Goal: Communication & Community: Answer question/provide support

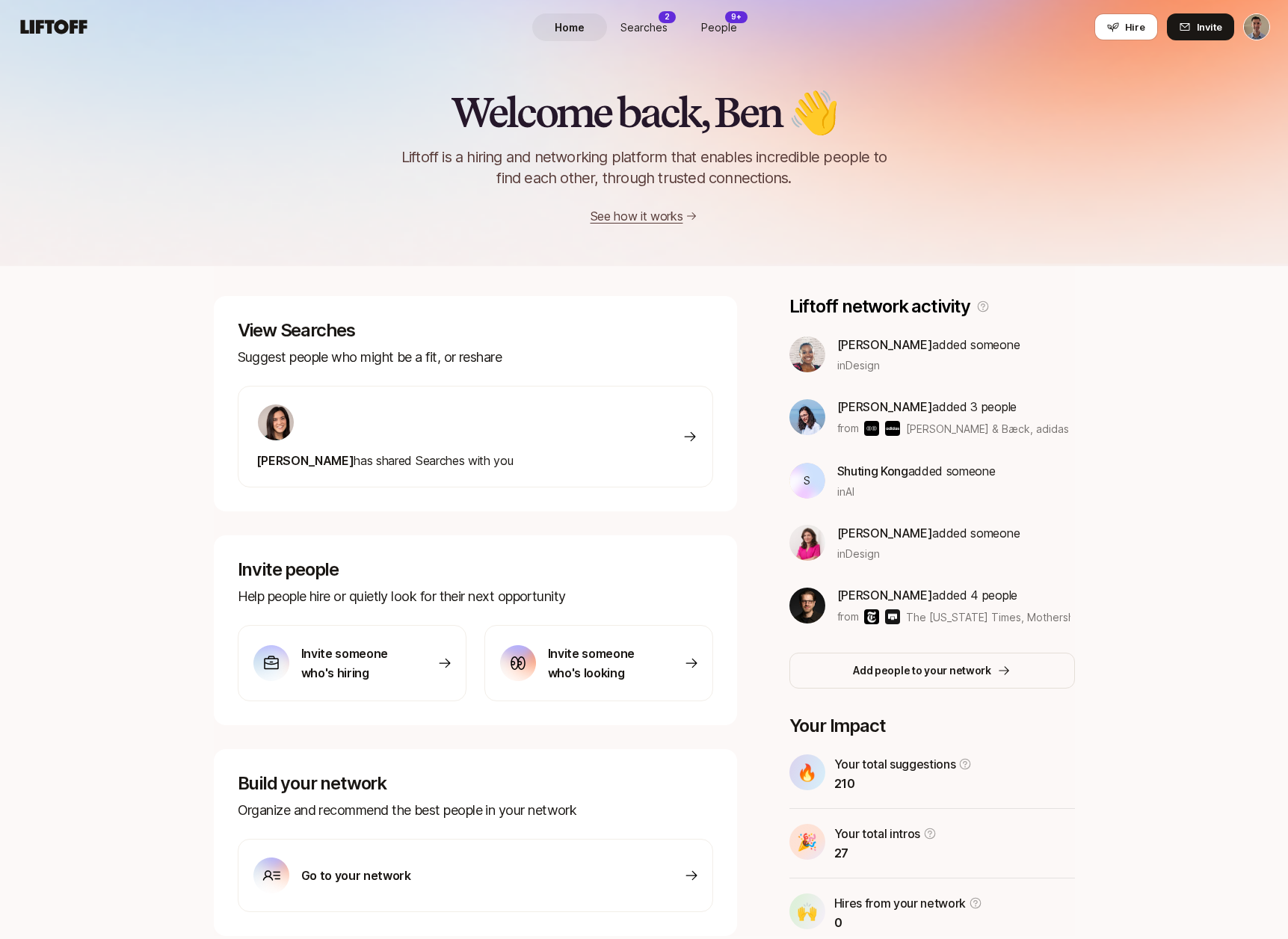
click at [638, 26] on span "Searches" at bounding box center [644, 27] width 47 height 16
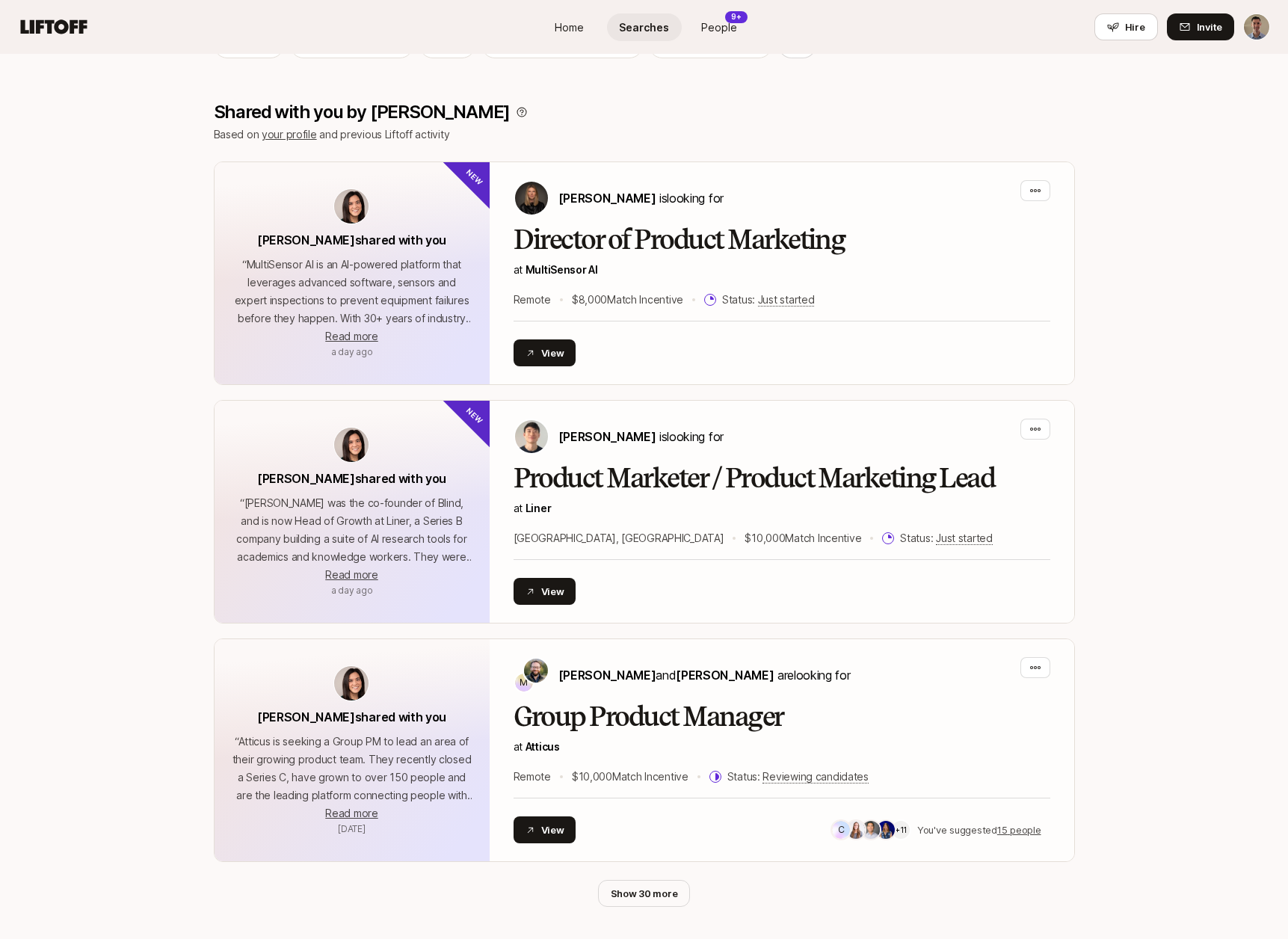
scroll to position [278, 0]
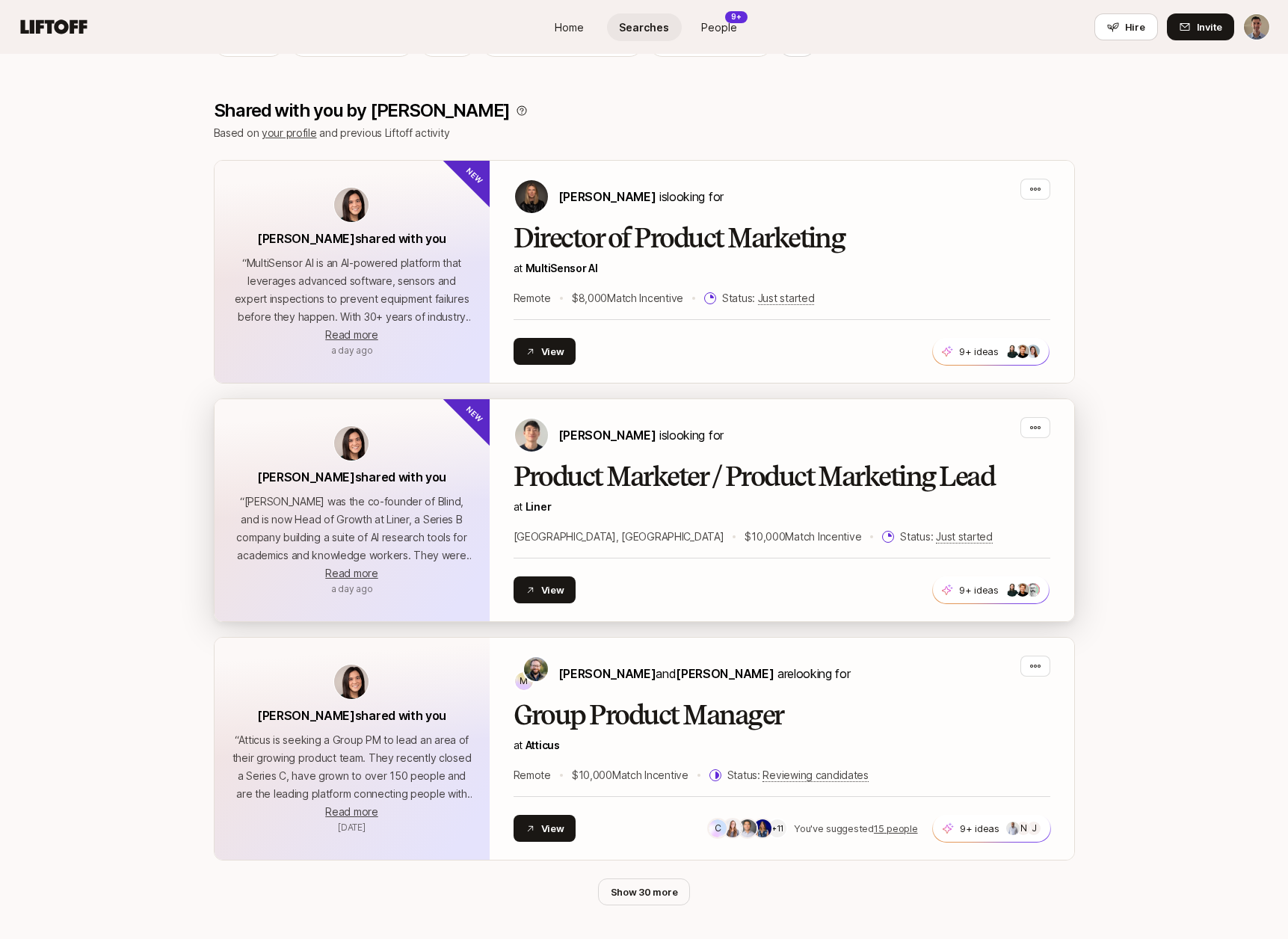
click at [702, 470] on h2 "Product Marketer / Product Marketing Lead" at bounding box center [782, 477] width 537 height 30
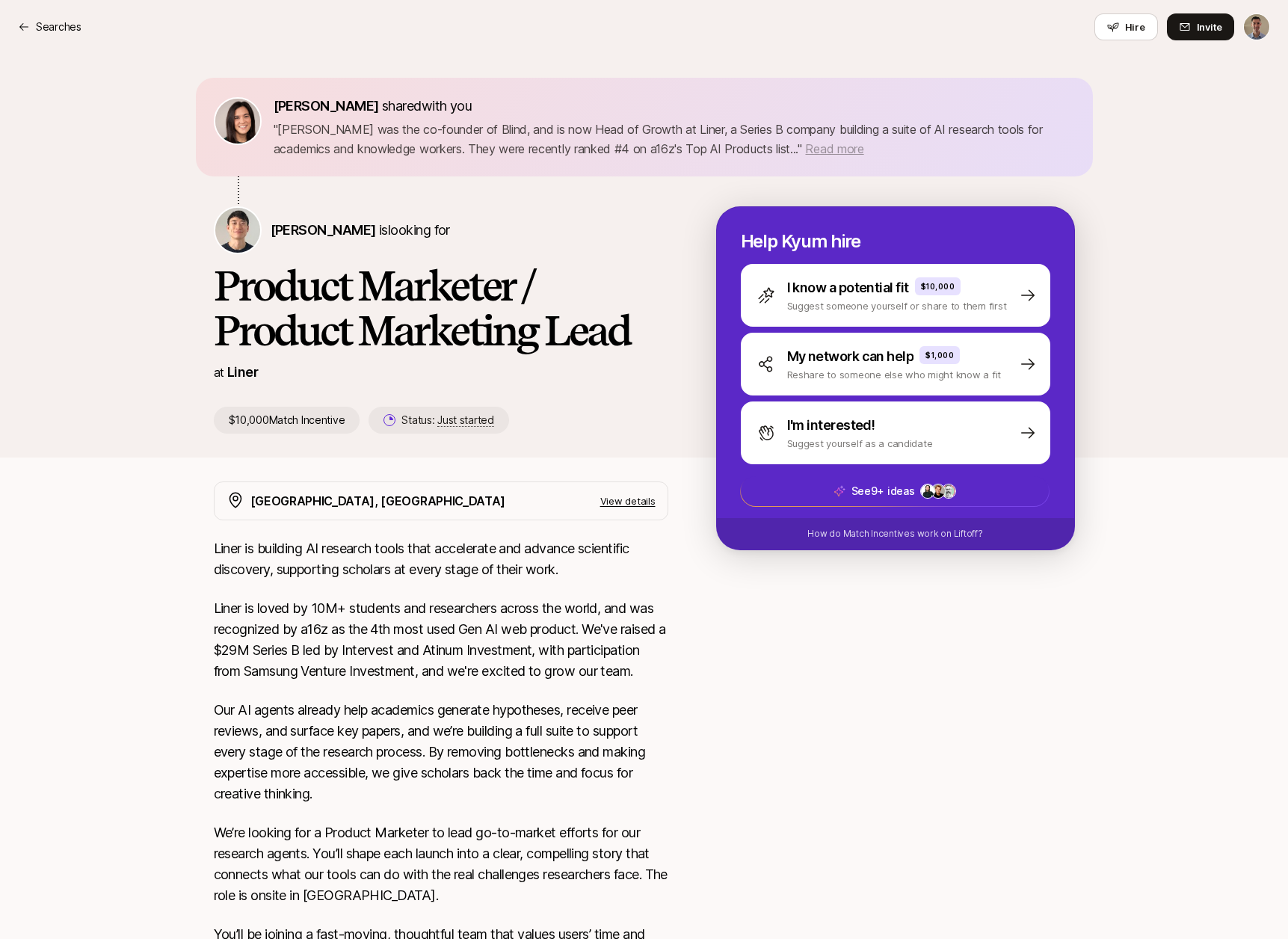
click at [805, 150] on span "Read more" at bounding box center [834, 148] width 58 height 15
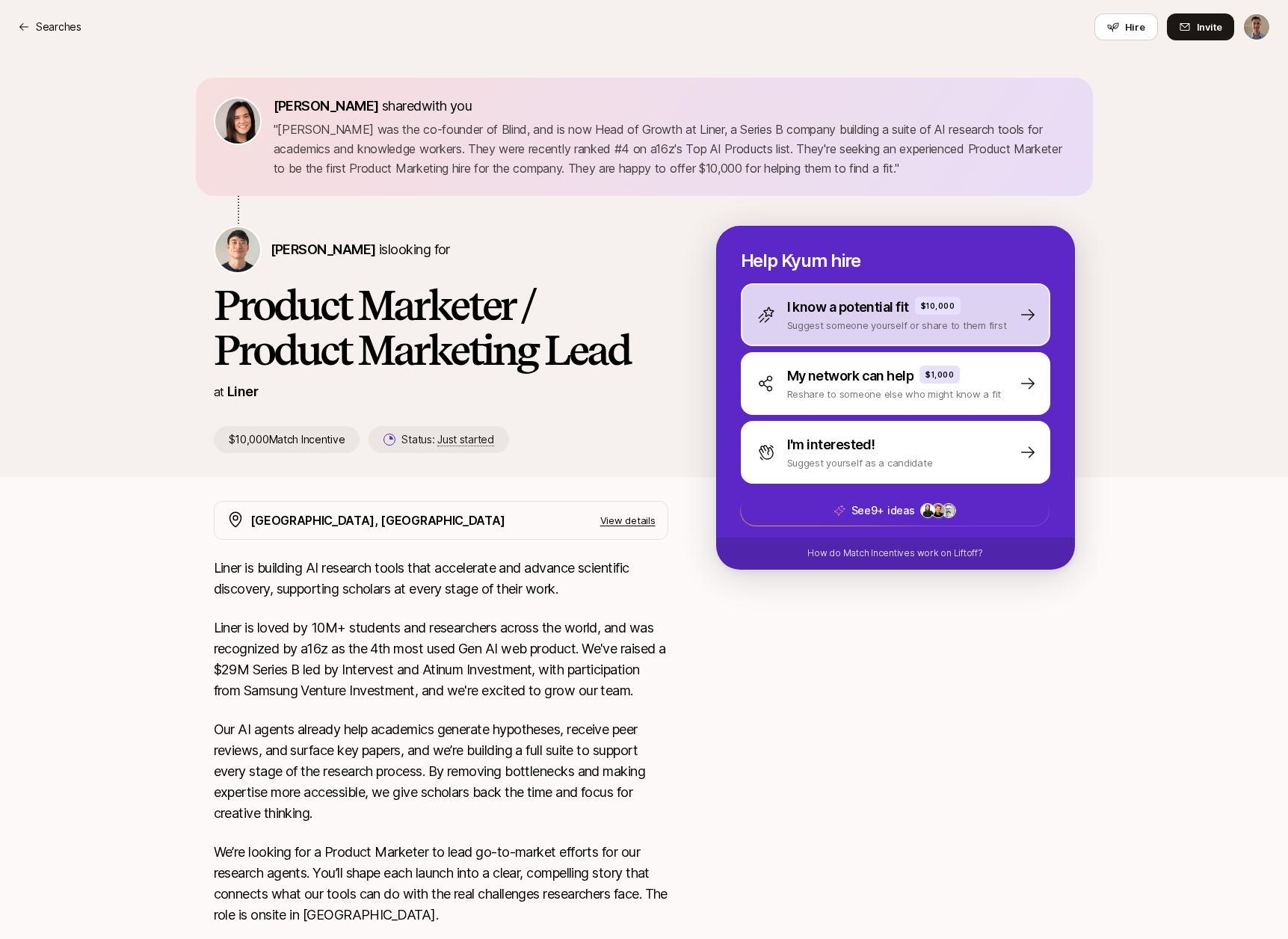
click at [864, 295] on div "I know a potential fit $10,000 Suggest someone yourself or share to them first" at bounding box center [896, 315] width 309 height 62
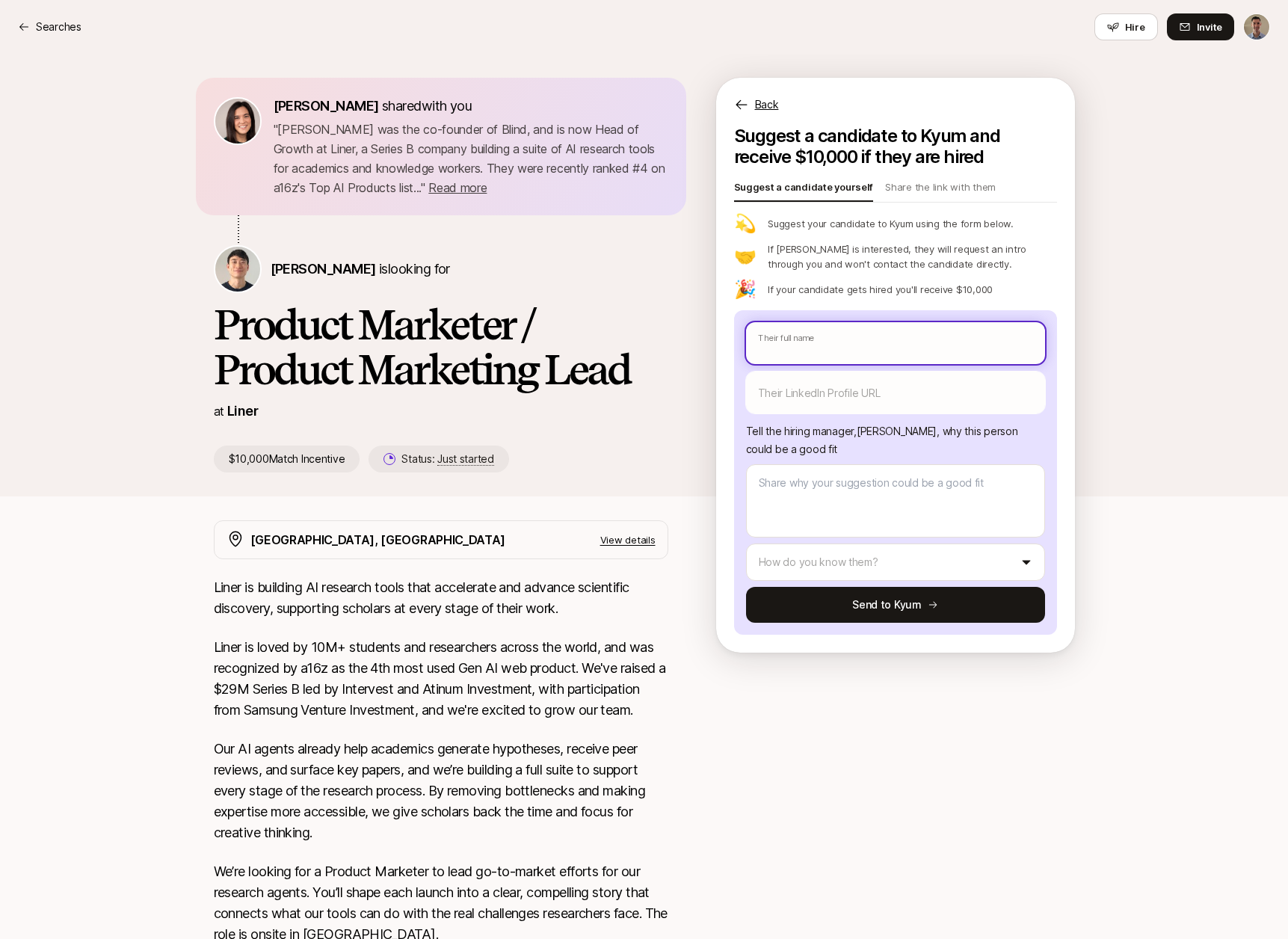
click at [783, 350] on input "text" at bounding box center [896, 343] width 299 height 42
type textarea "x"
type input "M"
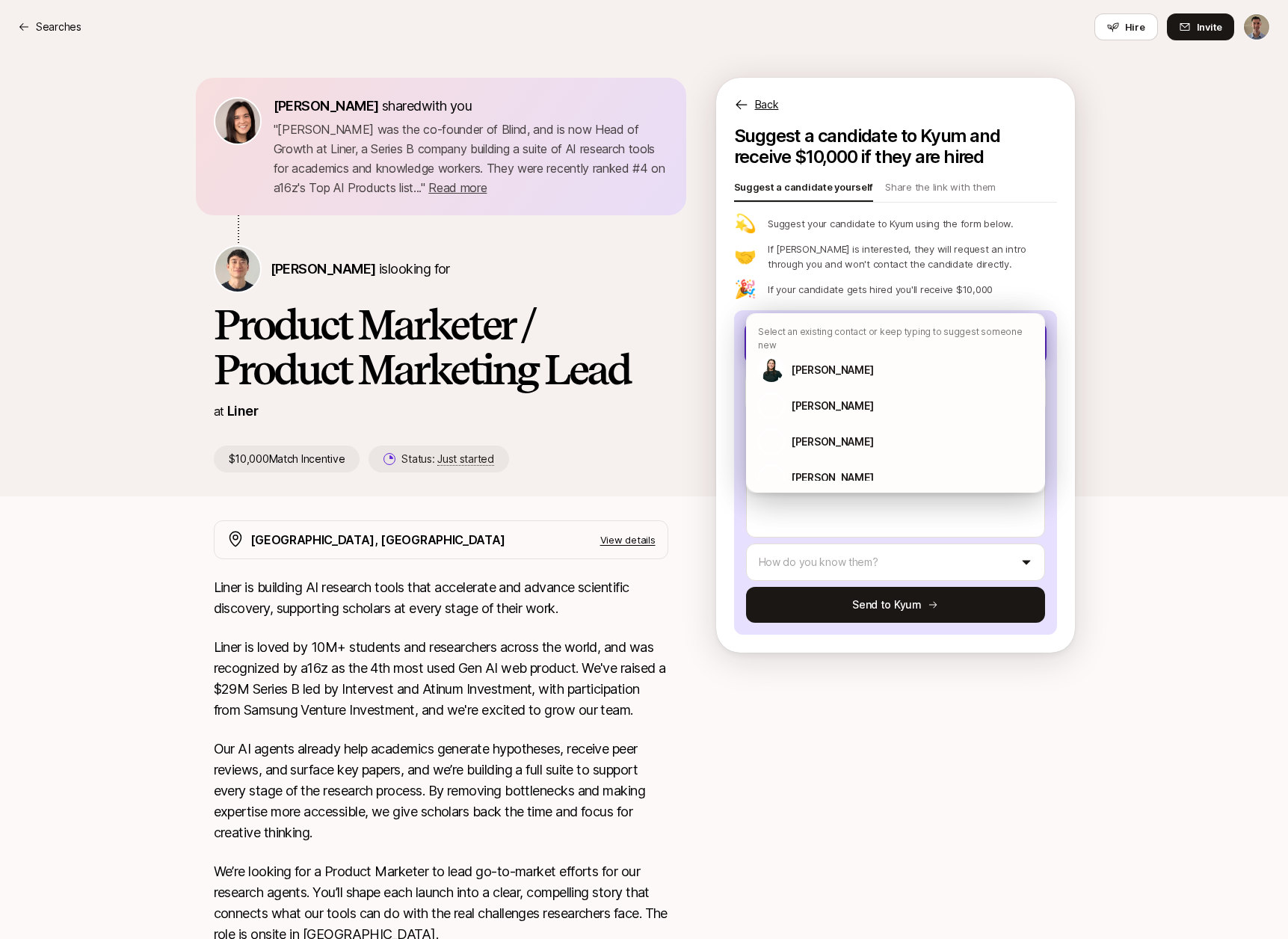
type textarea "x"
type input "Ma"
type textarea "x"
type input "Mat"
type textarea "x"
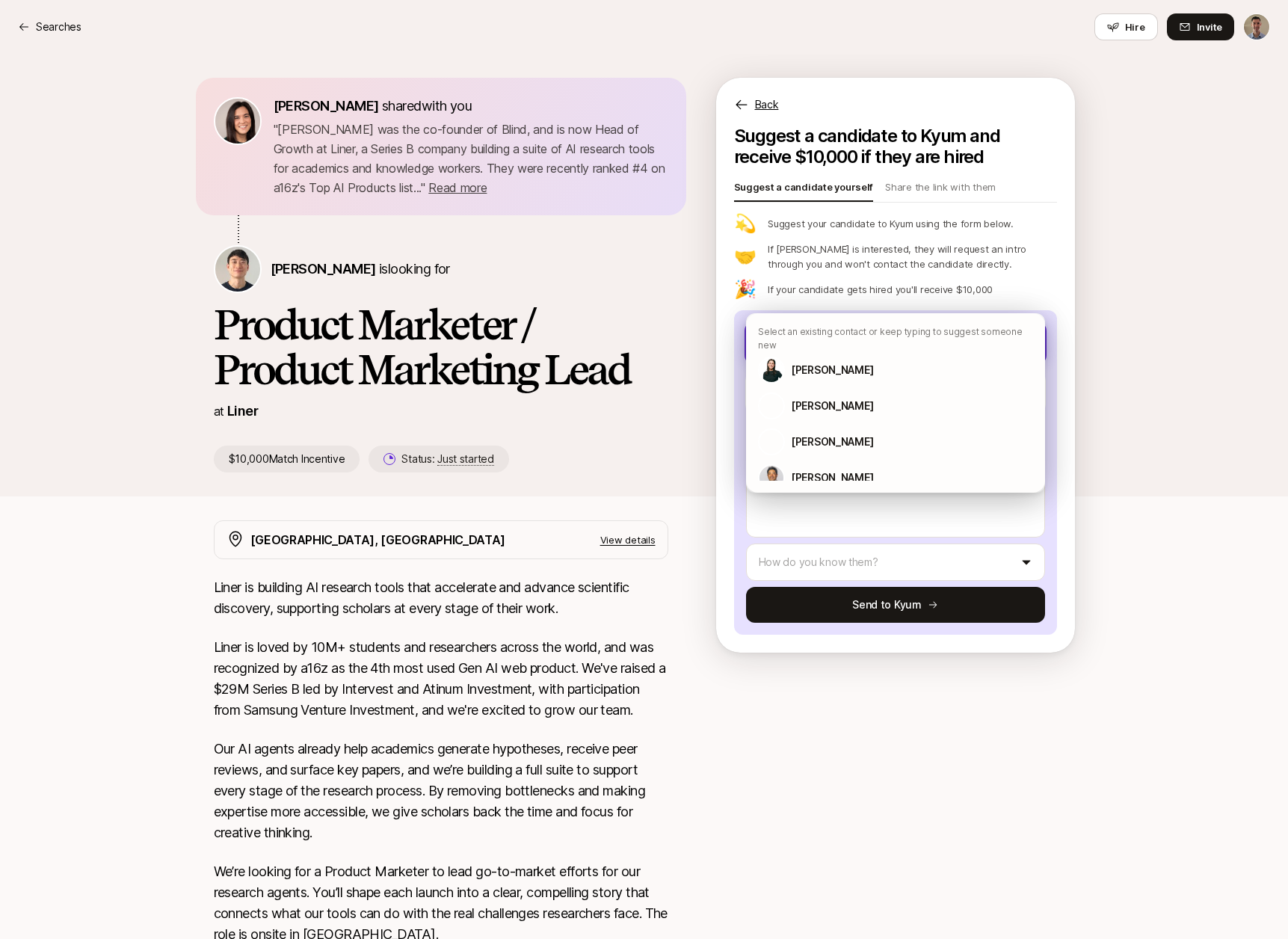
type input "[PERSON_NAME]"
type textarea "x"
type input "Matth"
type textarea "x"
type input "Matthe"
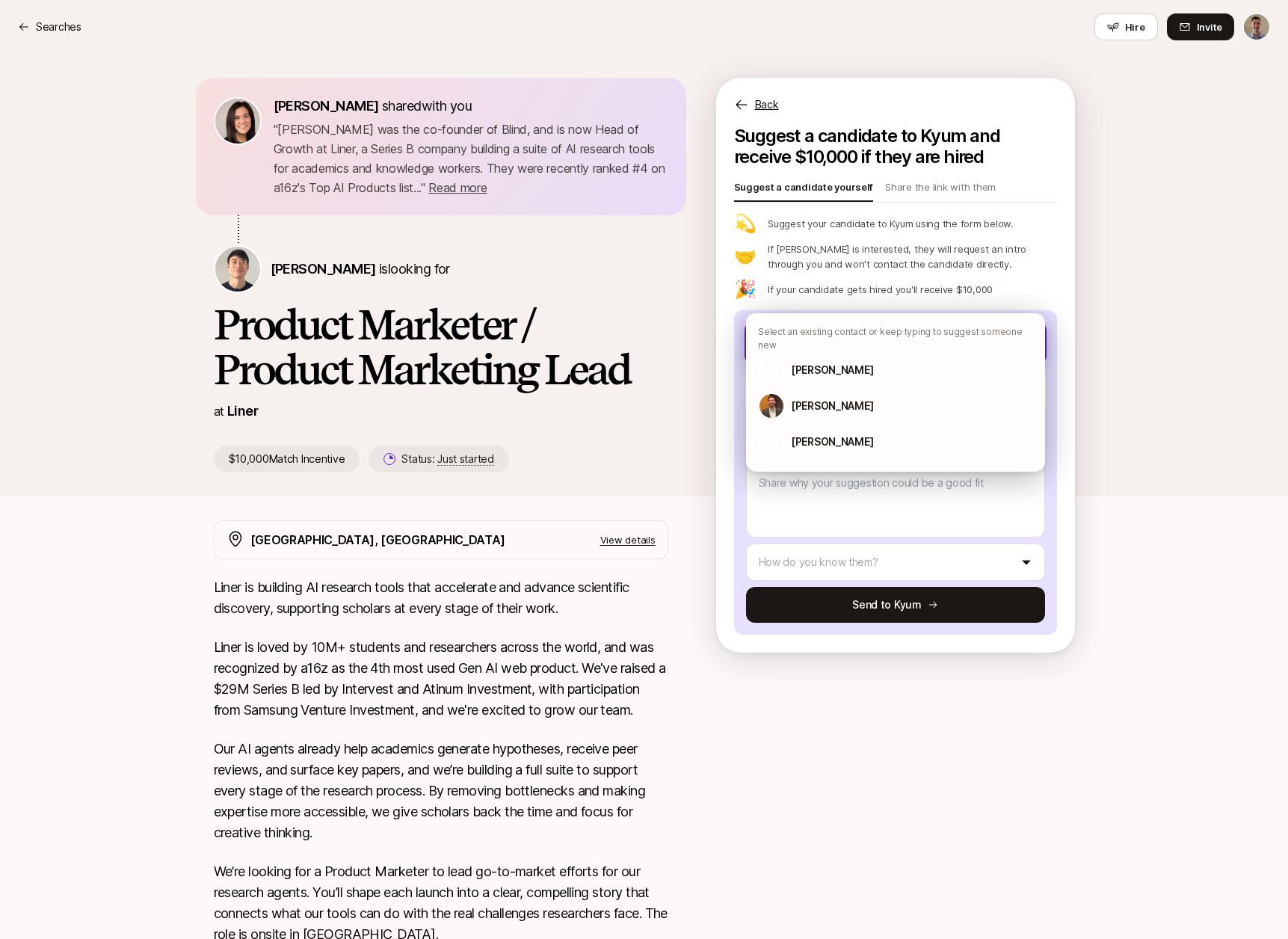
type textarea "x"
type input "[PERSON_NAME]"
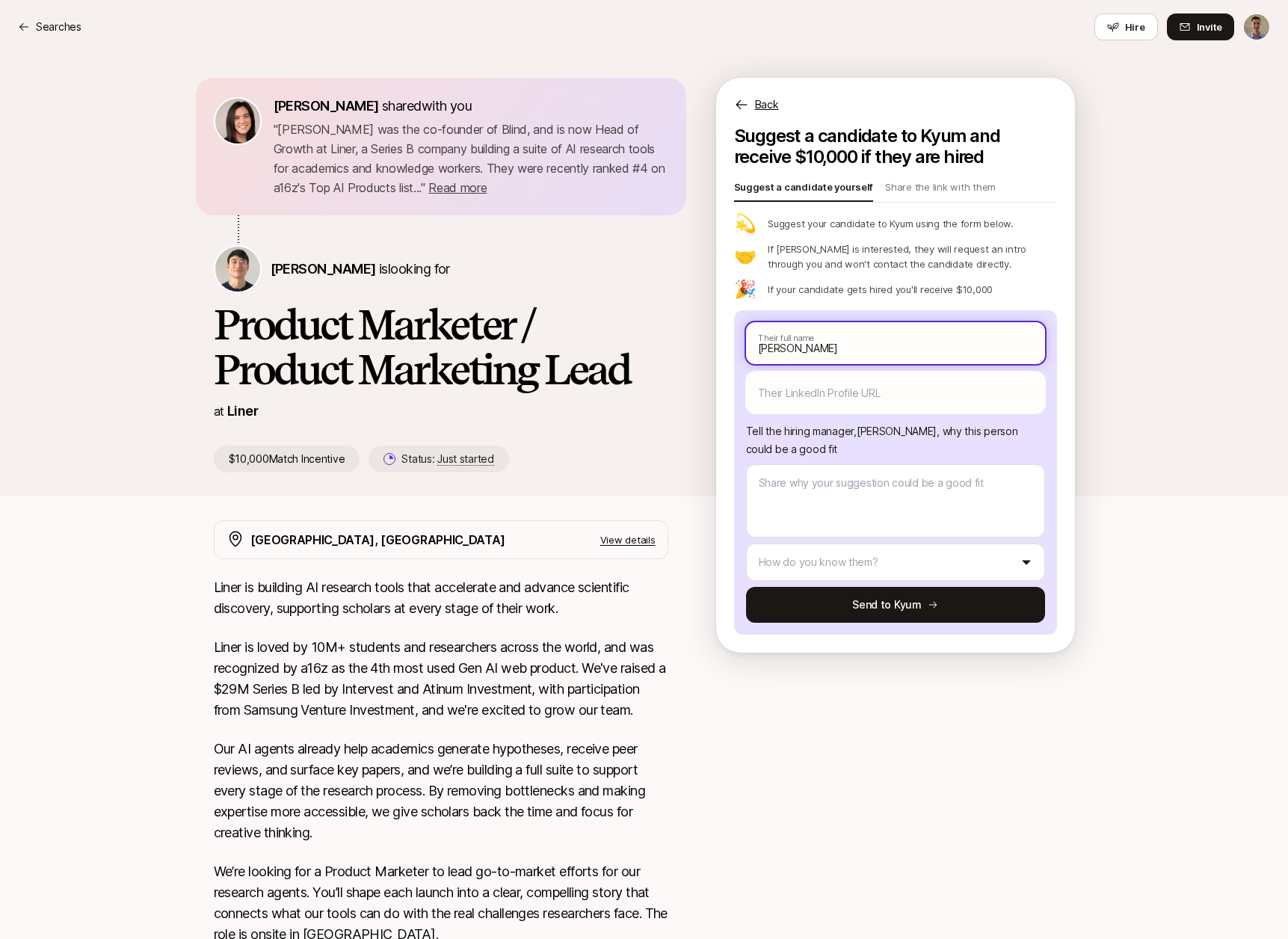
type textarea "x"
type input "[PERSON_NAME]"
type textarea "x"
type input "[PERSON_NAME]"
type textarea "x"
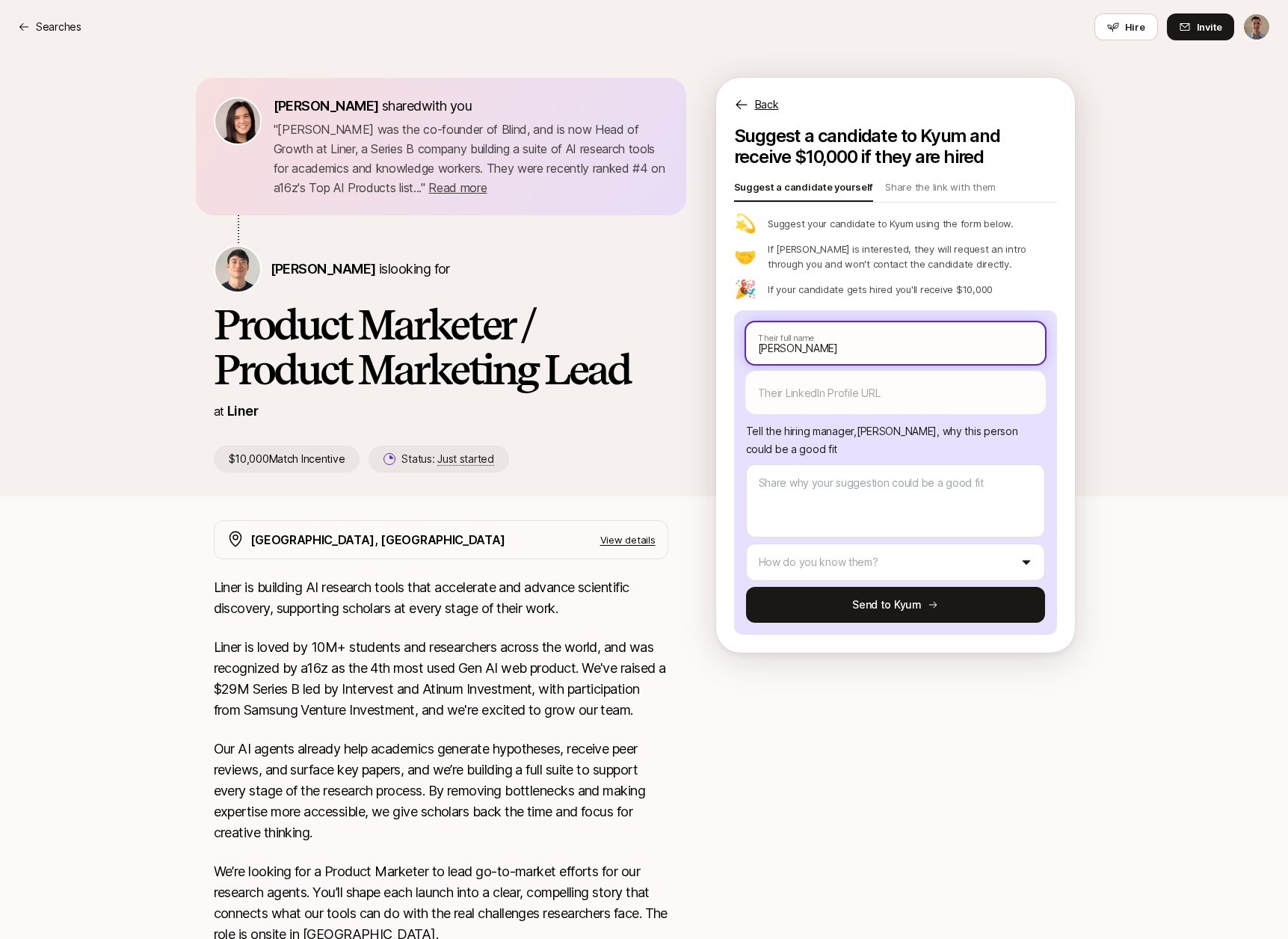
type input "[PERSON_NAME]"
type textarea "x"
type input "[PERSON_NAME]"
type textarea "x"
type input "[PERSON_NAME] [PERSON_NAME]"
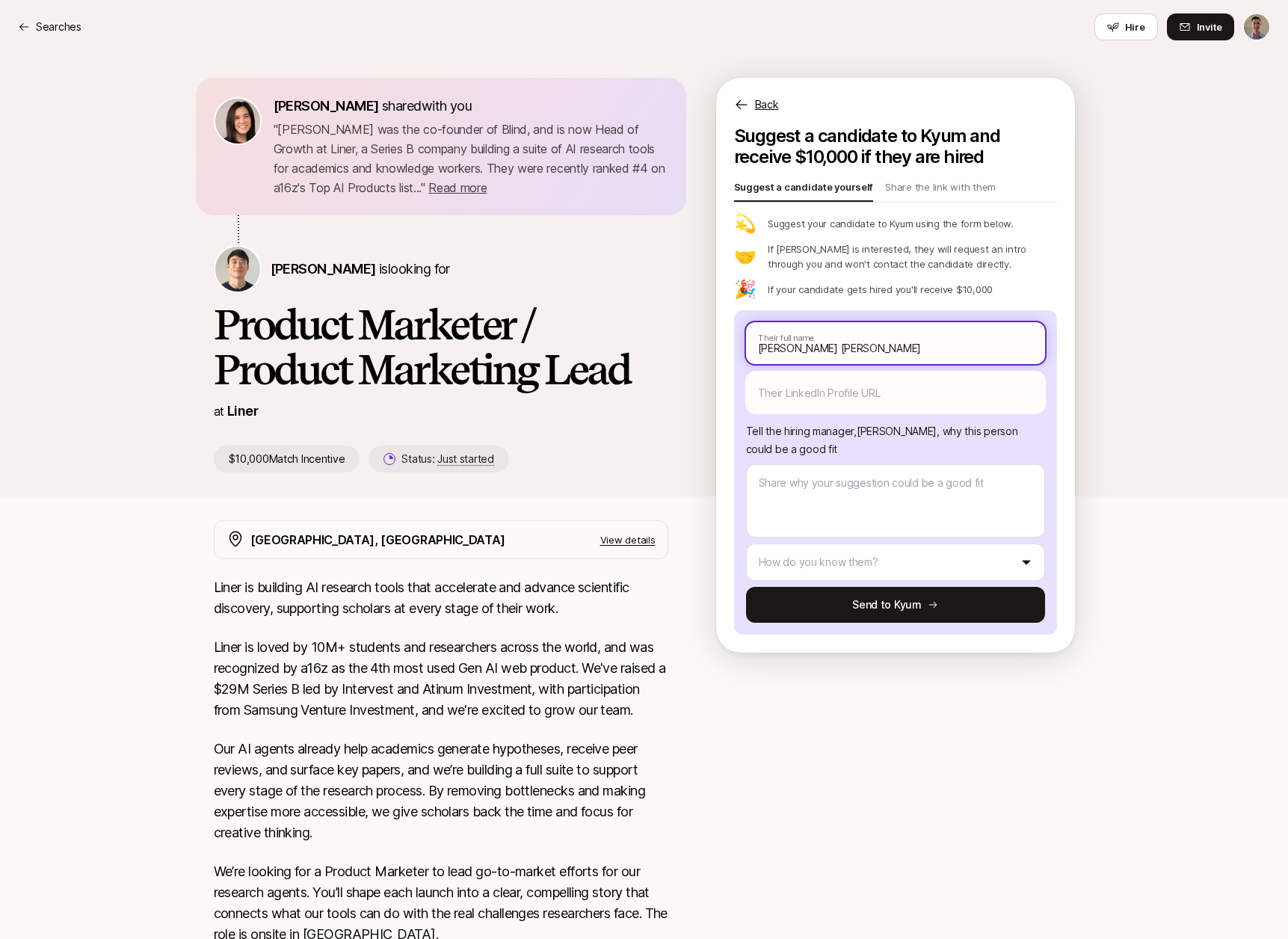
type textarea "x"
type input "[PERSON_NAME]"
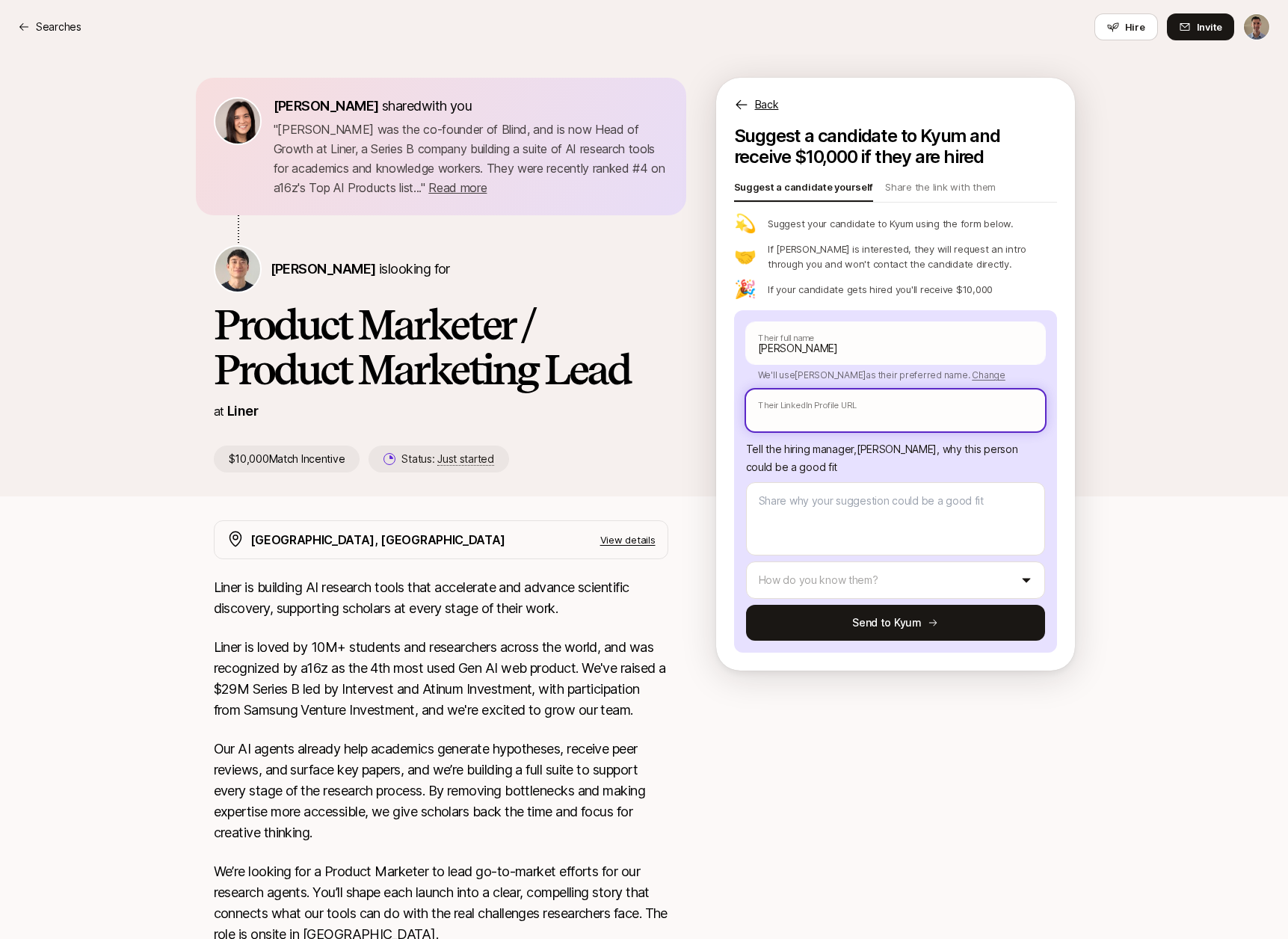
click at [849, 408] on input "text" at bounding box center [896, 410] width 299 height 42
paste input "[URL][DOMAIN_NAME]"
type textarea "x"
type input "[URL][DOMAIN_NAME]"
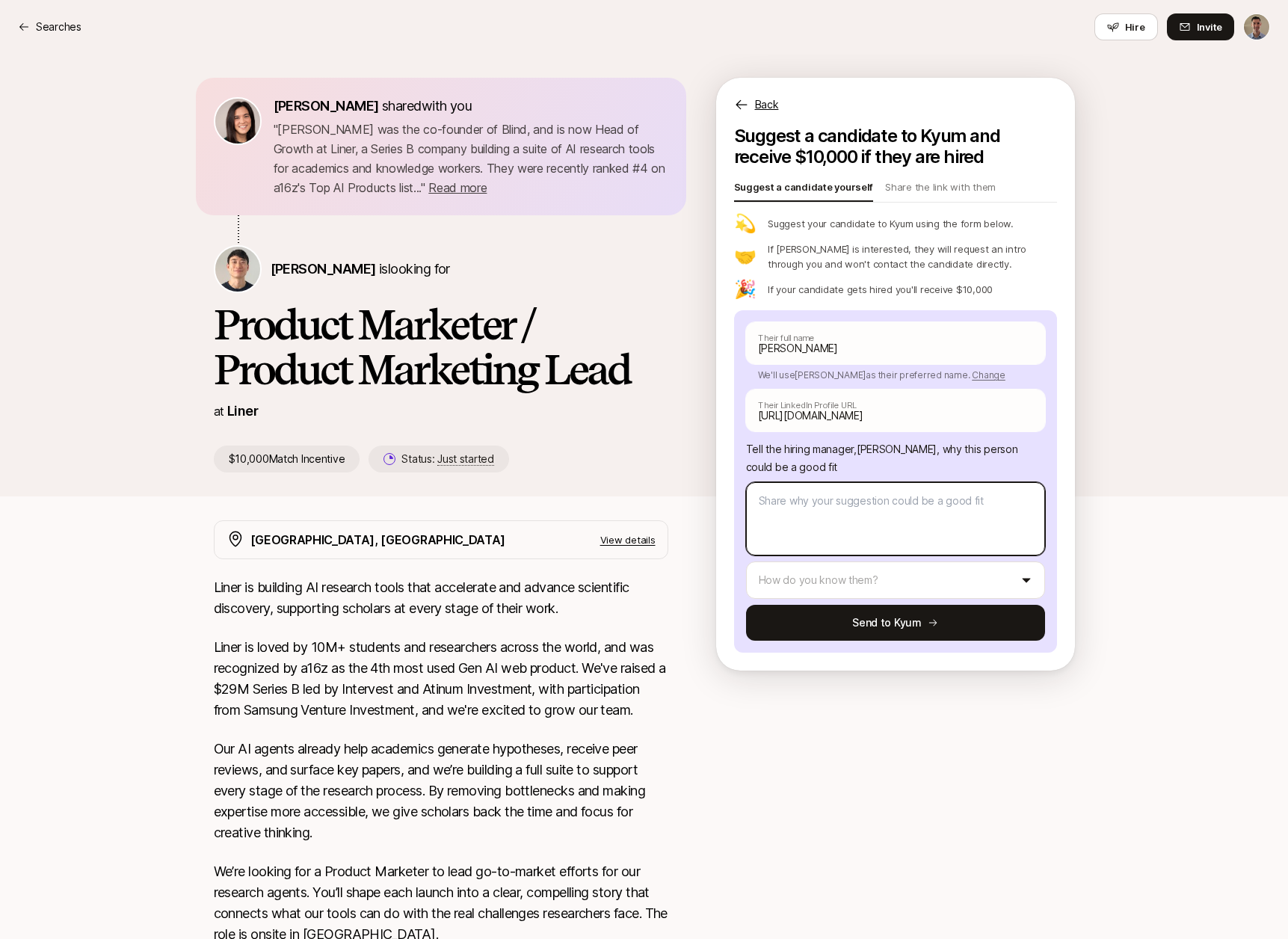
click at [904, 511] on textarea at bounding box center [896, 518] width 299 height 73
type textarea "x"
type textarea "M"
type textarea "x"
type textarea "Ma"
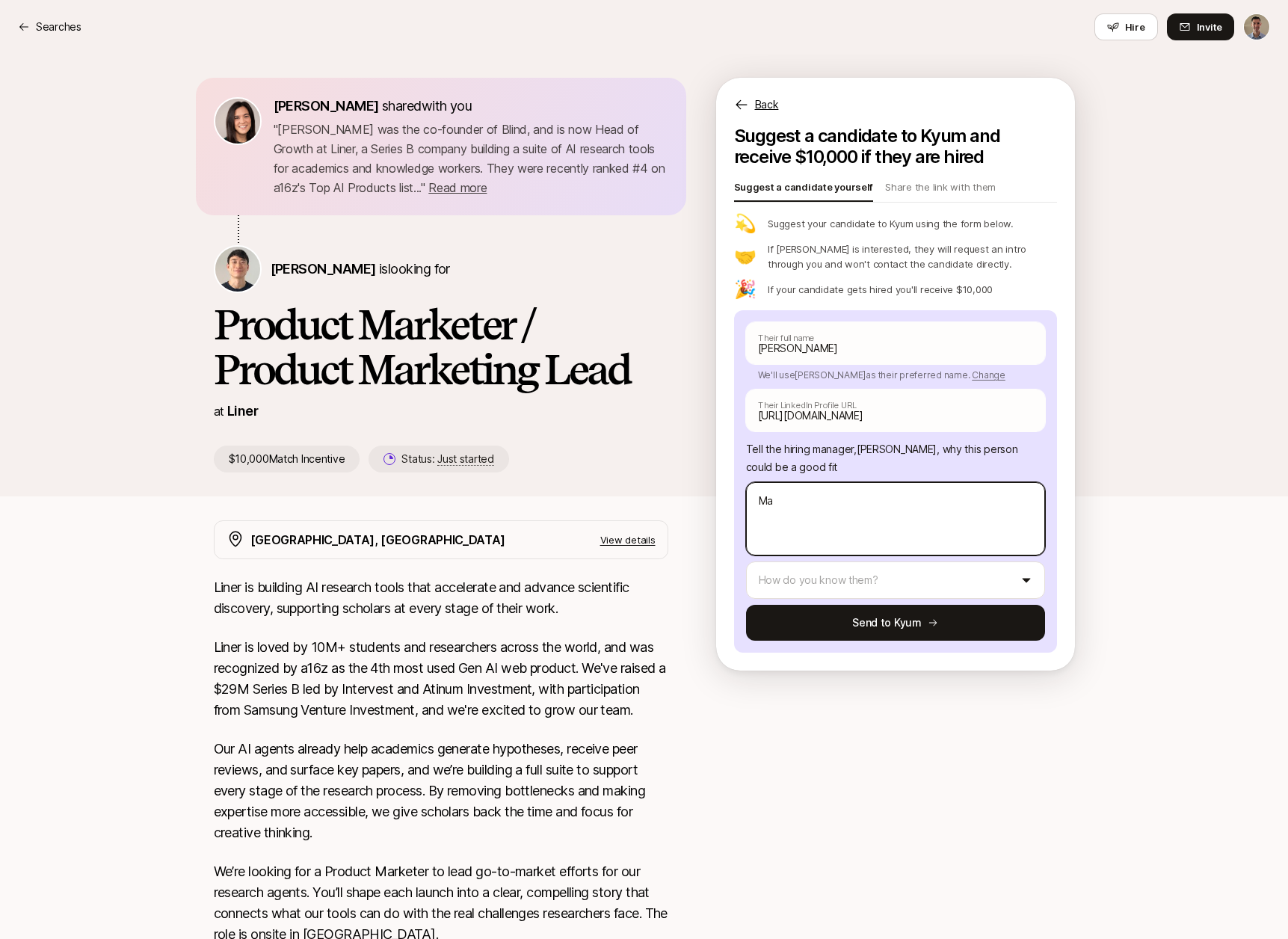
type textarea "x"
type textarea "Mat"
type textarea "x"
type textarea "[PERSON_NAME]"
type textarea "x"
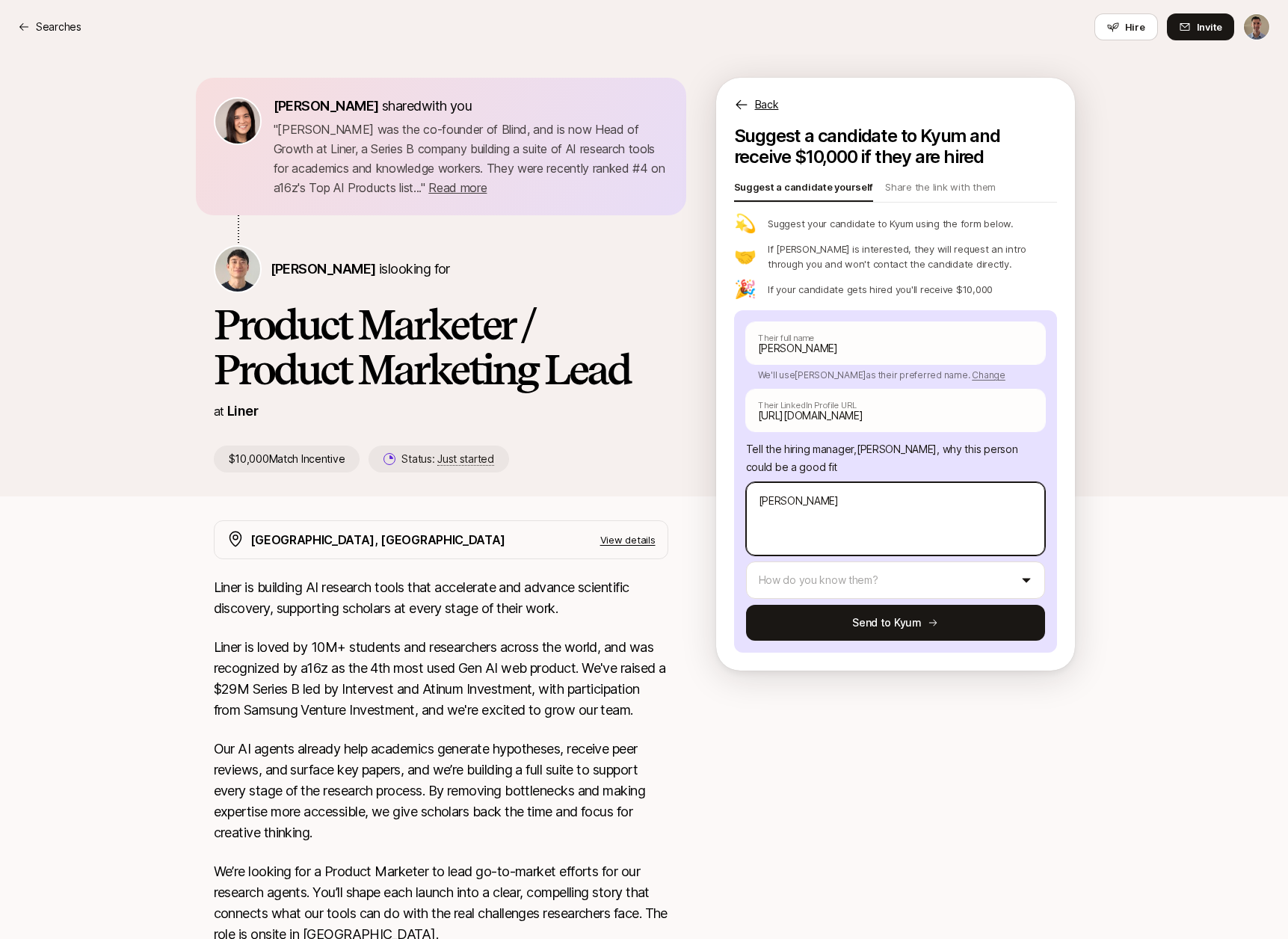
type textarea "Matth"
type textarea "x"
type textarea "Matthe"
type textarea "x"
type textarea "[PERSON_NAME]"
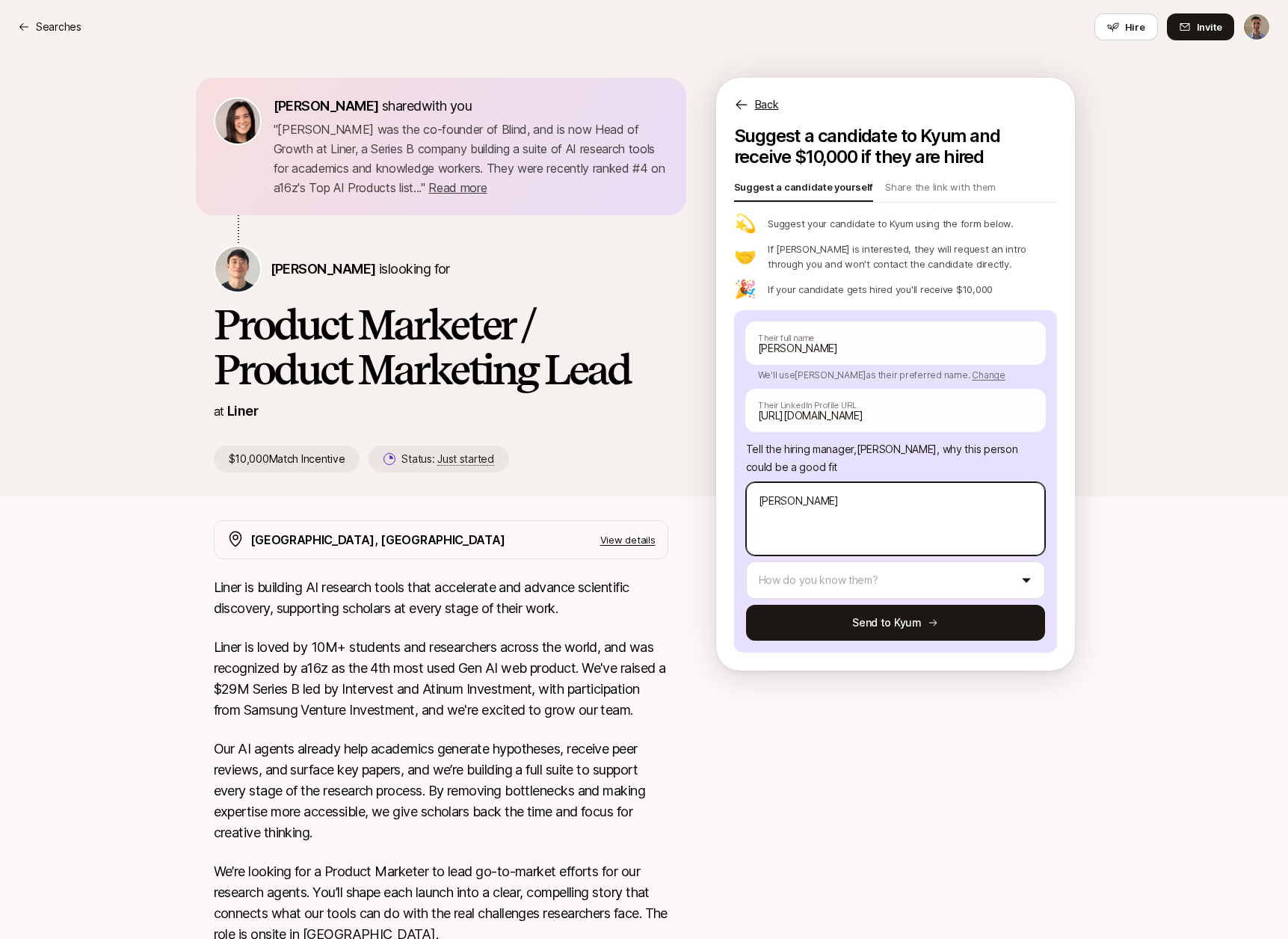
type textarea "x"
type textarea "[PERSON_NAME]"
type textarea "x"
type textarea "[PERSON_NAME]"
type textarea "x"
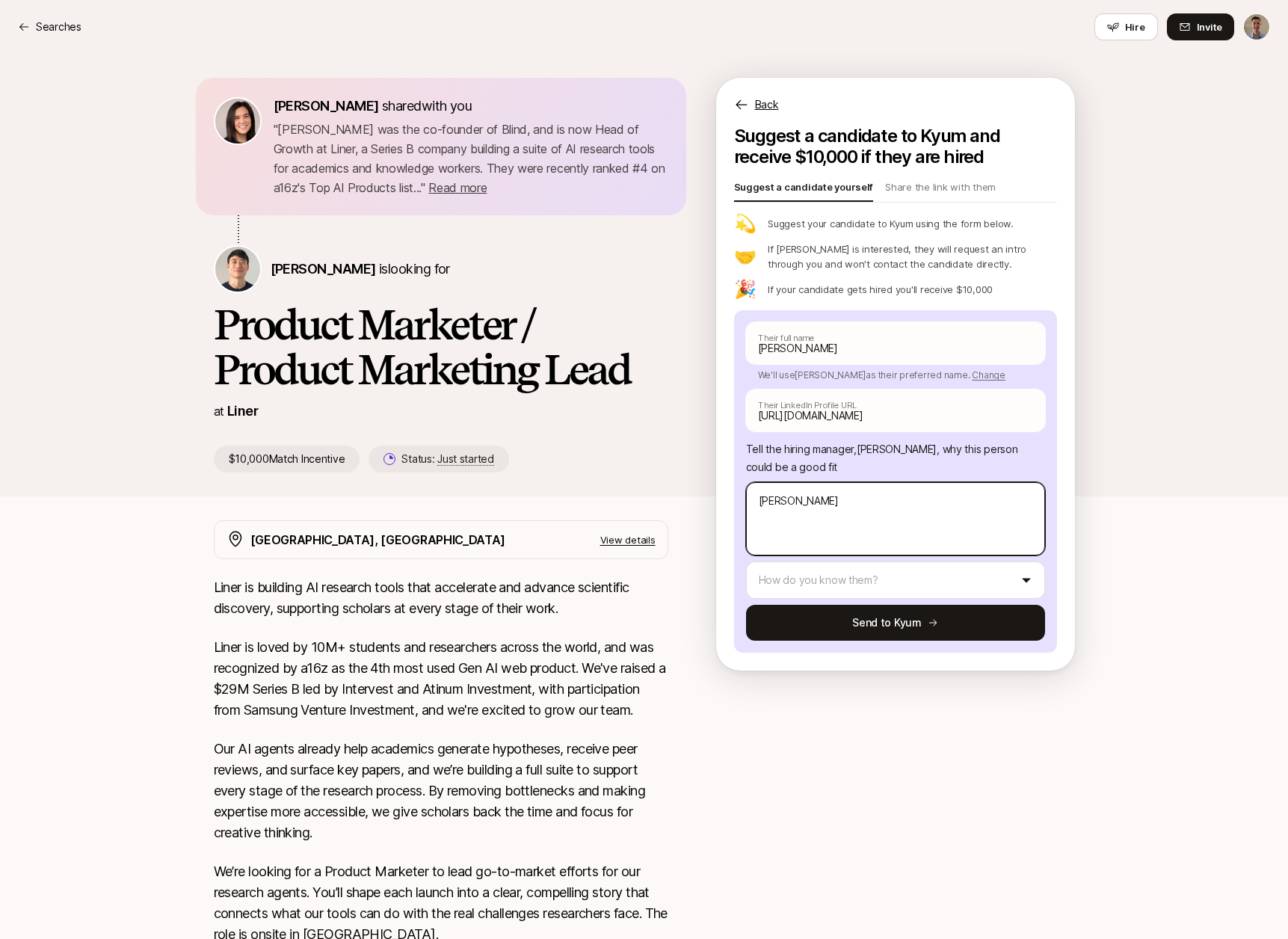
type textarea "[PERSON_NAME]"
type textarea "x"
type textarea "[PERSON_NAME] has"
type textarea "x"
type textarea "[PERSON_NAME] has"
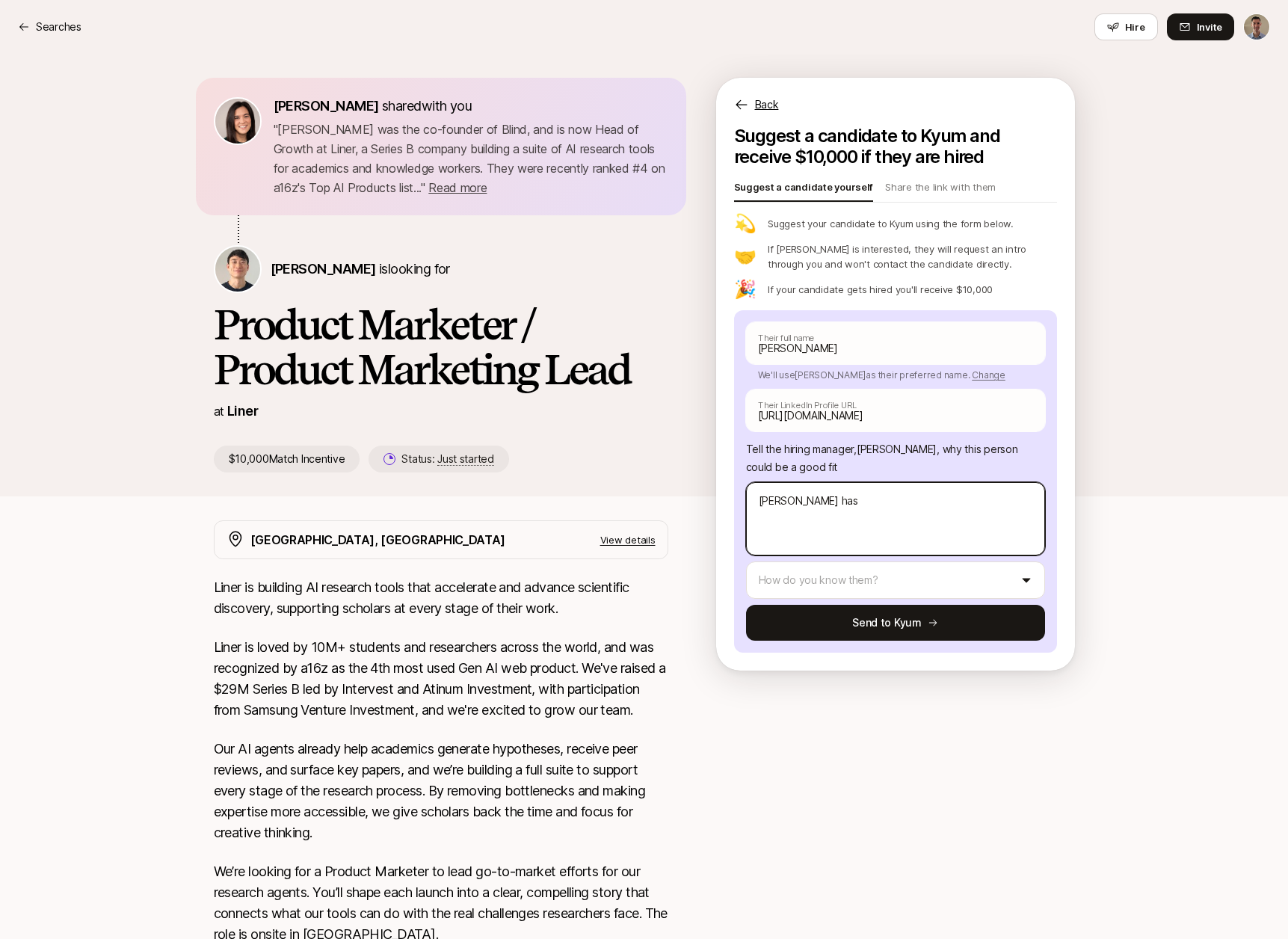
type textarea "x"
type textarea "[PERSON_NAME] has p"
type textarea "x"
type textarea "[PERSON_NAME] has pr"
type textarea "x"
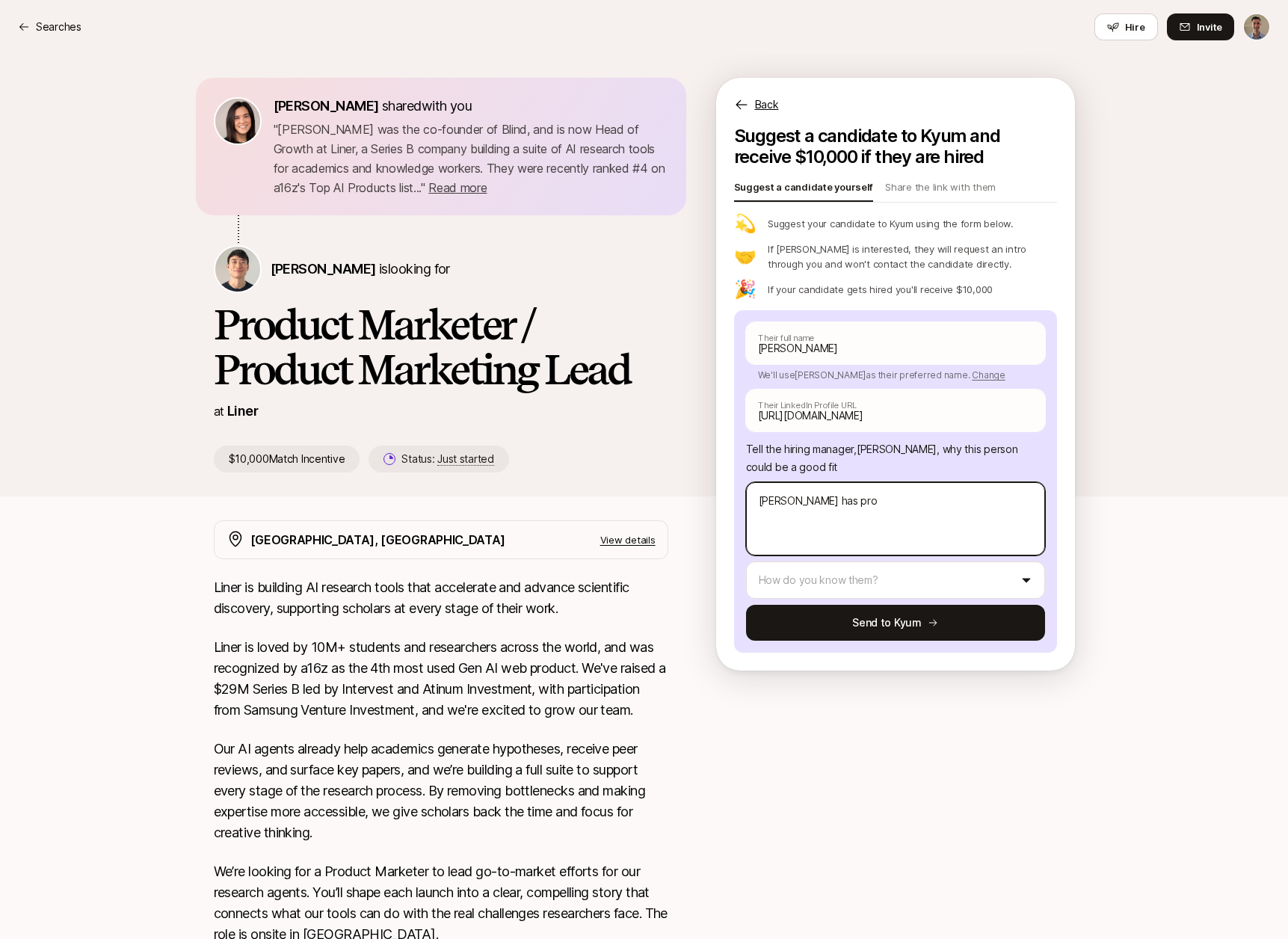
type textarea "[PERSON_NAME] has prod"
type textarea "x"
type textarea "[PERSON_NAME] has produc"
type textarea "x"
type textarea "[PERSON_NAME] has product"
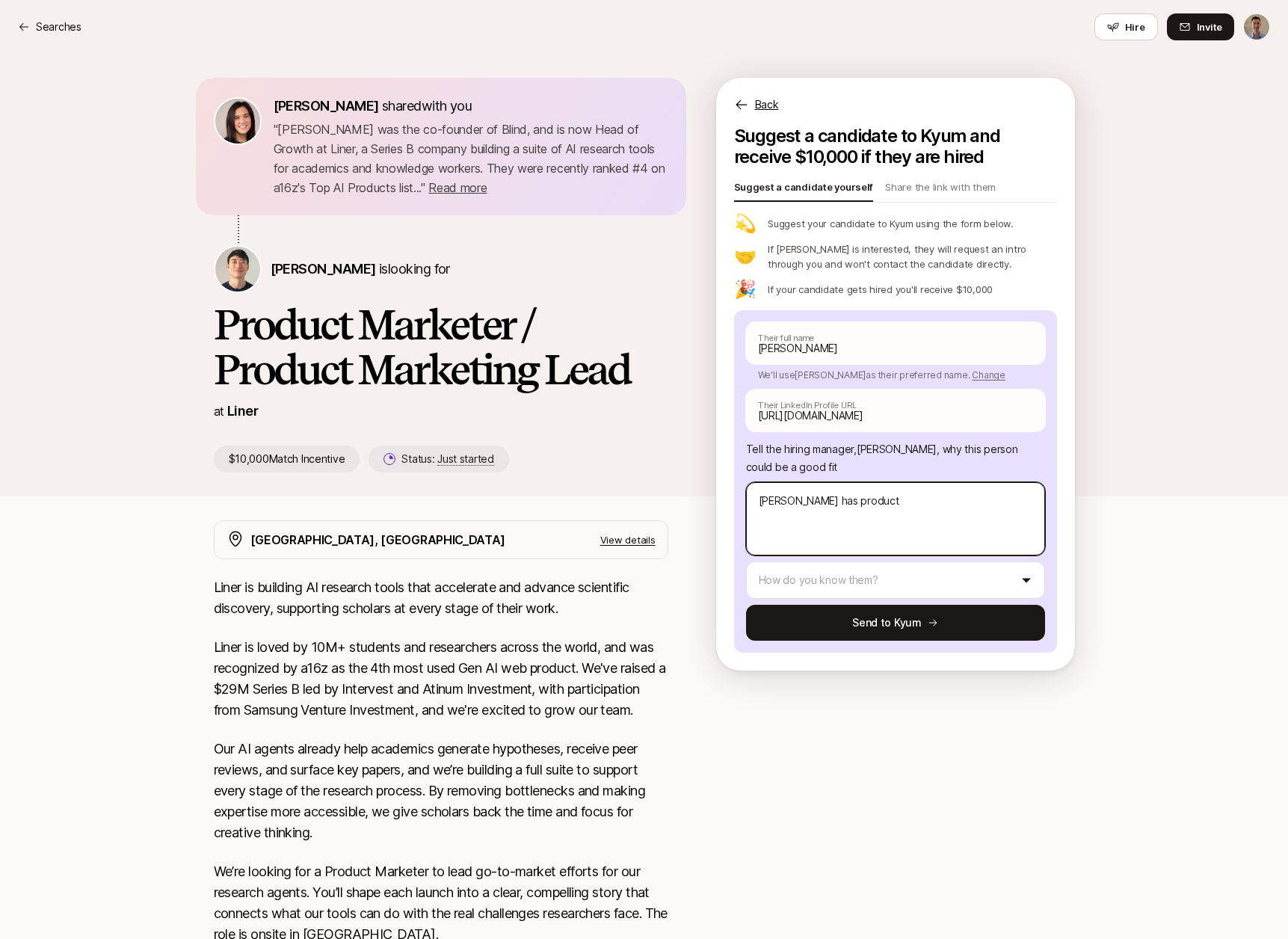
type textarea "x"
type textarea "[PERSON_NAME] has product"
type textarea "x"
type textarea "[PERSON_NAME] has product m"
type textarea "x"
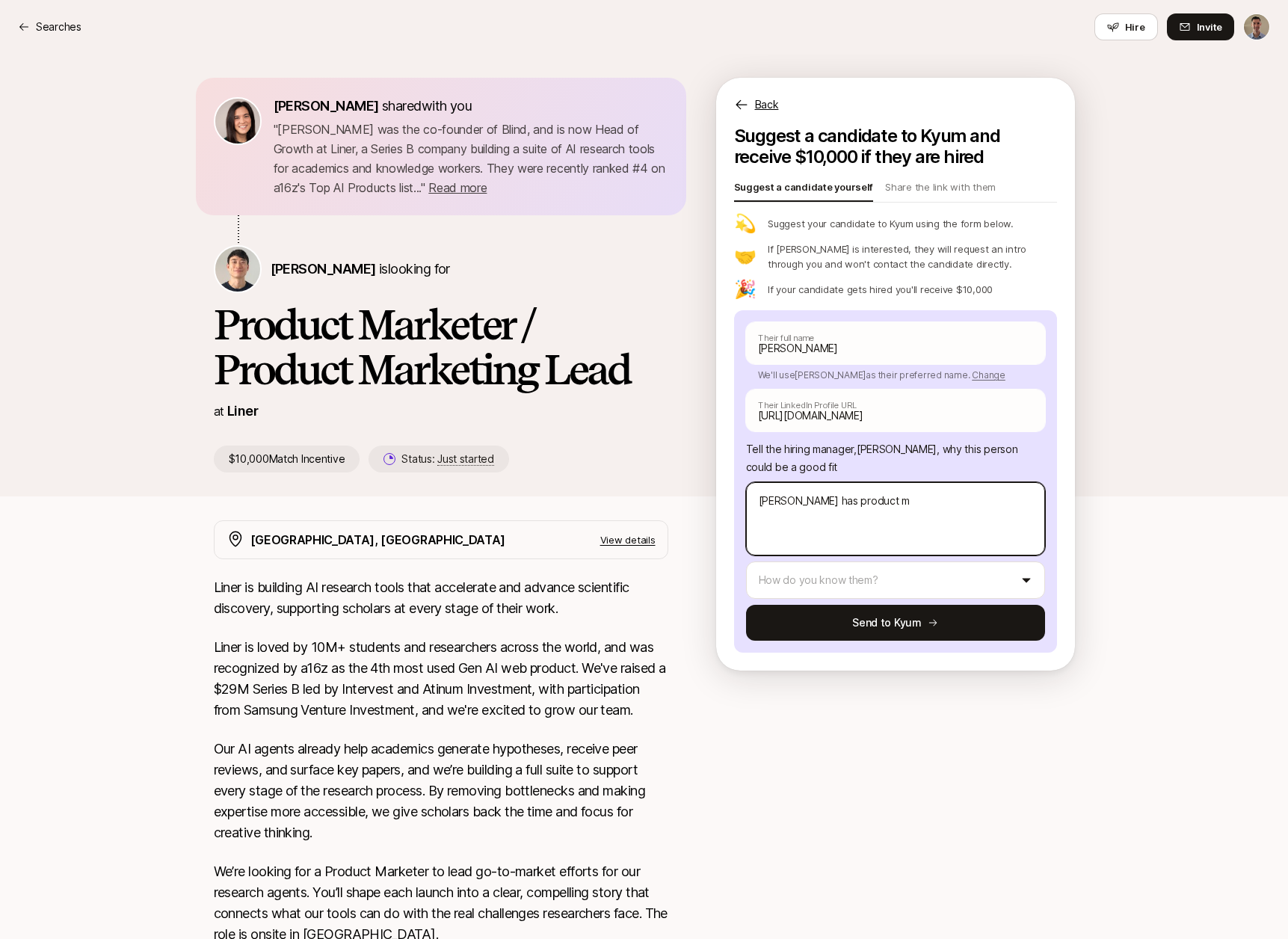
type textarea "[PERSON_NAME] has product ma"
type textarea "x"
type textarea "[PERSON_NAME] has product mar"
type textarea "x"
type textarea "[PERSON_NAME] has product mark"
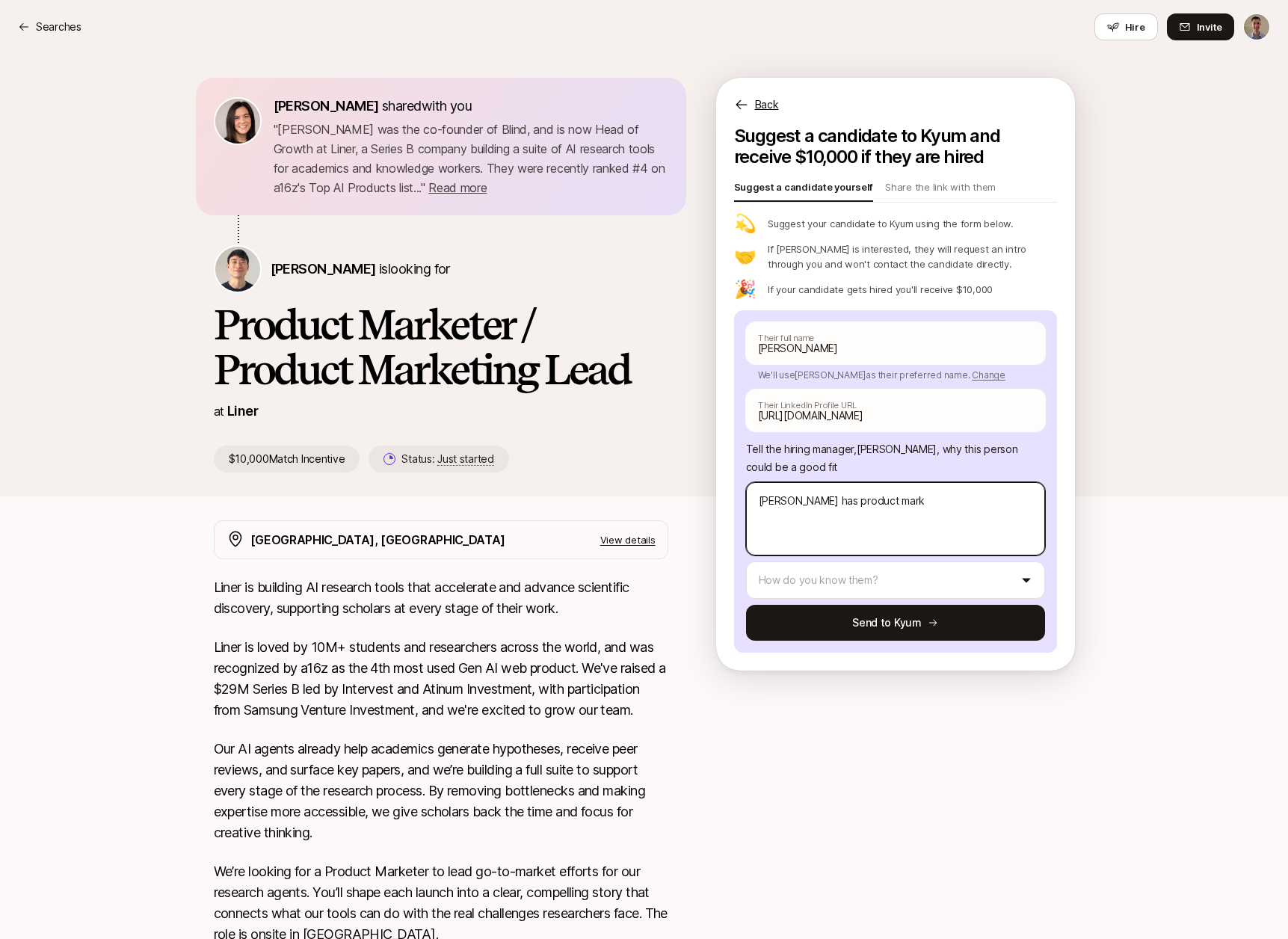
type textarea "x"
type textarea "[PERSON_NAME] has product marke"
type textarea "x"
type textarea "[PERSON_NAME] has product market"
type textarea "x"
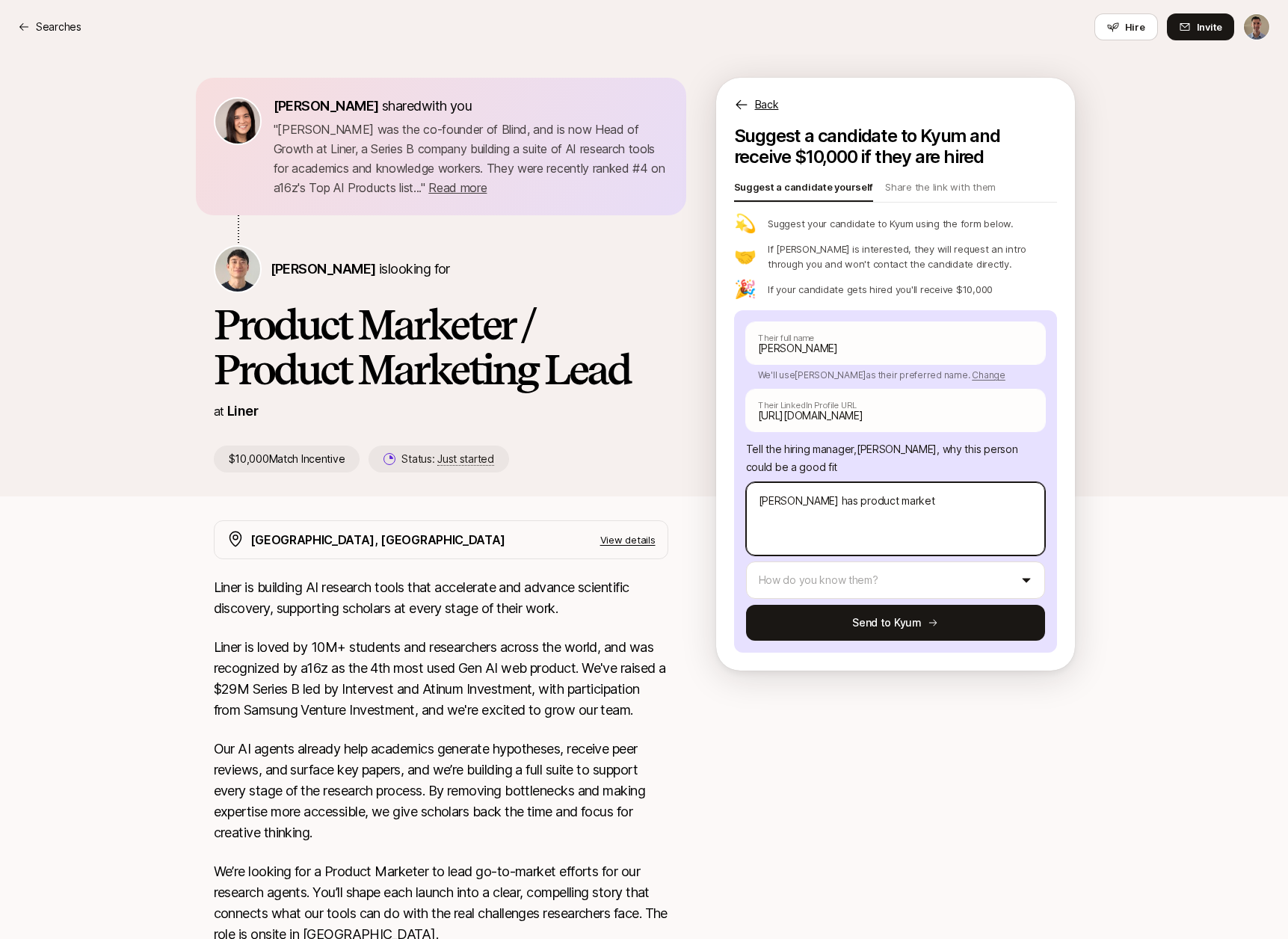
type textarea "[PERSON_NAME] has product marketi"
type textarea "x"
type textarea "[PERSON_NAME] has product marketin"
type textarea "x"
type textarea "[PERSON_NAME] has product marketing"
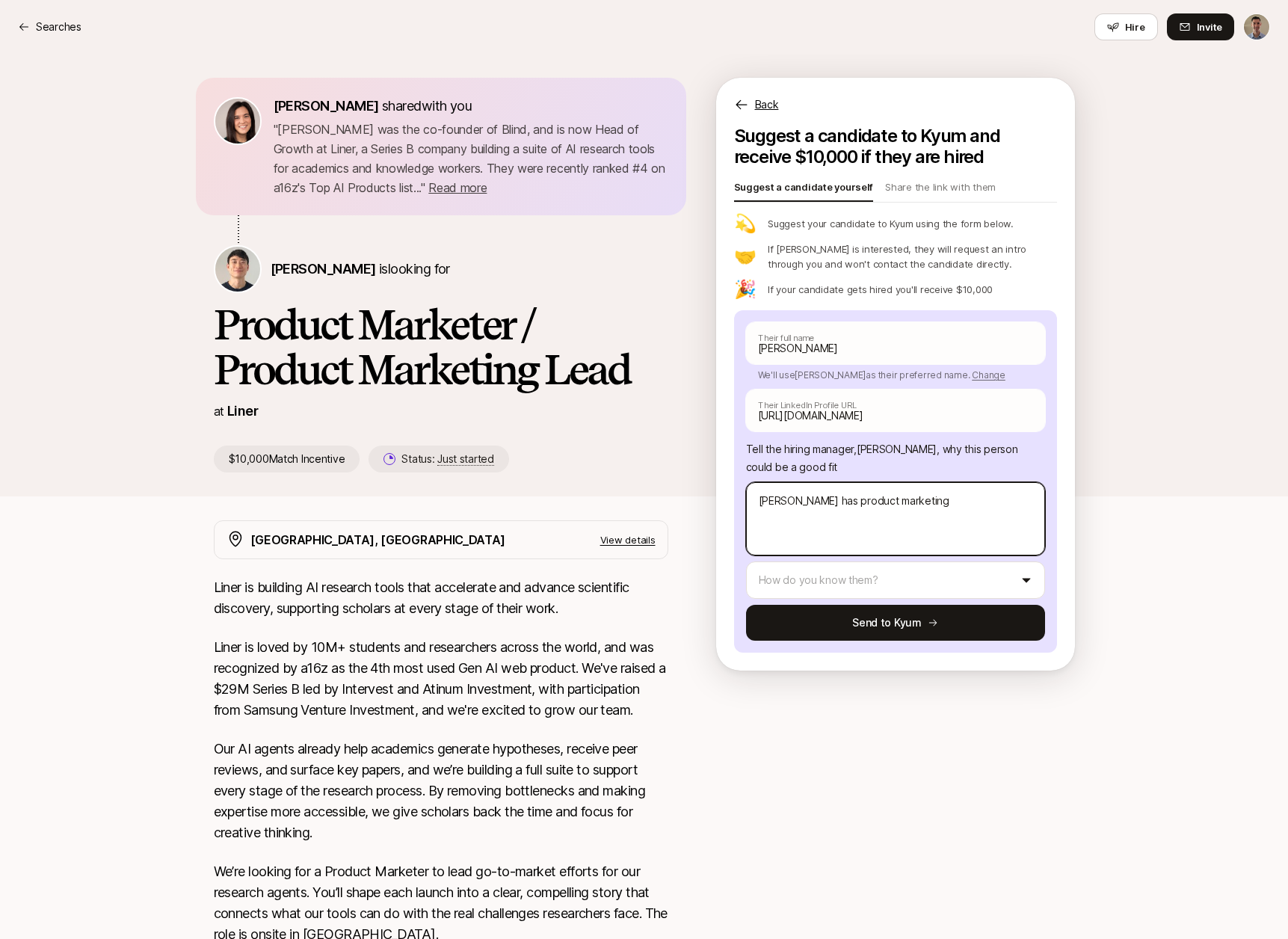
type textarea "x"
type textarea "[PERSON_NAME] has product marketing"
type textarea "x"
type textarea "[PERSON_NAME] has product marketing e"
type textarea "x"
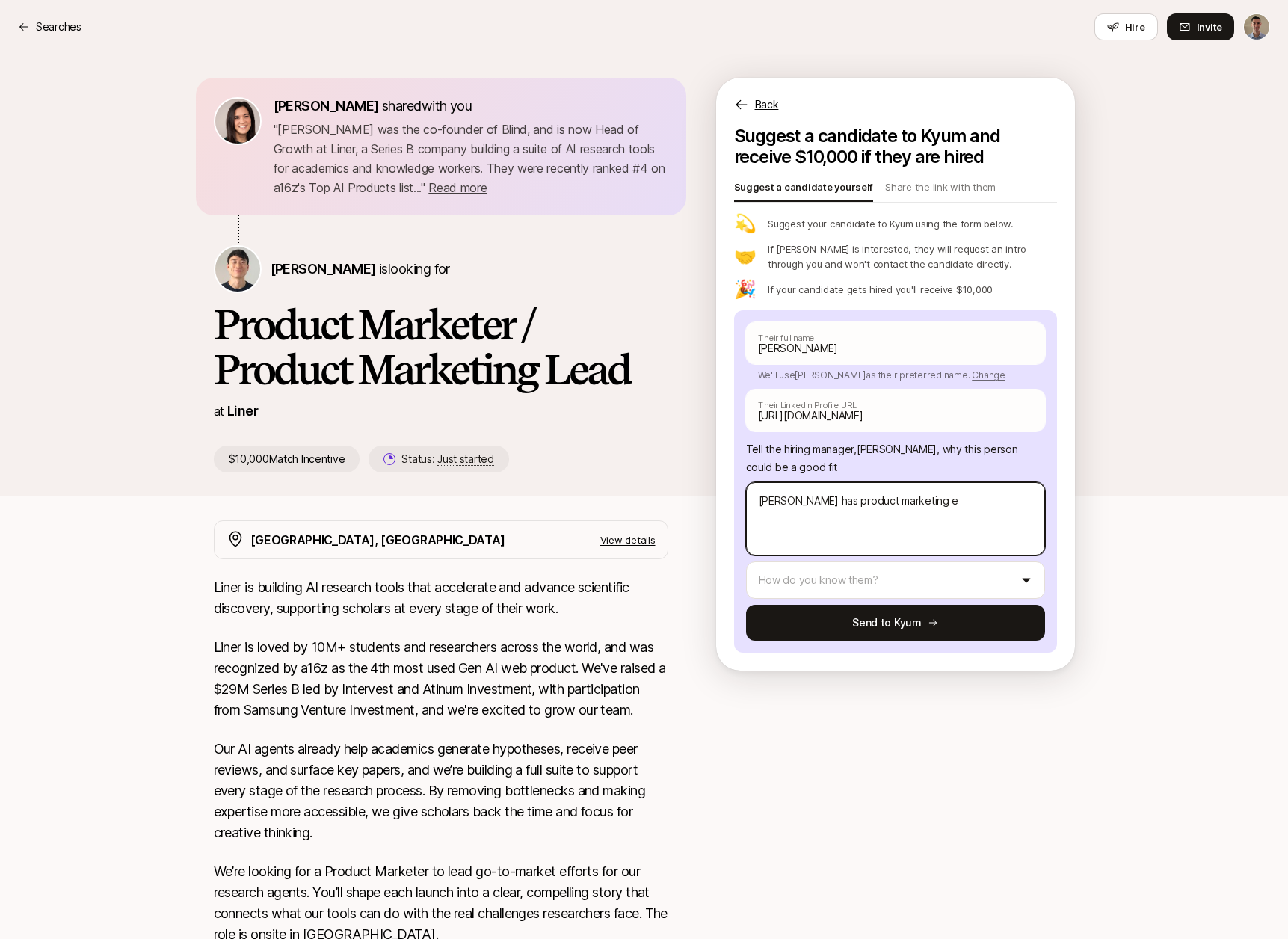
type textarea "[PERSON_NAME] has product marketing ex"
type textarea "x"
type textarea "[PERSON_NAME] has product marketing exp"
type textarea "x"
type textarea "[PERSON_NAME] has product marketing expe"
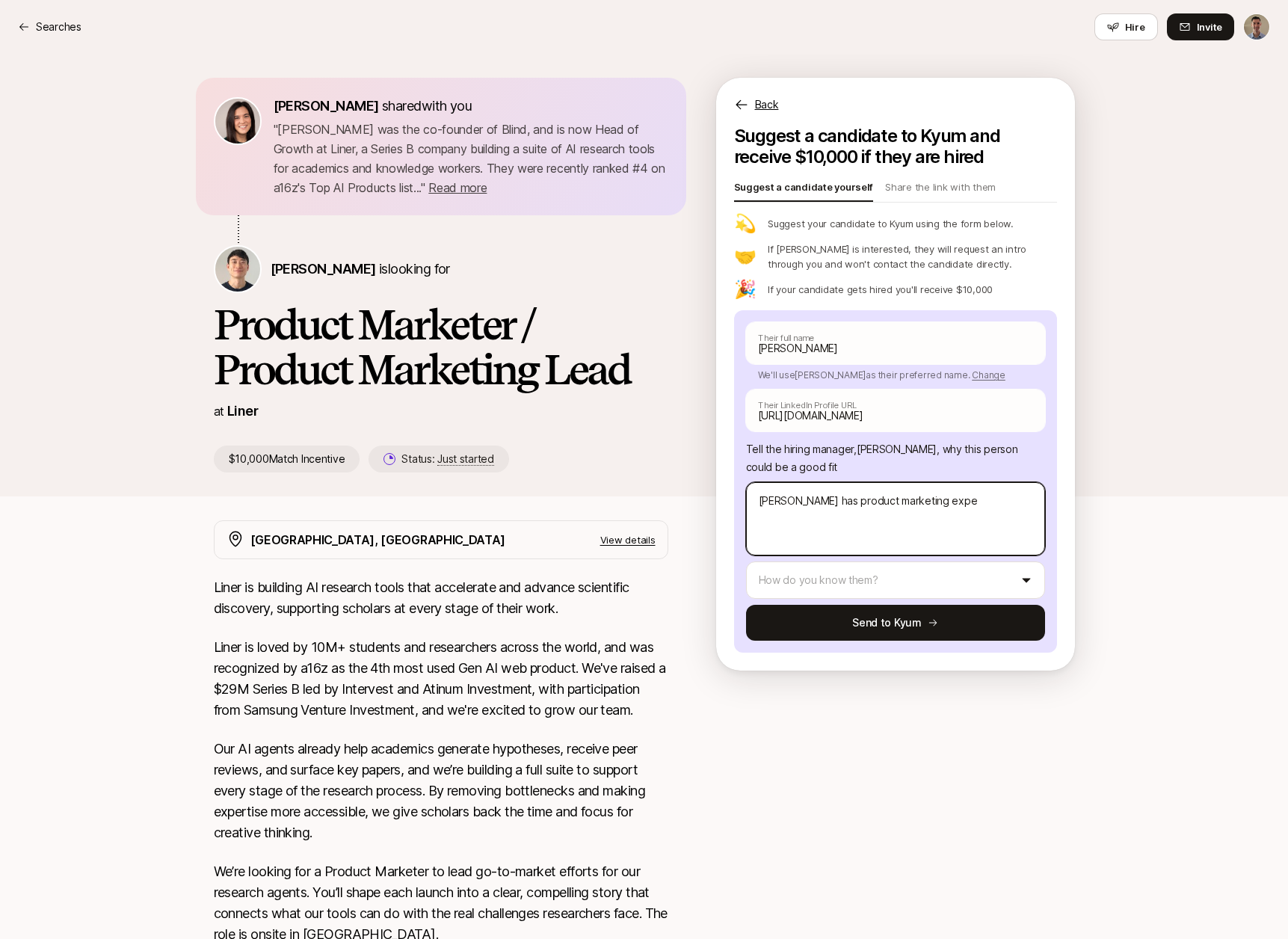
type textarea "x"
type textarea "[PERSON_NAME] has product marketing exper"
type textarea "x"
type textarea "[PERSON_NAME] has product marketing experi"
type textarea "x"
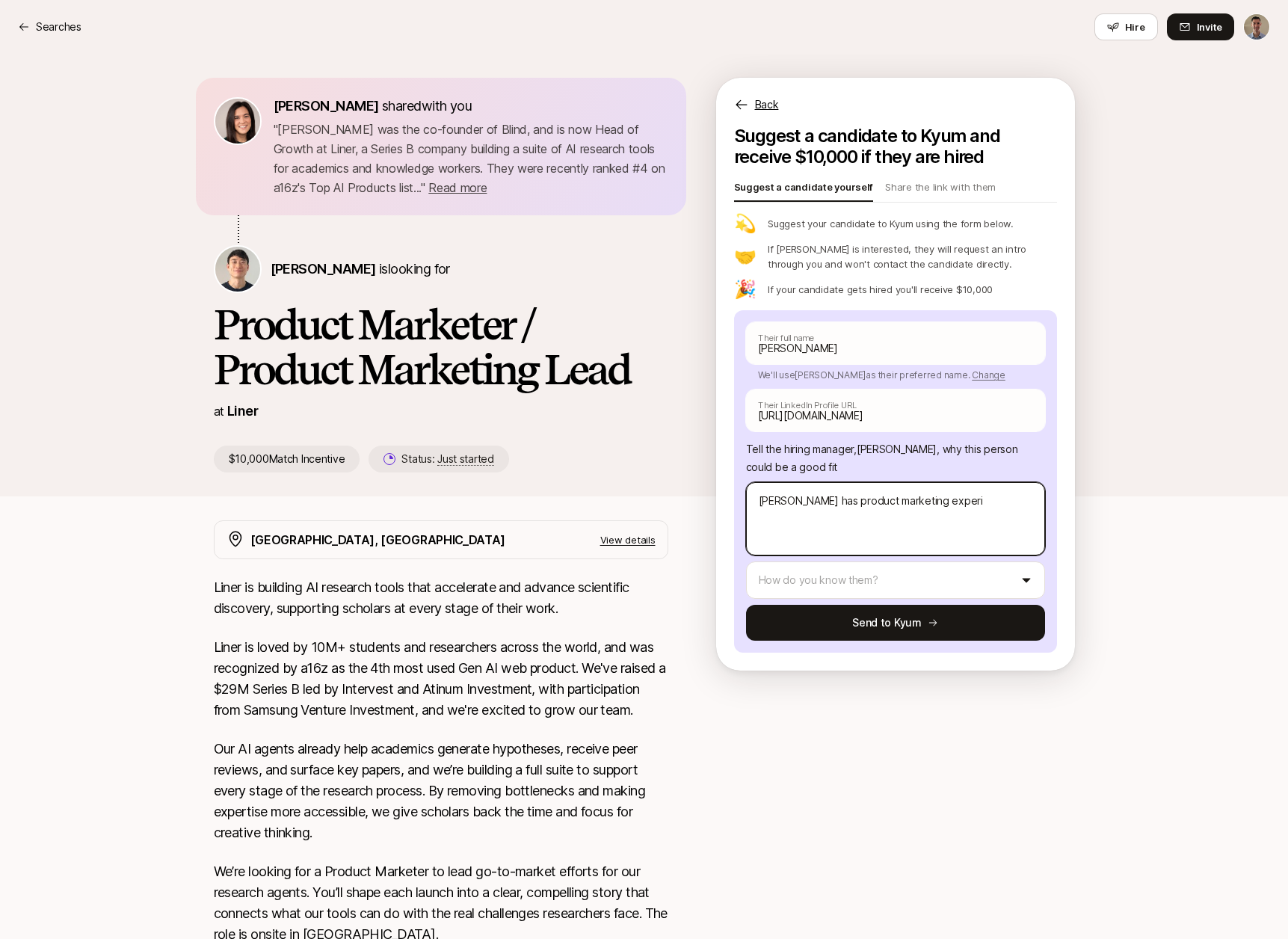
type textarea "[PERSON_NAME] has product marketing exper"
type textarea "x"
type textarea "[PERSON_NAME] has product marketing expe"
type textarea "x"
type textarea "[PERSON_NAME] has product marketing exper"
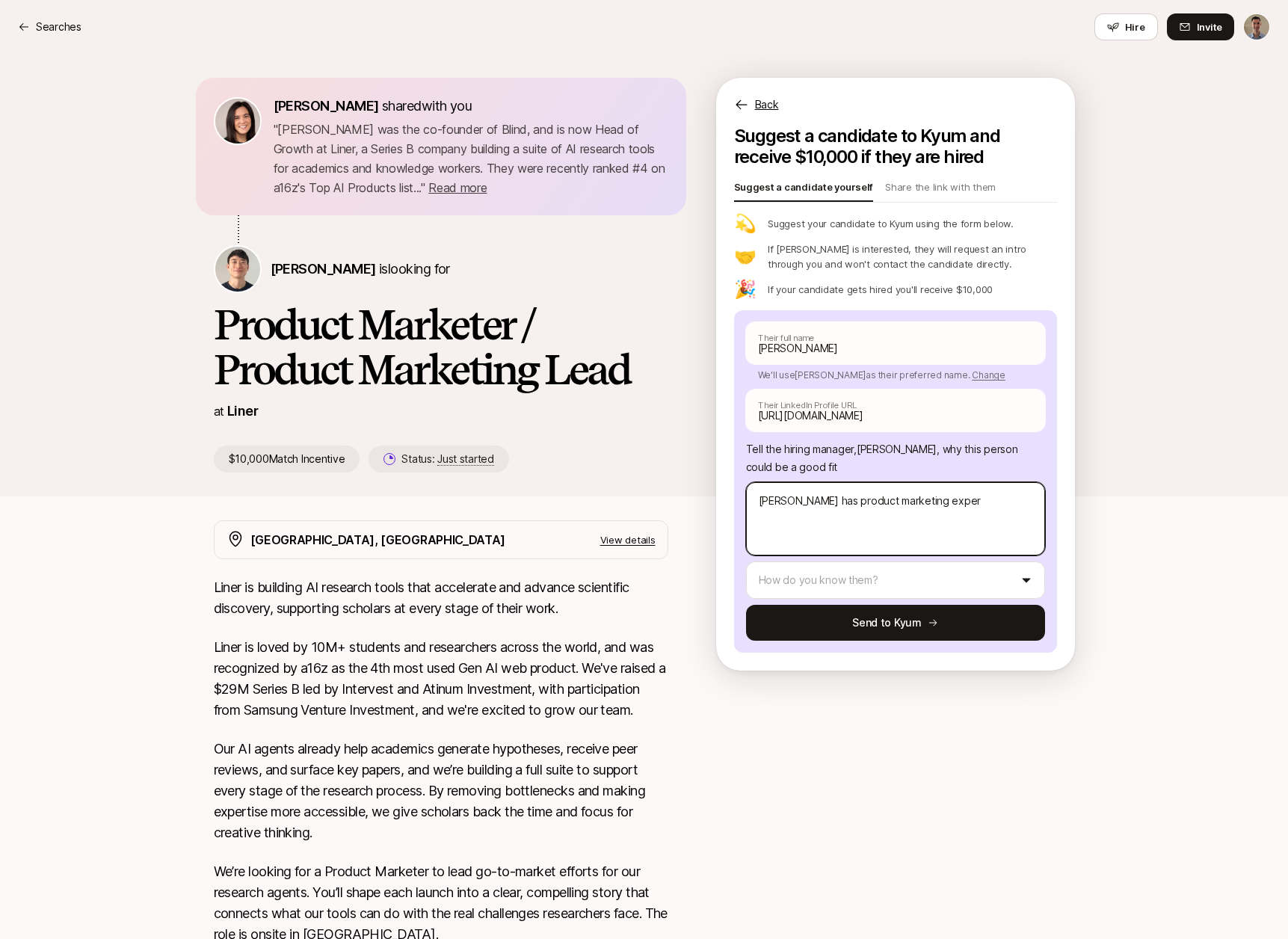
type textarea "x"
type textarea "[PERSON_NAME] has product marketing experi"
type textarea "x"
type textarea "[PERSON_NAME] has product marketing experie"
type textarea "x"
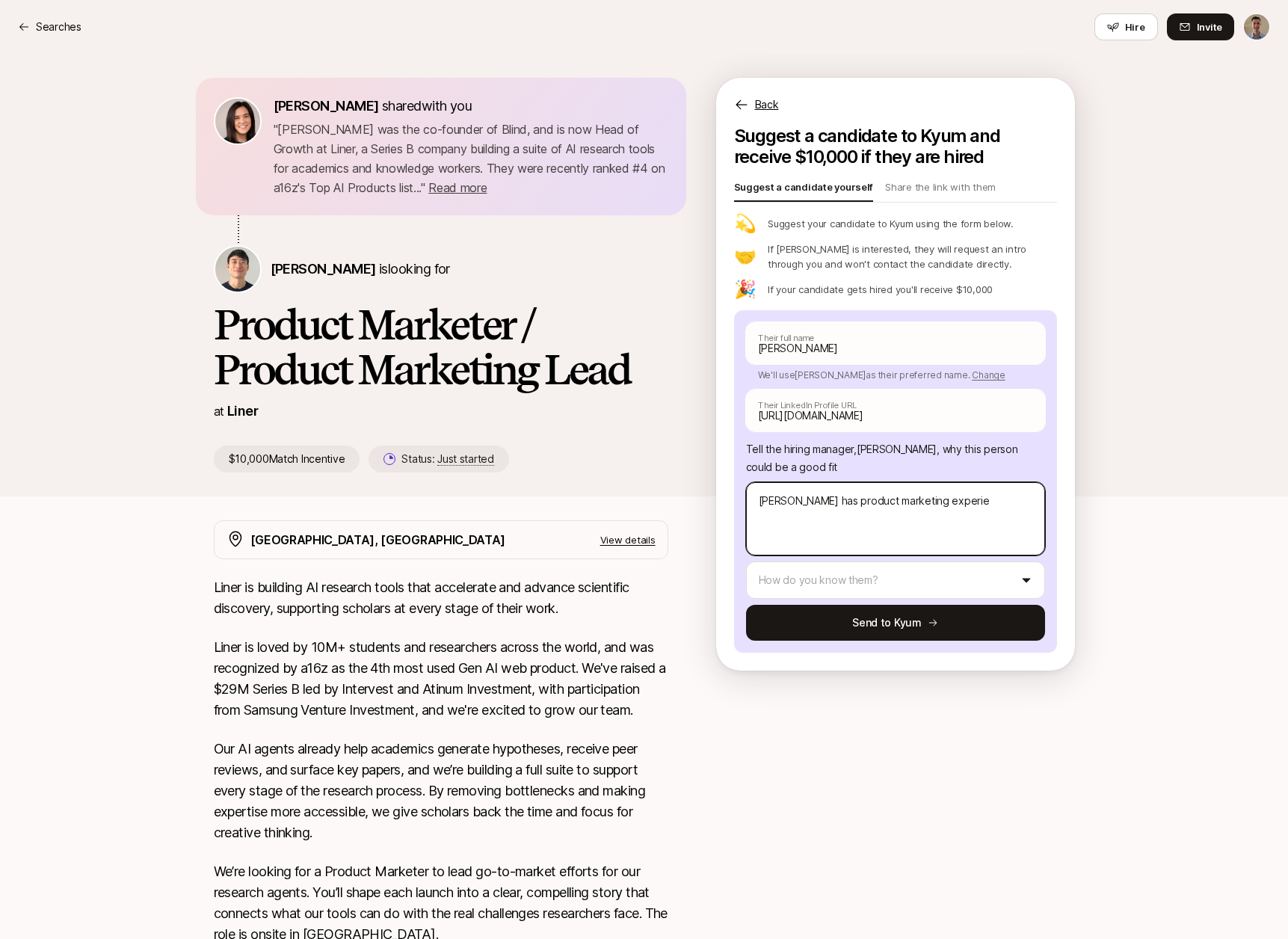
type textarea "[PERSON_NAME] has product marketing experien"
type textarea "x"
type textarea "[PERSON_NAME] has product marketing experienc"
type textarea "x"
type textarea "[PERSON_NAME] has product marketing experience"
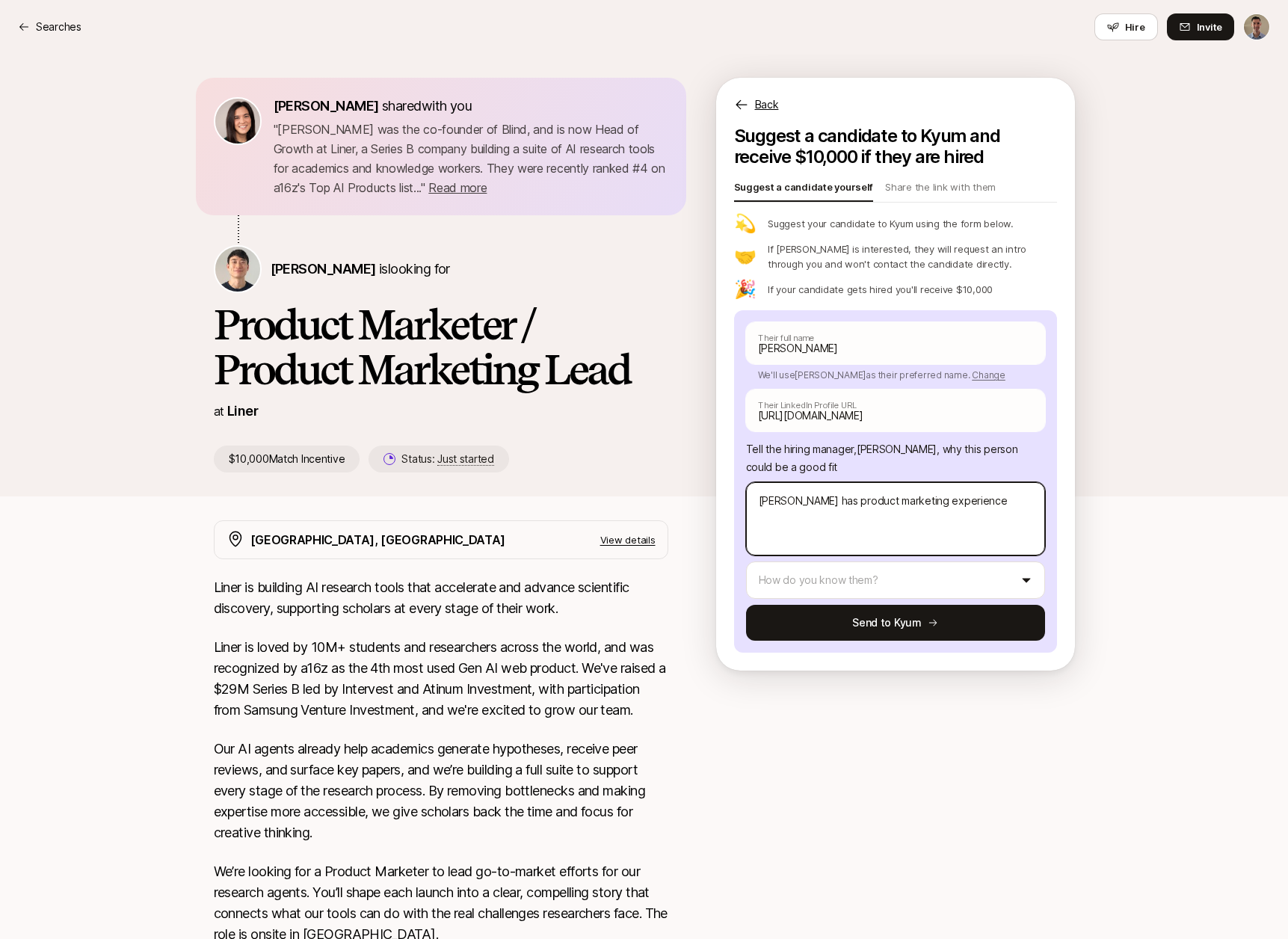
type textarea "x"
type textarea "[PERSON_NAME] has product marketing experience,"
type textarea "x"
type textarea "[PERSON_NAME] has product marketing experience,"
type textarea "x"
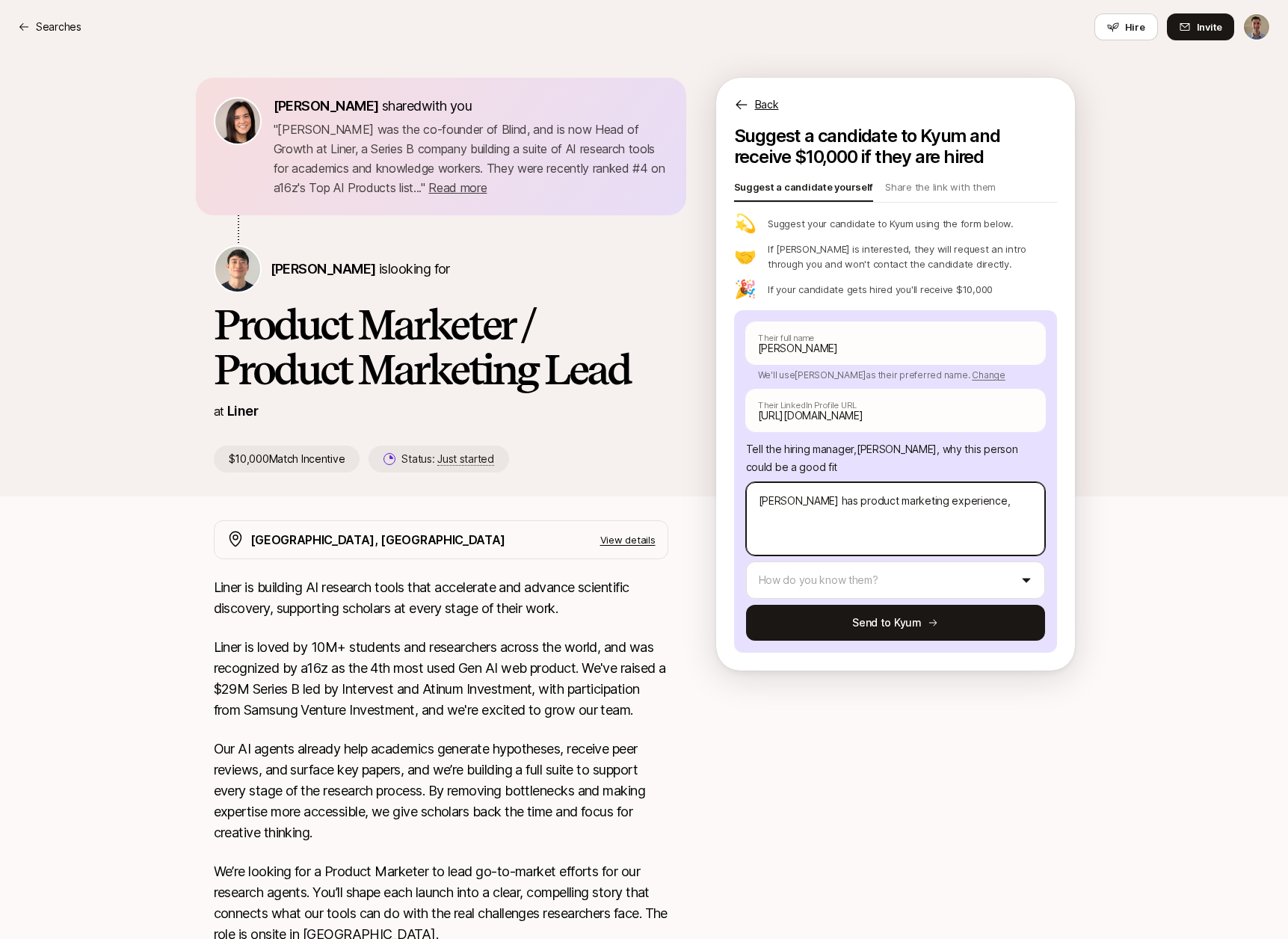
type textarea "[PERSON_NAME] has product marketing experience, i"
type textarea "x"
type textarea "[PERSON_NAME] has product marketing experience, in"
type textarea "x"
type textarea "[PERSON_NAME] has product marketing experience, inc"
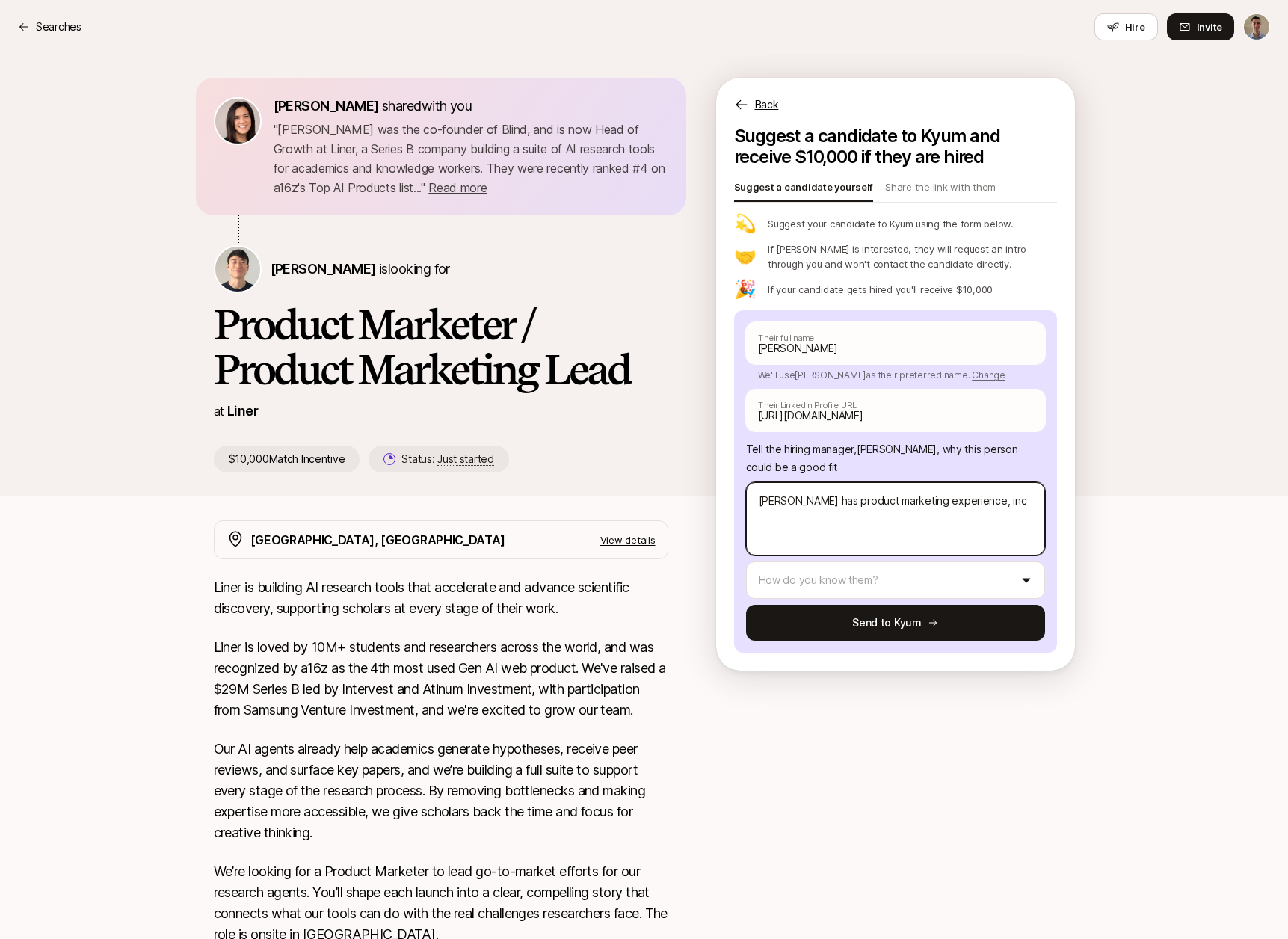
type textarea "x"
type textarea "[PERSON_NAME] has product marketing experience, incl"
type textarea "x"
type textarea "[PERSON_NAME] has product marketing experience, inclu"
type textarea "x"
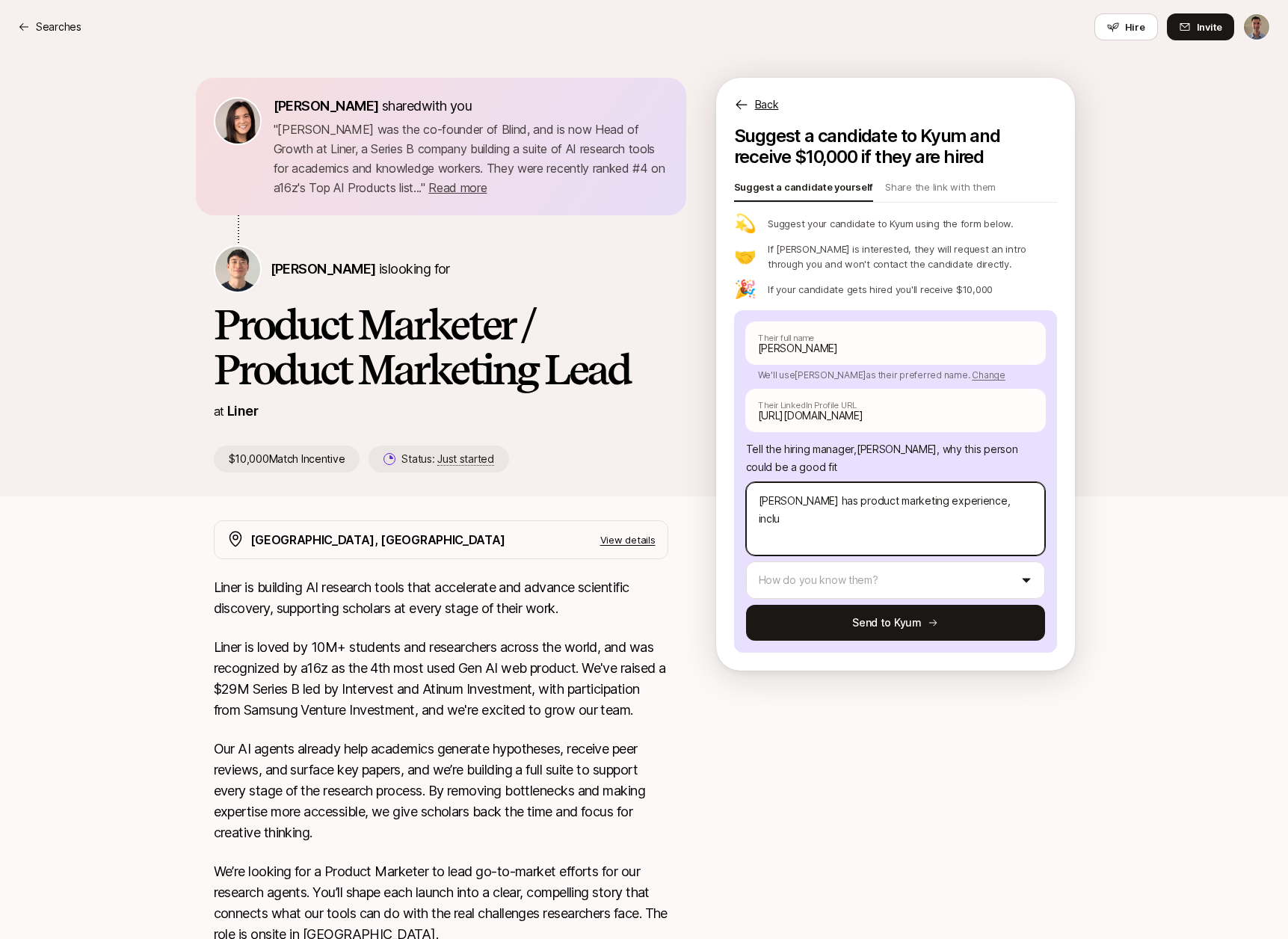
type textarea "[PERSON_NAME] has product marketing experience, includ"
type textarea "x"
type textarea "[PERSON_NAME] has product marketing experience, includi"
type textarea "x"
type textarea "[PERSON_NAME] has product marketing experience, includin"
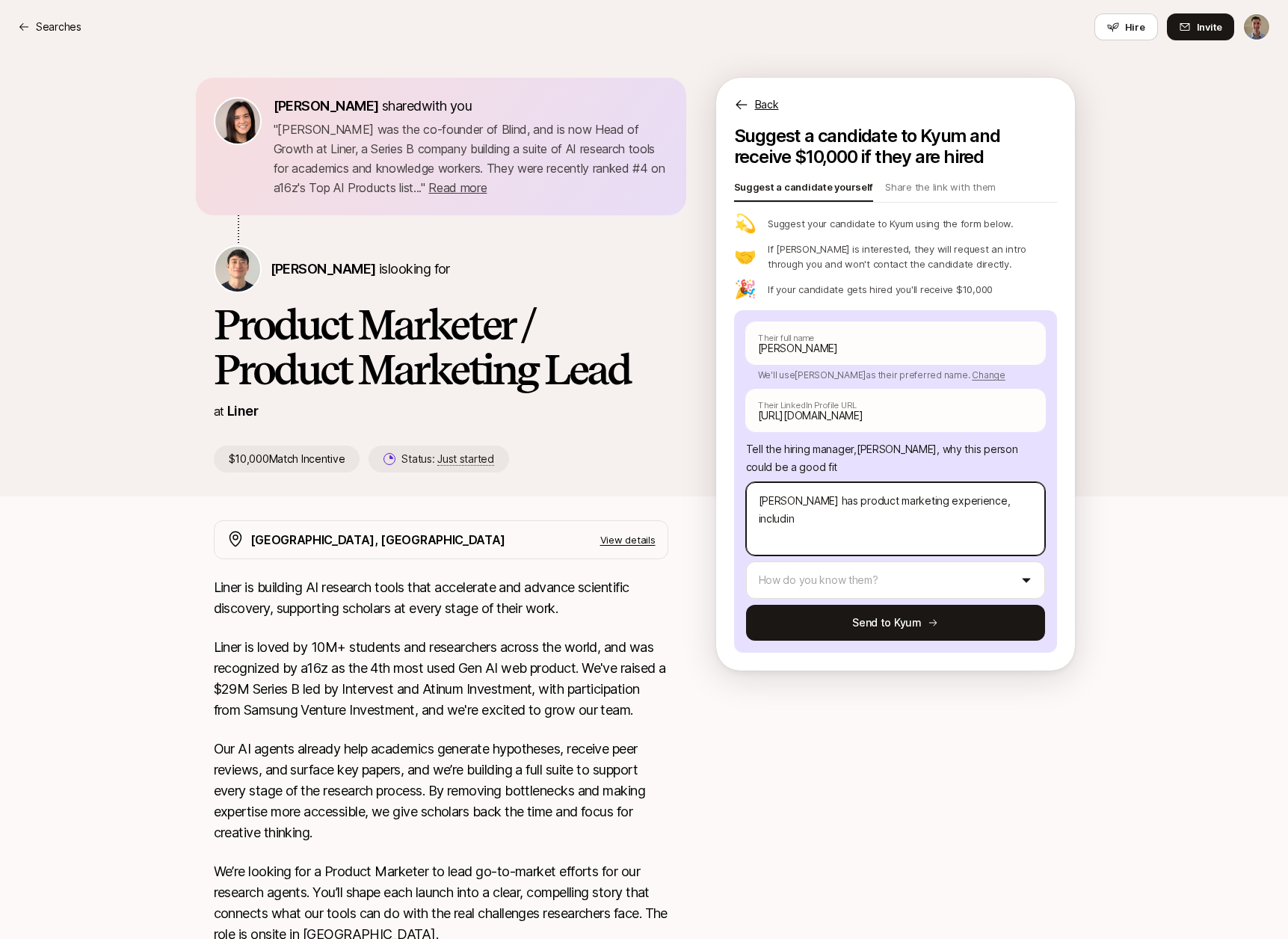
type textarea "x"
type textarea "[PERSON_NAME] has product marketing experience, including"
type textarea "x"
type textarea "[PERSON_NAME] has product marketing experience, including"
type textarea "x"
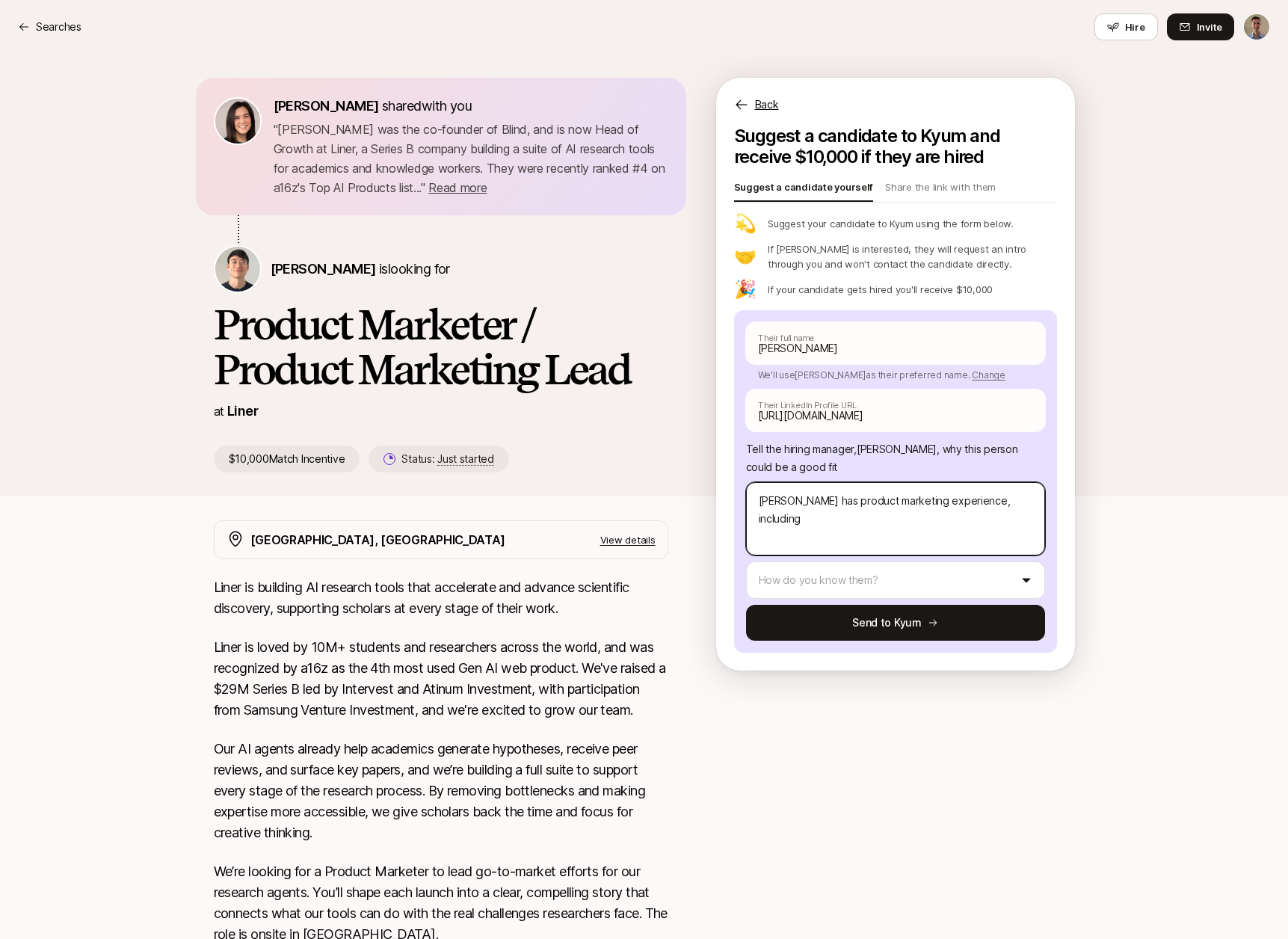
type textarea "[PERSON_NAME] has product marketing experience, including A"
type textarea "x"
type textarea "[PERSON_NAME] has product marketing experience, including AI"
type textarea "x"
type textarea "[PERSON_NAME] has product marketing experience, including AI"
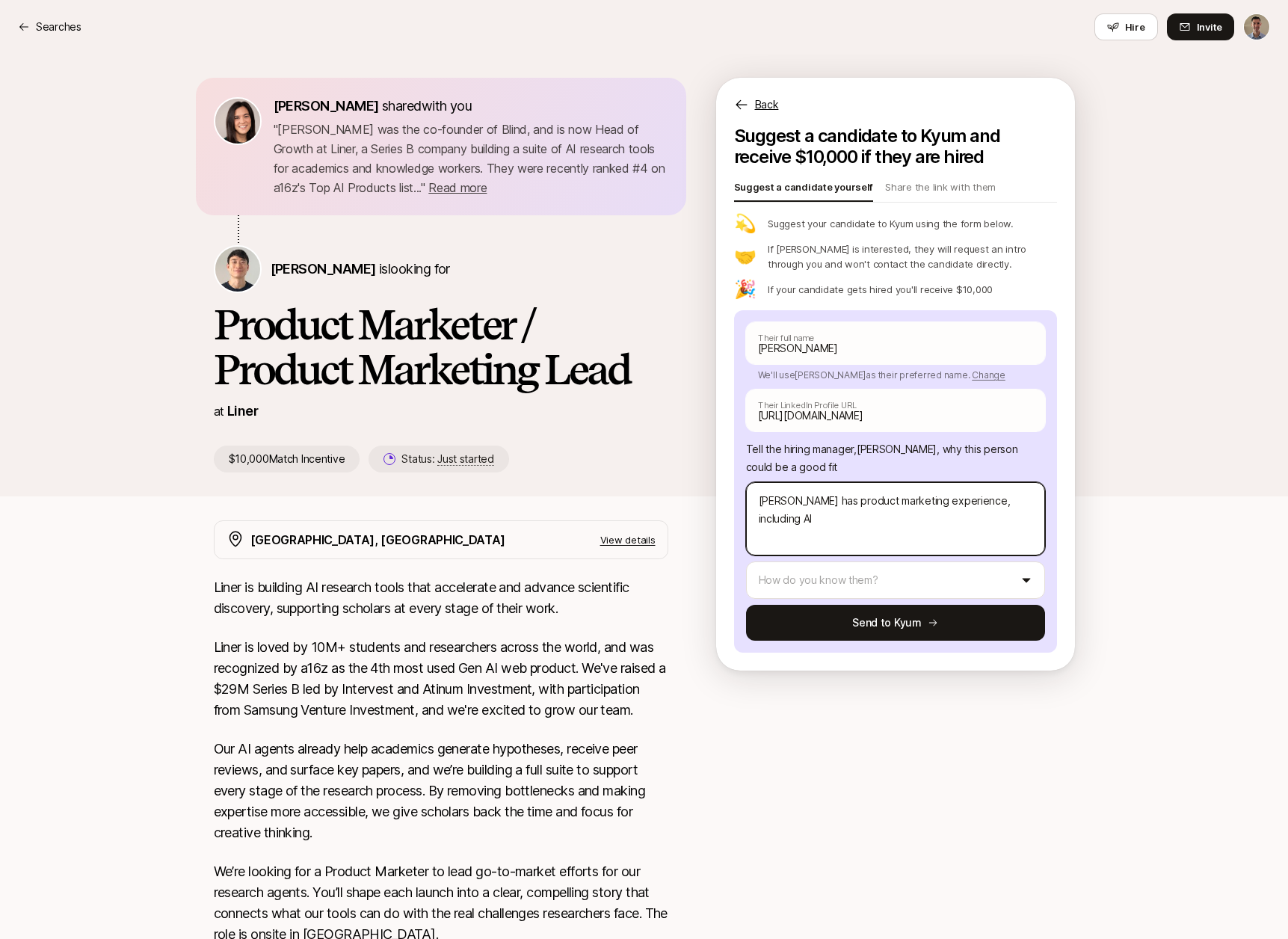
type textarea "x"
type textarea "[PERSON_NAME] has product marketing experience, including AI c"
type textarea "x"
type textarea "[PERSON_NAME] has product marketing experience, including AI co"
type textarea "x"
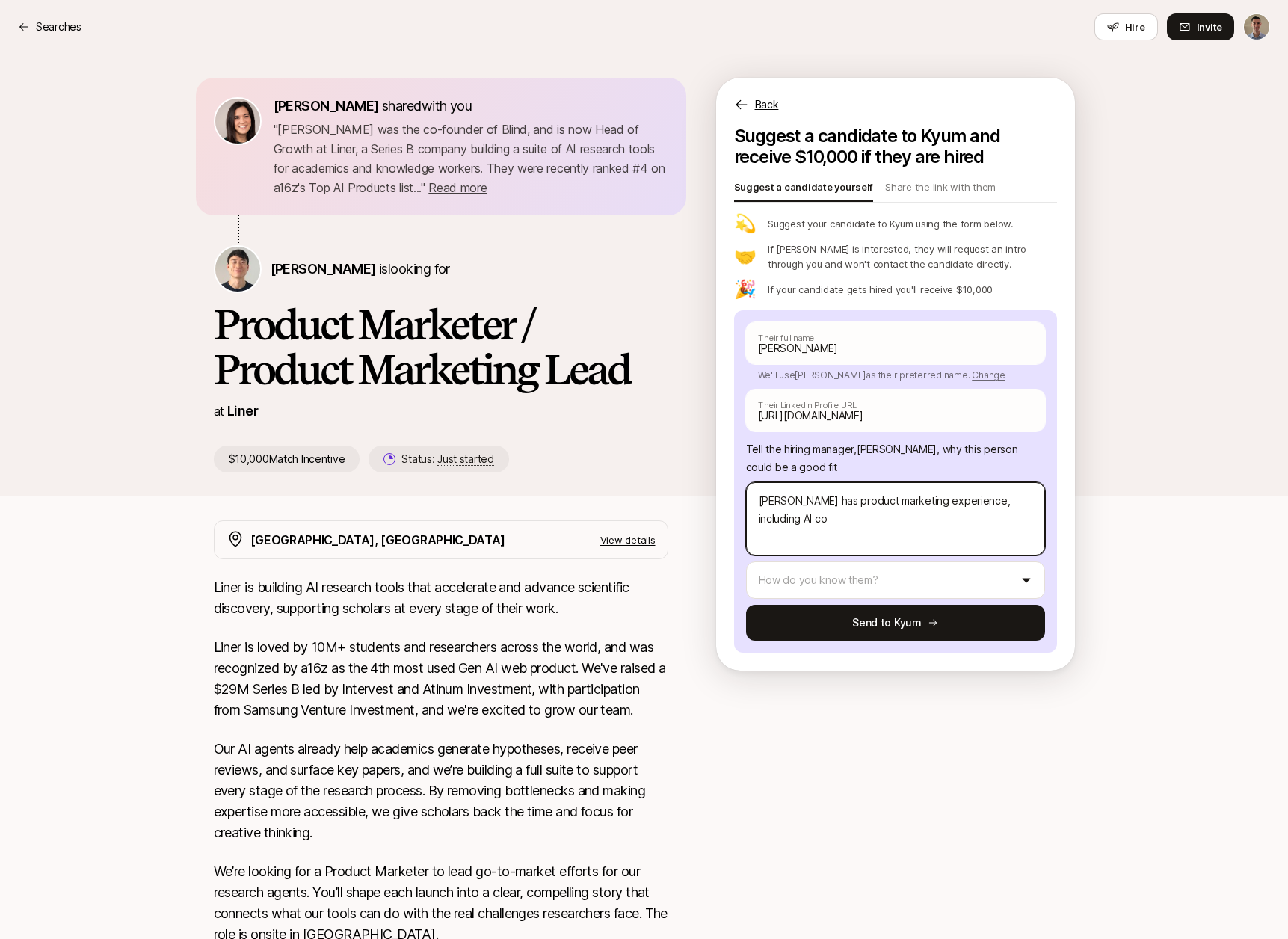
type textarea "[PERSON_NAME] has product marketing experience, including AI com"
type textarea "x"
type textarea "[PERSON_NAME] has product marketing experience, including AI coma"
type textarea "x"
type textarea "[PERSON_NAME] has product marketing experience, including AI comap"
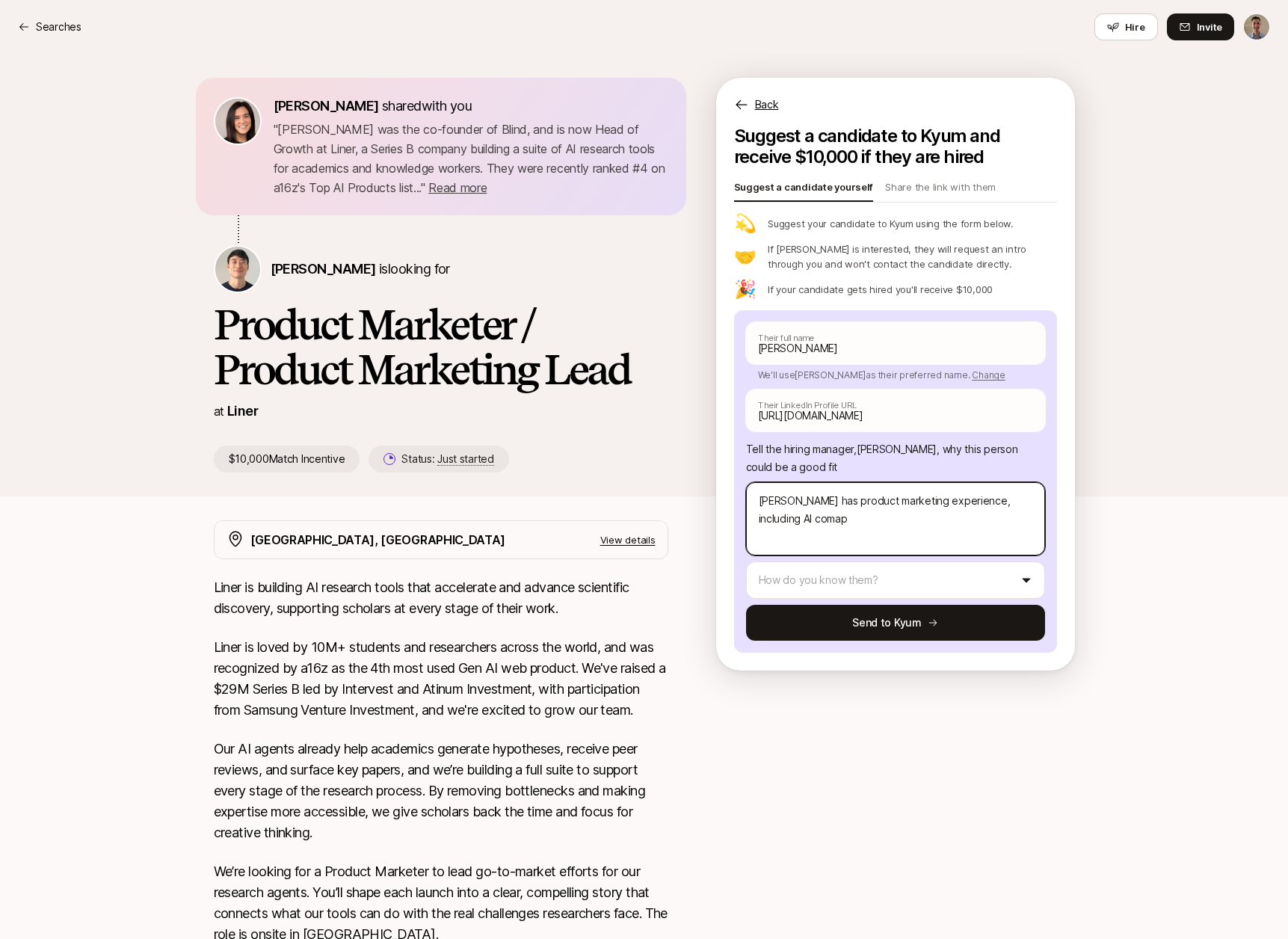
type textarea "x"
type textarea "[PERSON_NAME] has product marketing experience, including AI coma"
type textarea "x"
type textarea "[PERSON_NAME] has product marketing experience, including AI com"
type textarea "x"
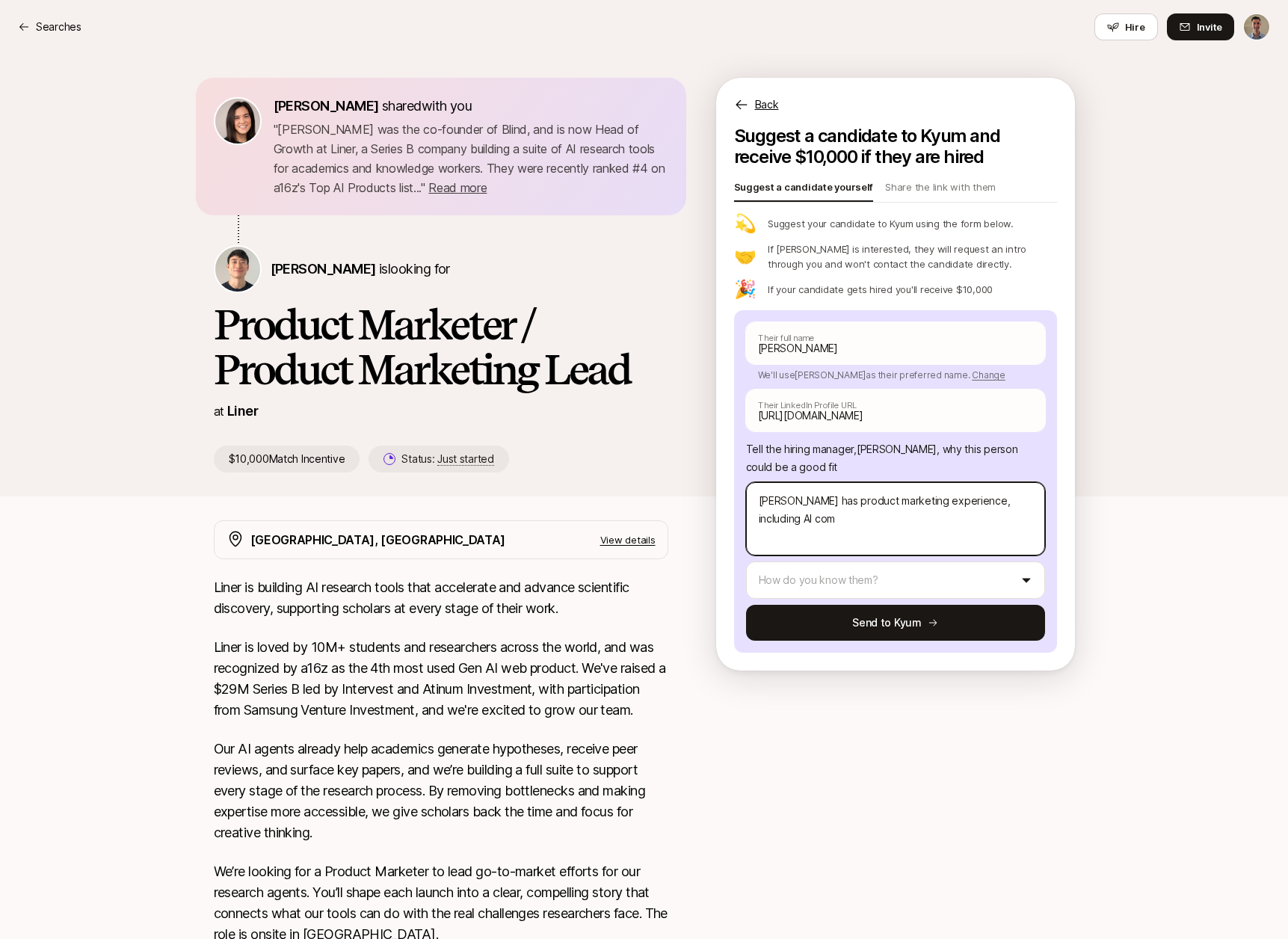
type textarea "[PERSON_NAME] has product marketing experience, including AI comp"
type textarea "x"
type textarea "[PERSON_NAME] has product marketing experience, including AI compa"
type textarea "x"
type textarea "[PERSON_NAME] has product marketing experience, including AI compan"
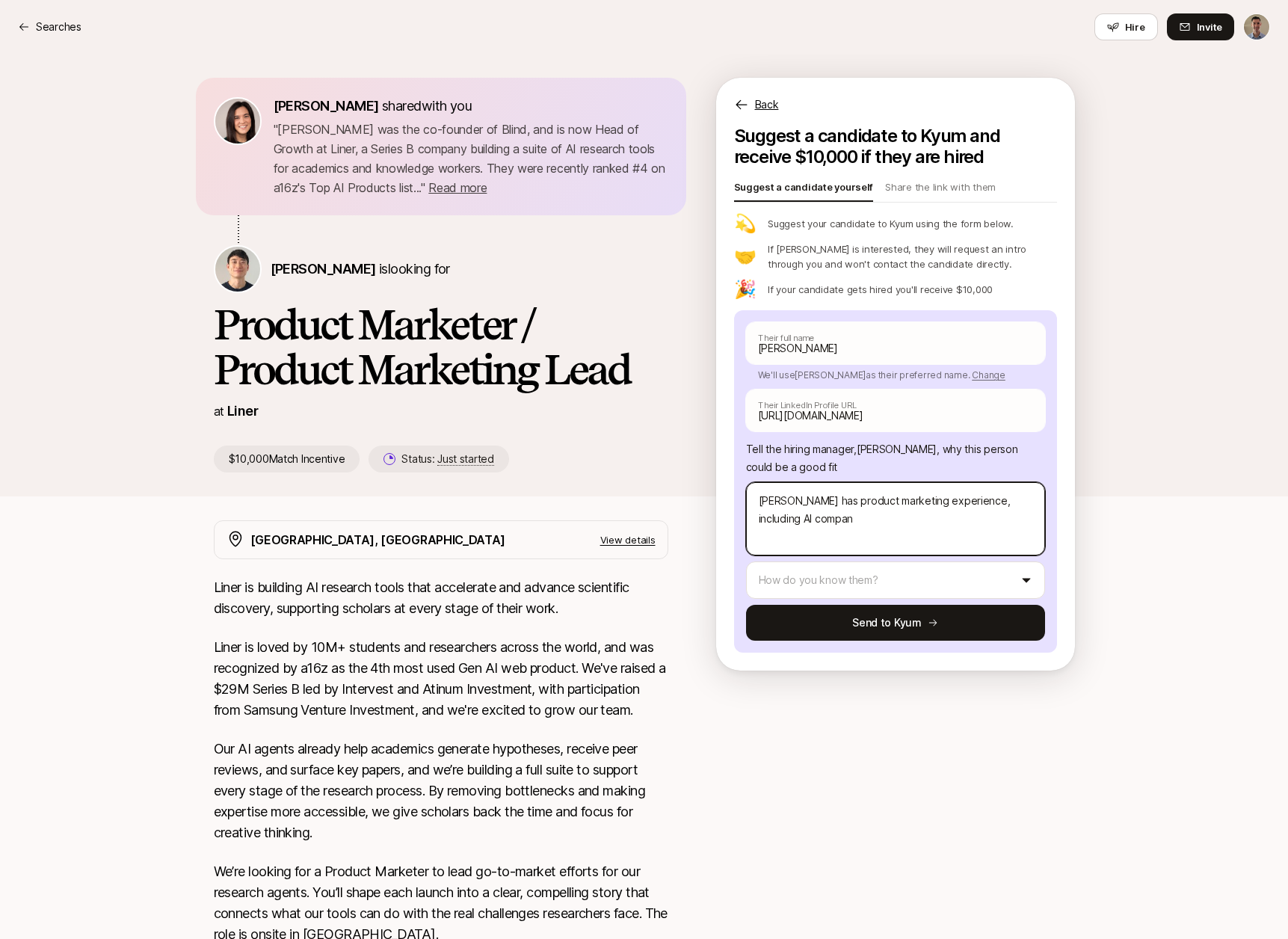
type textarea "x"
type textarea "[PERSON_NAME] has product marketing experience, including AI compani"
type textarea "x"
type textarea "[PERSON_NAME] has product marketing experience, including AI companie"
type textarea "x"
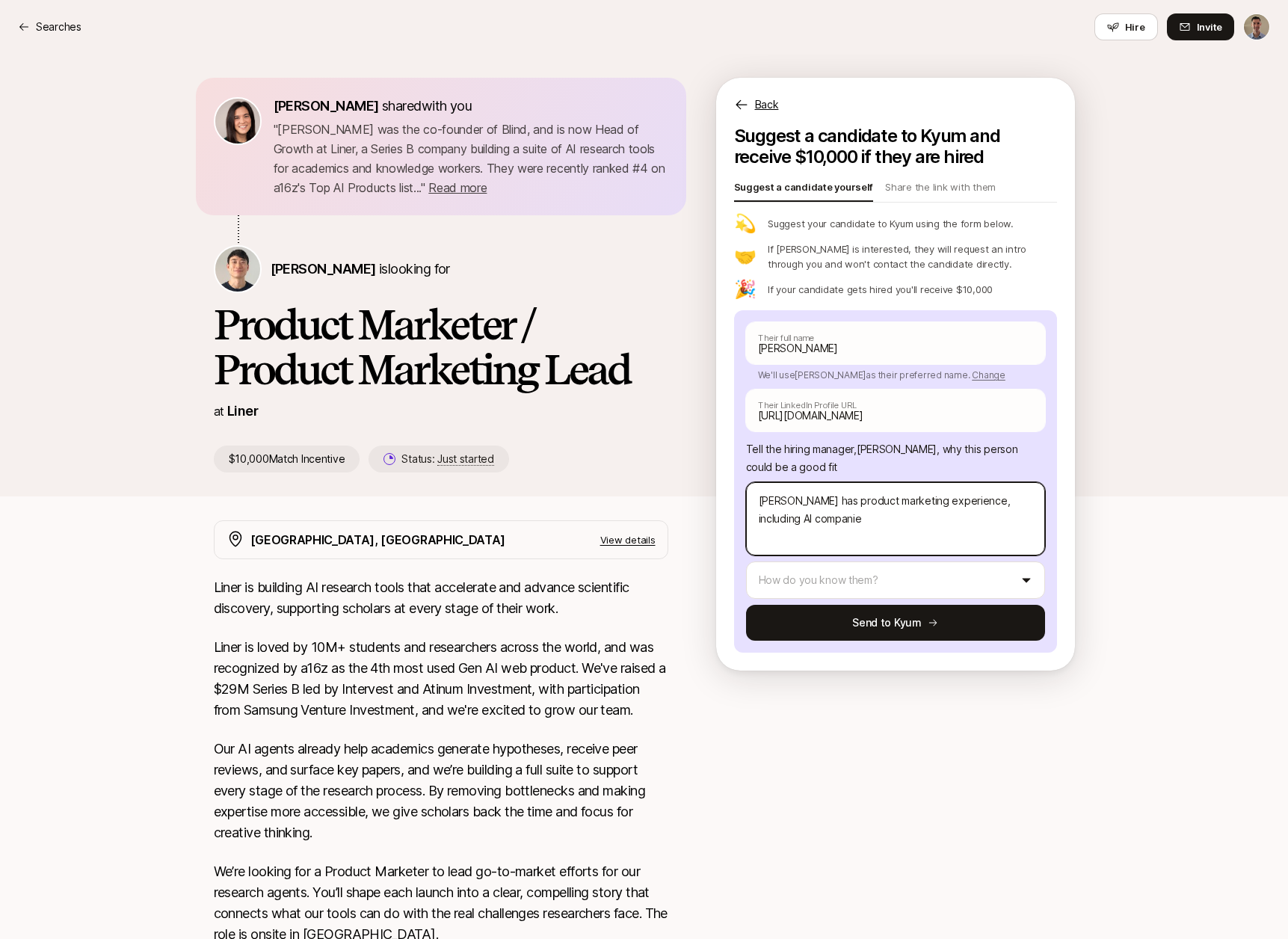
type textarea "[PERSON_NAME] has product marketing experience, including AI companies"
type textarea "x"
type textarea "[PERSON_NAME] has product marketing experience, including AI companies"
type textarea "x"
type textarea "[PERSON_NAME] has product marketing experience, including AI companies a"
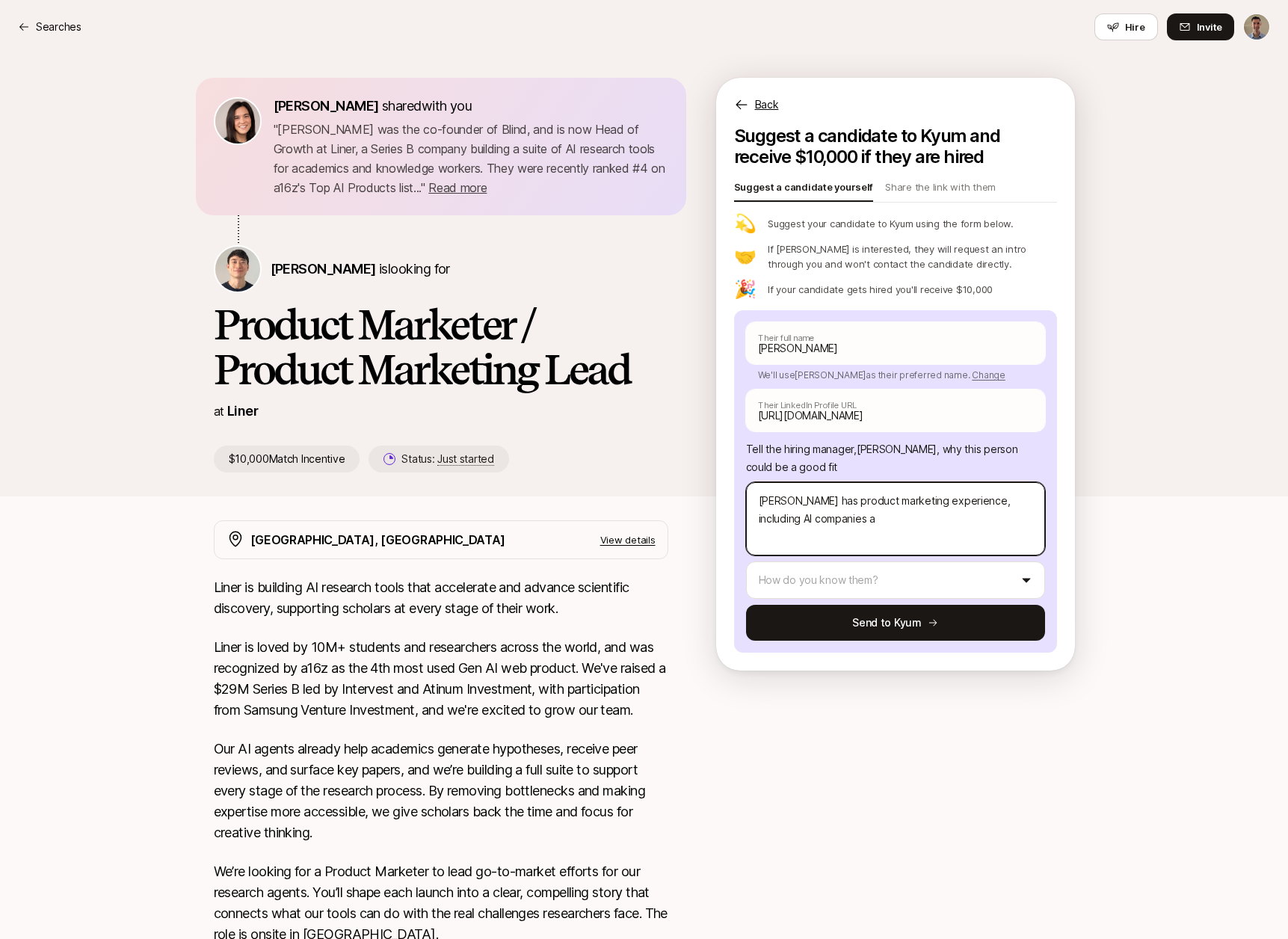
type textarea "x"
type textarea "[PERSON_NAME] has product marketing experience, including AI companies an"
type textarea "x"
type textarea "[PERSON_NAME] has product marketing experience, including AI companies and"
type textarea "x"
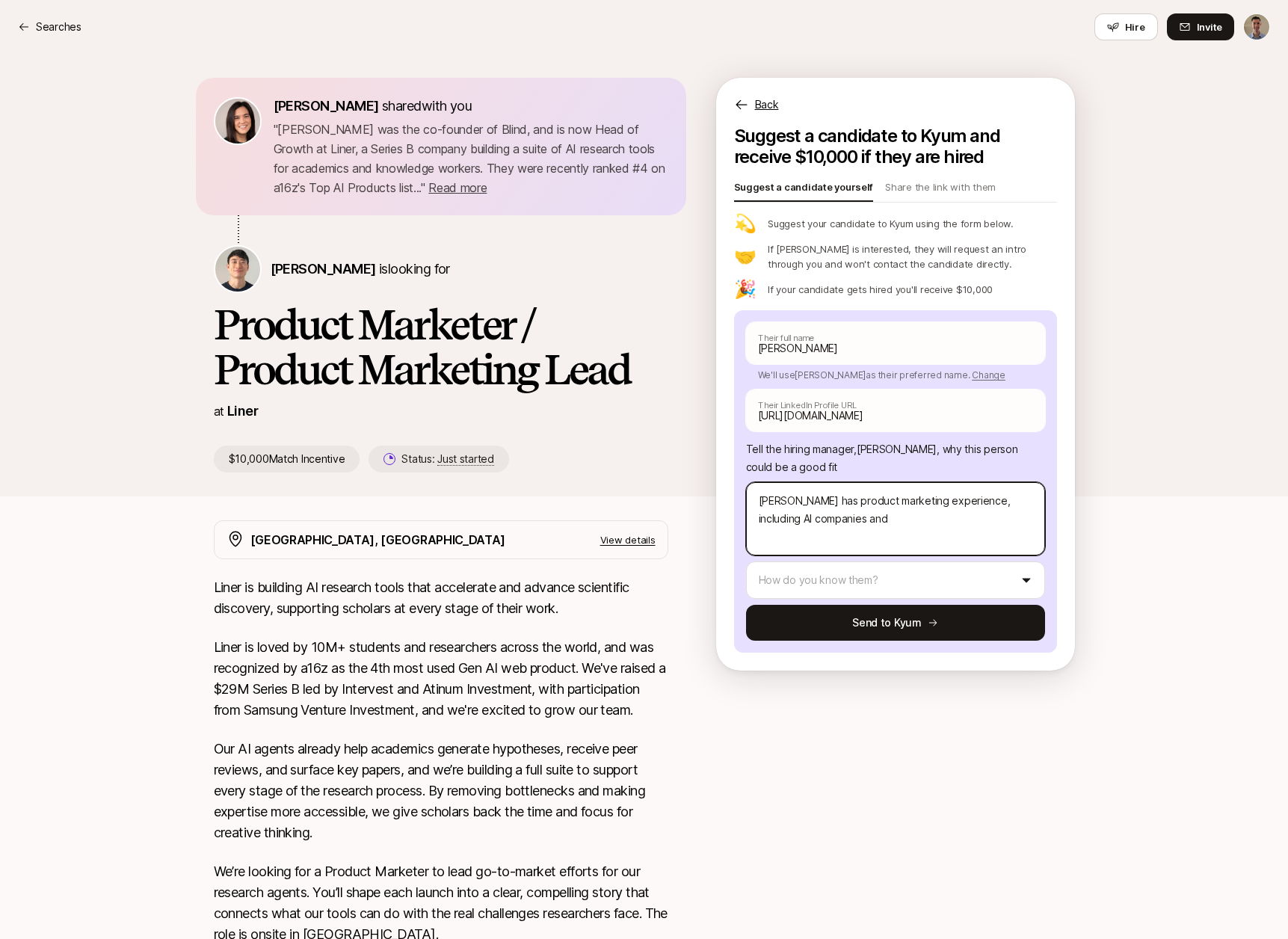
type textarea "[PERSON_NAME] has product marketing experience, including AI companies and"
type textarea "x"
type textarea "[PERSON_NAME] has product marketing experience, including AI companies and h"
type textarea "x"
type textarea "[PERSON_NAME] has product marketing experience, including AI companies and hi"
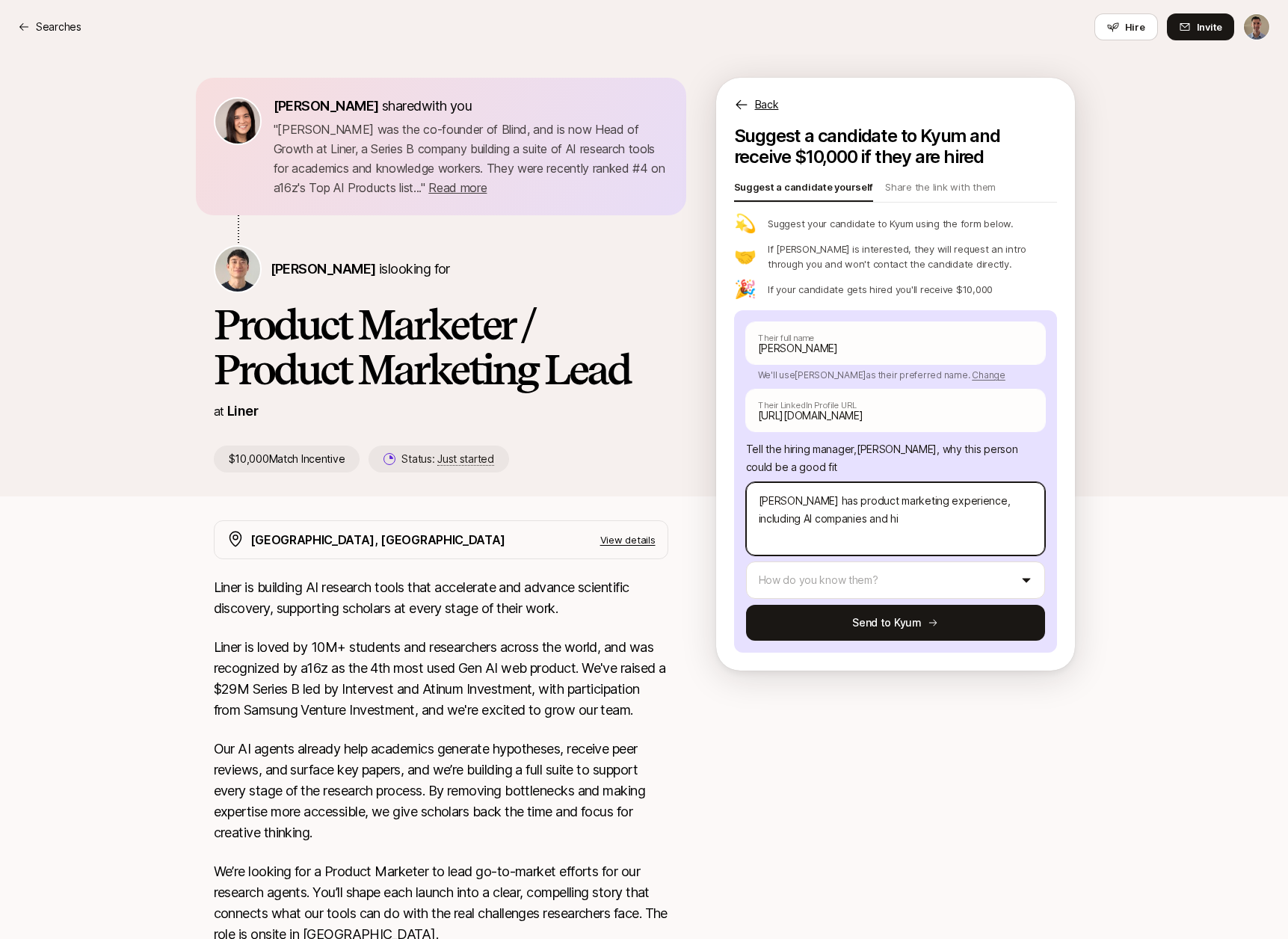
type textarea "x"
type textarea "[PERSON_NAME] has product marketing experience, including AI companies and his"
type textarea "x"
type textarea "[PERSON_NAME] has product marketing experience, including AI companies and his"
type textarea "x"
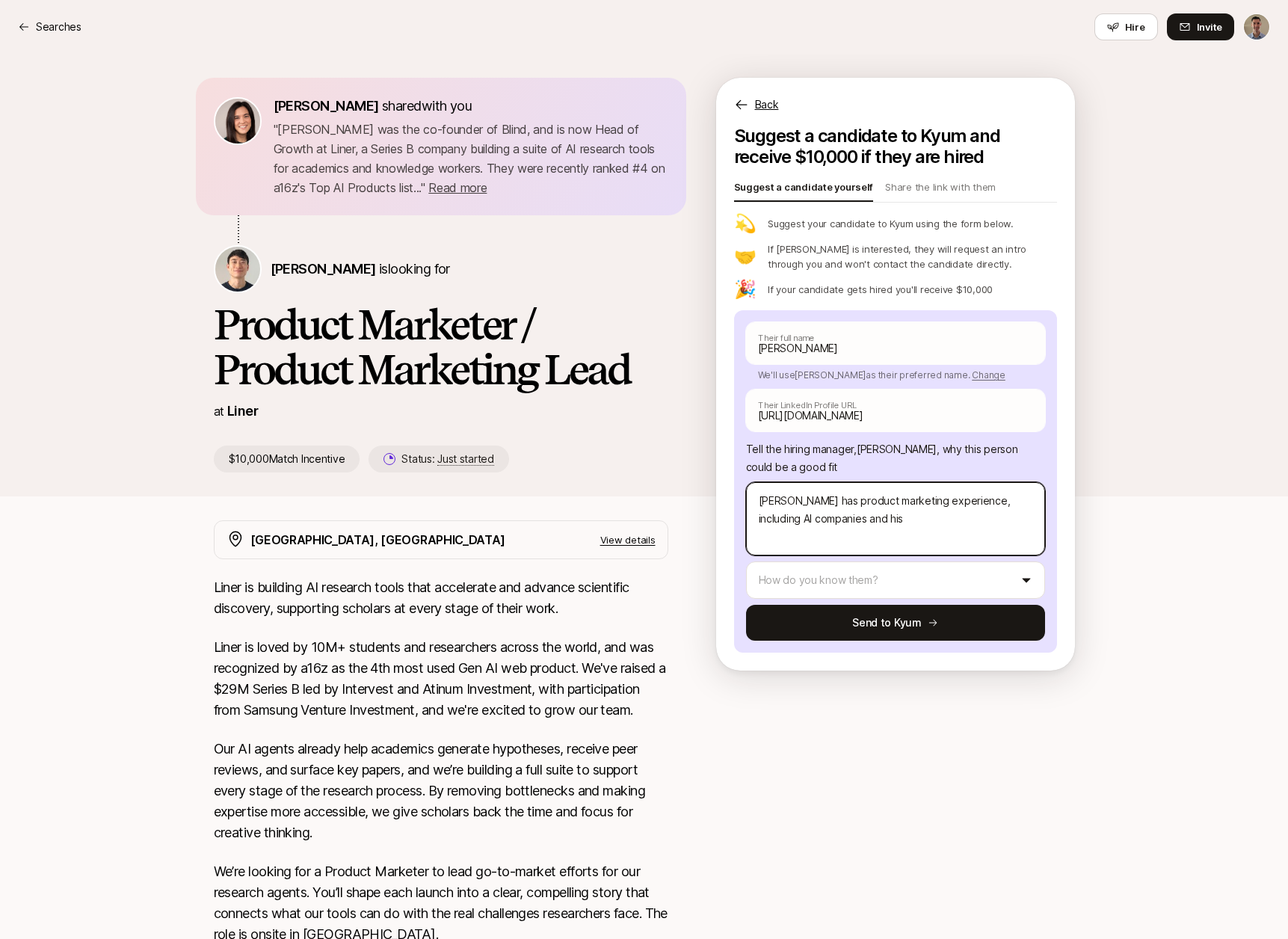
type textarea "[PERSON_NAME] has product marketing experience, including AI companies and his t"
type textarea "x"
type textarea "[PERSON_NAME] has product marketing experience, including AI companies and his …"
type textarea "x"
type textarea "[PERSON_NAME] has product marketing experience, including AI companies and his …"
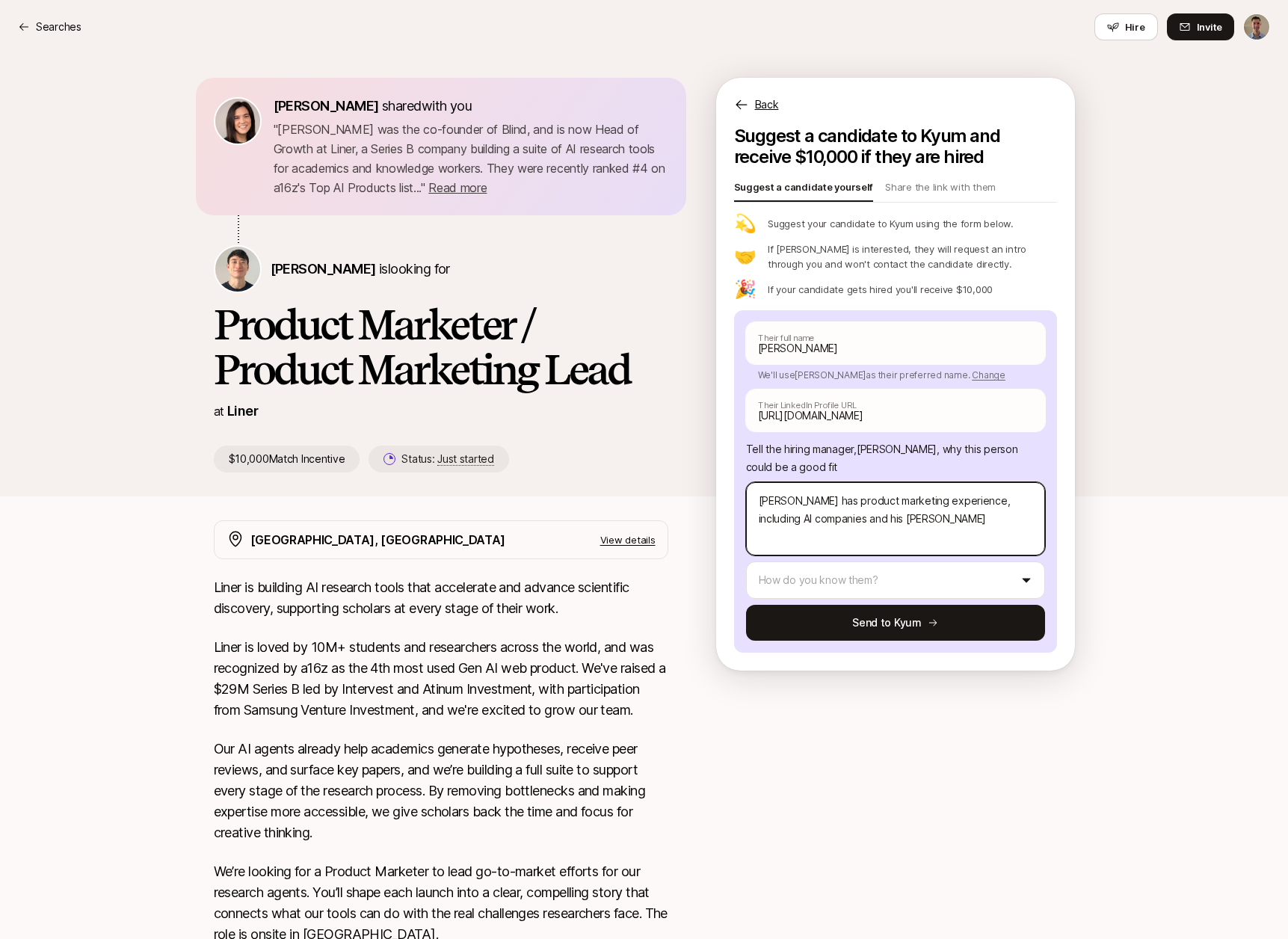
type textarea "x"
type textarea "[PERSON_NAME] has product marketing experience, including AI companies and his …"
type textarea "x"
type textarea "[PERSON_NAME] has product marketing experience, including AI companies and his …"
type textarea "x"
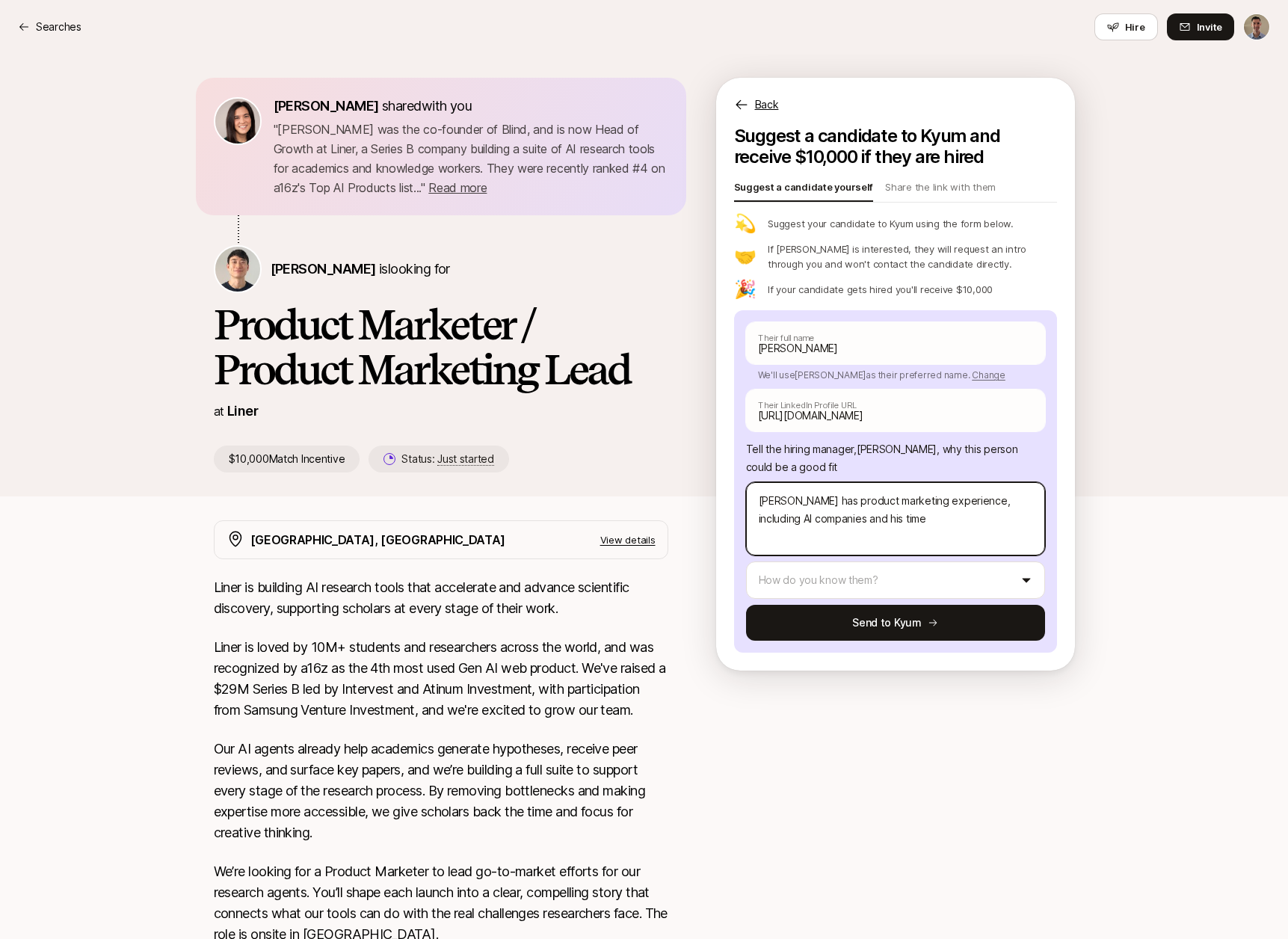
type textarea "[PERSON_NAME] has product marketing experience, including AI companies and his …"
type textarea "x"
type textarea "[PERSON_NAME] has product marketing experience, including AI companies and his …"
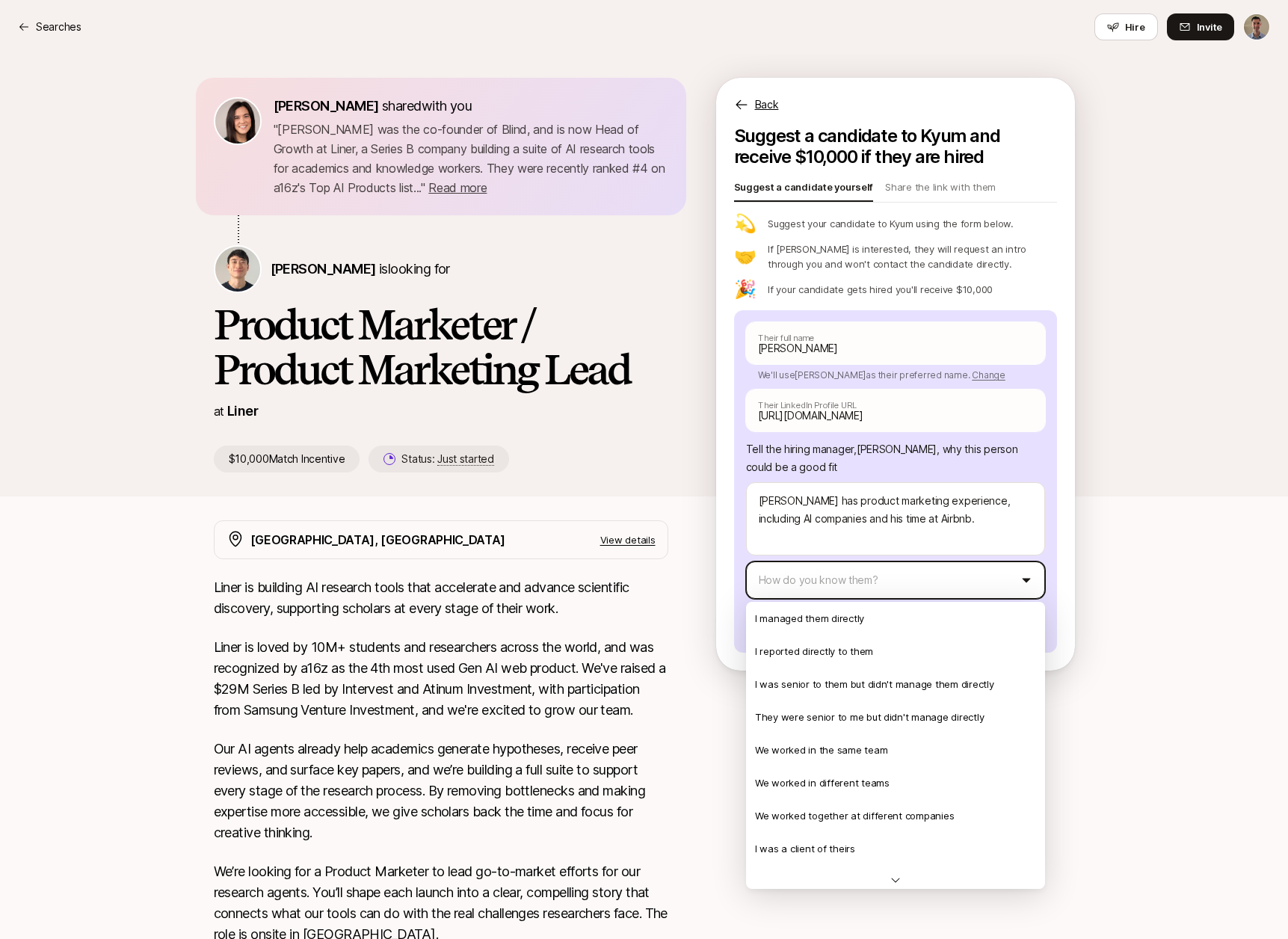
click at [869, 577] on html "Searches Searches Hire Invite [PERSON_NAME] shared with you " [PERSON_NAME] was…" at bounding box center [644, 470] width 1288 height 939
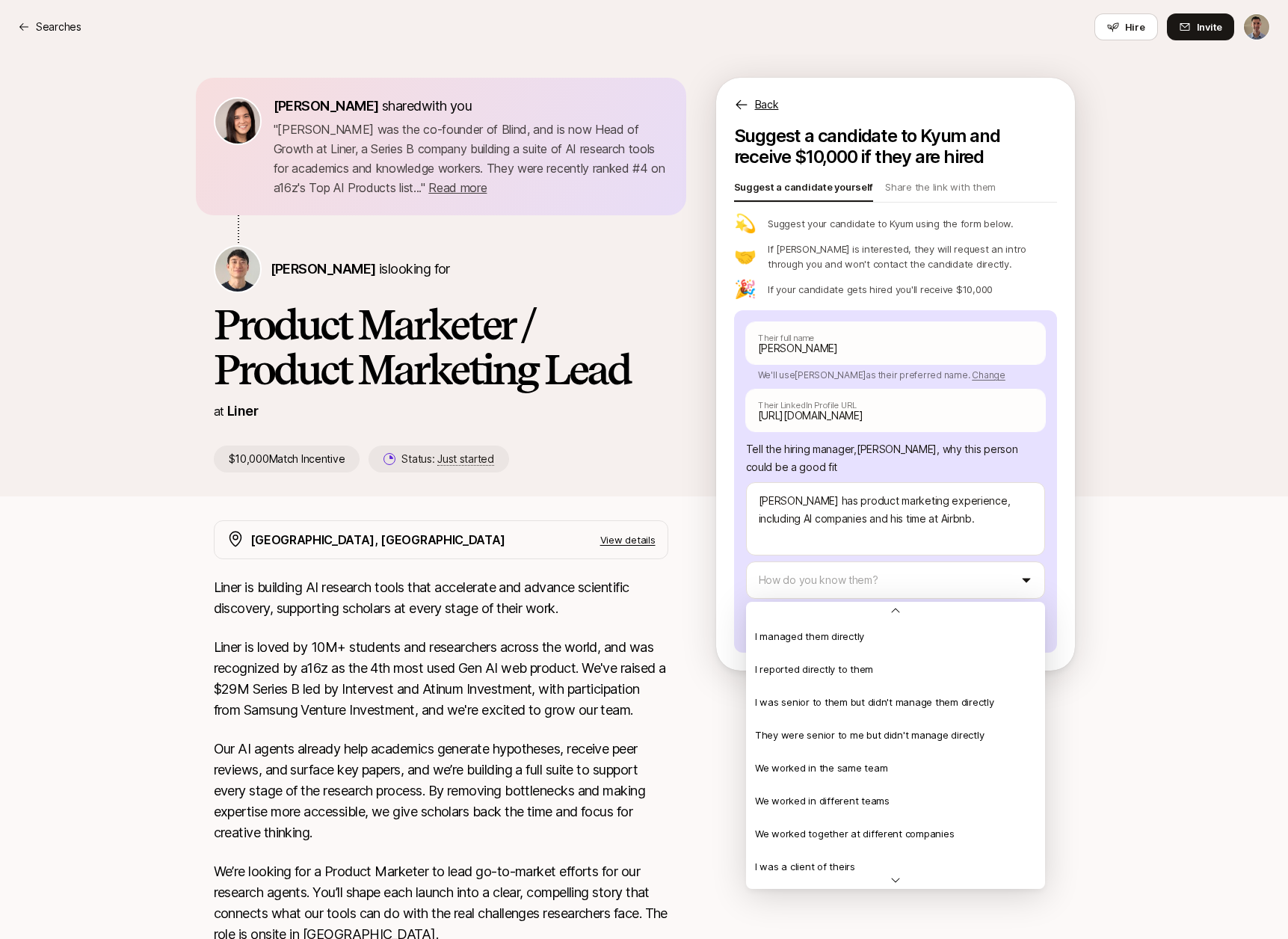
scroll to position [323, 0]
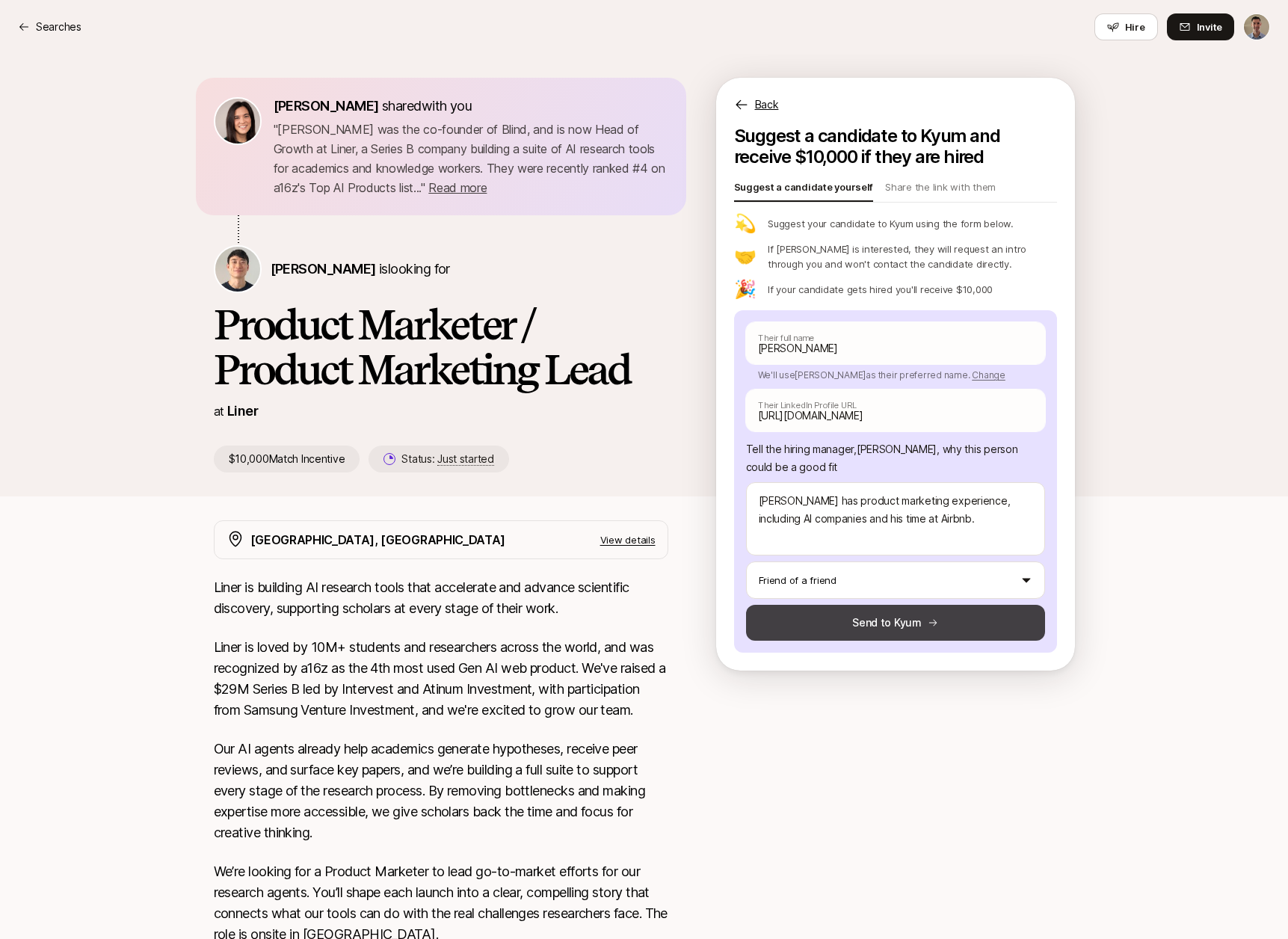
click at [883, 624] on button "Send to Kyum" at bounding box center [896, 623] width 299 height 36
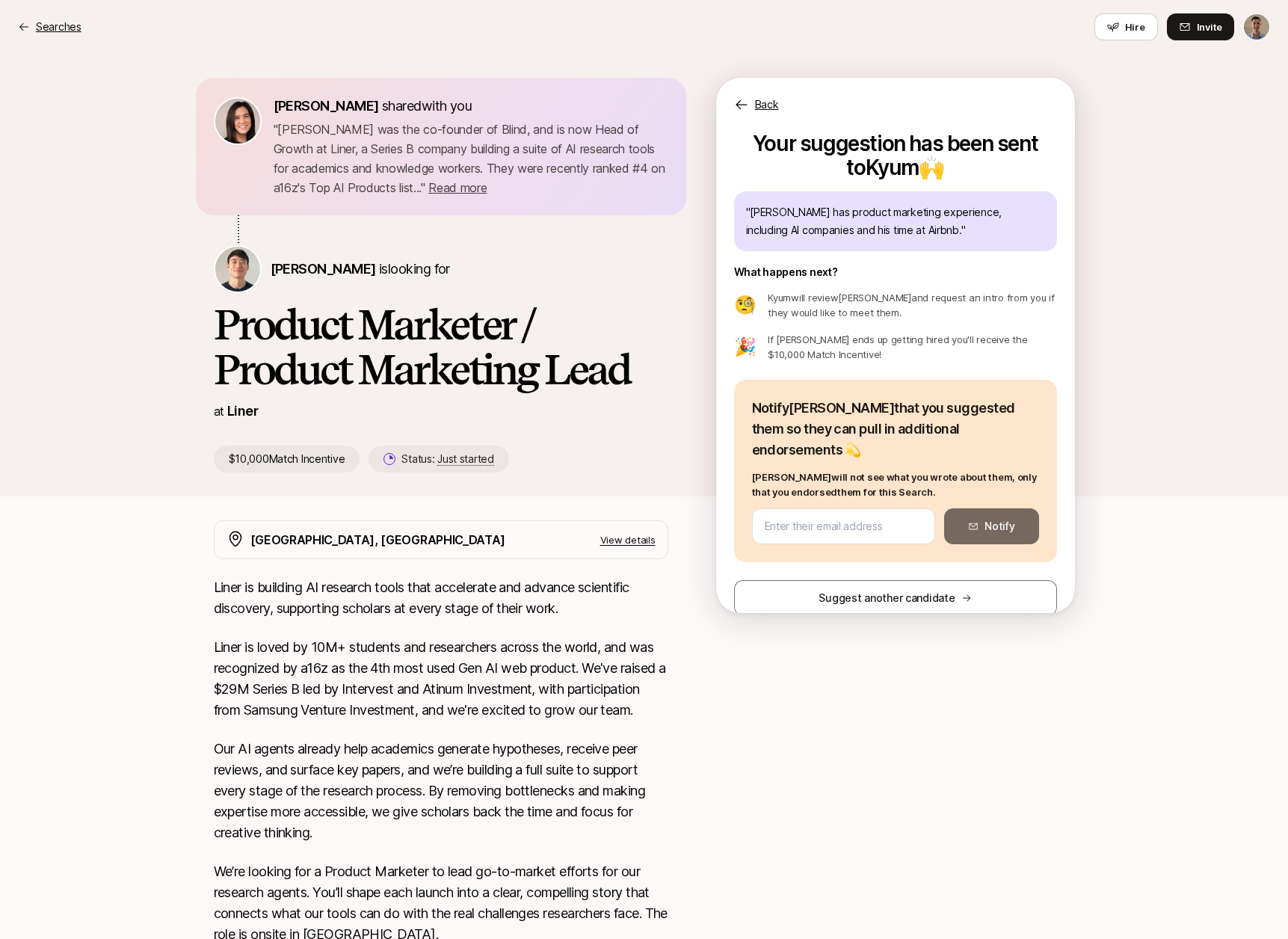
scroll to position [276, 0]
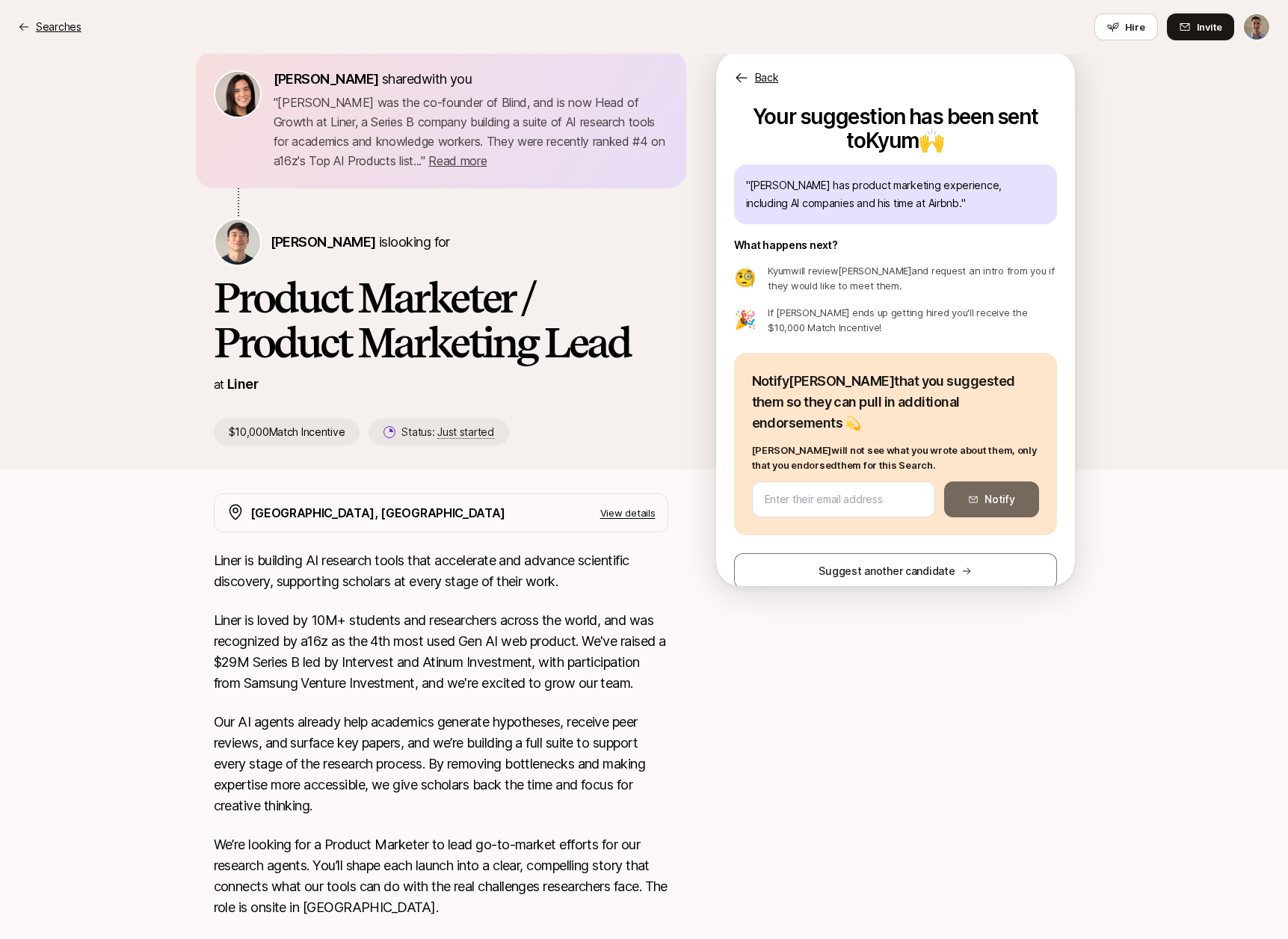
click at [60, 26] on p "Searches" at bounding box center [58, 26] width 46 height 18
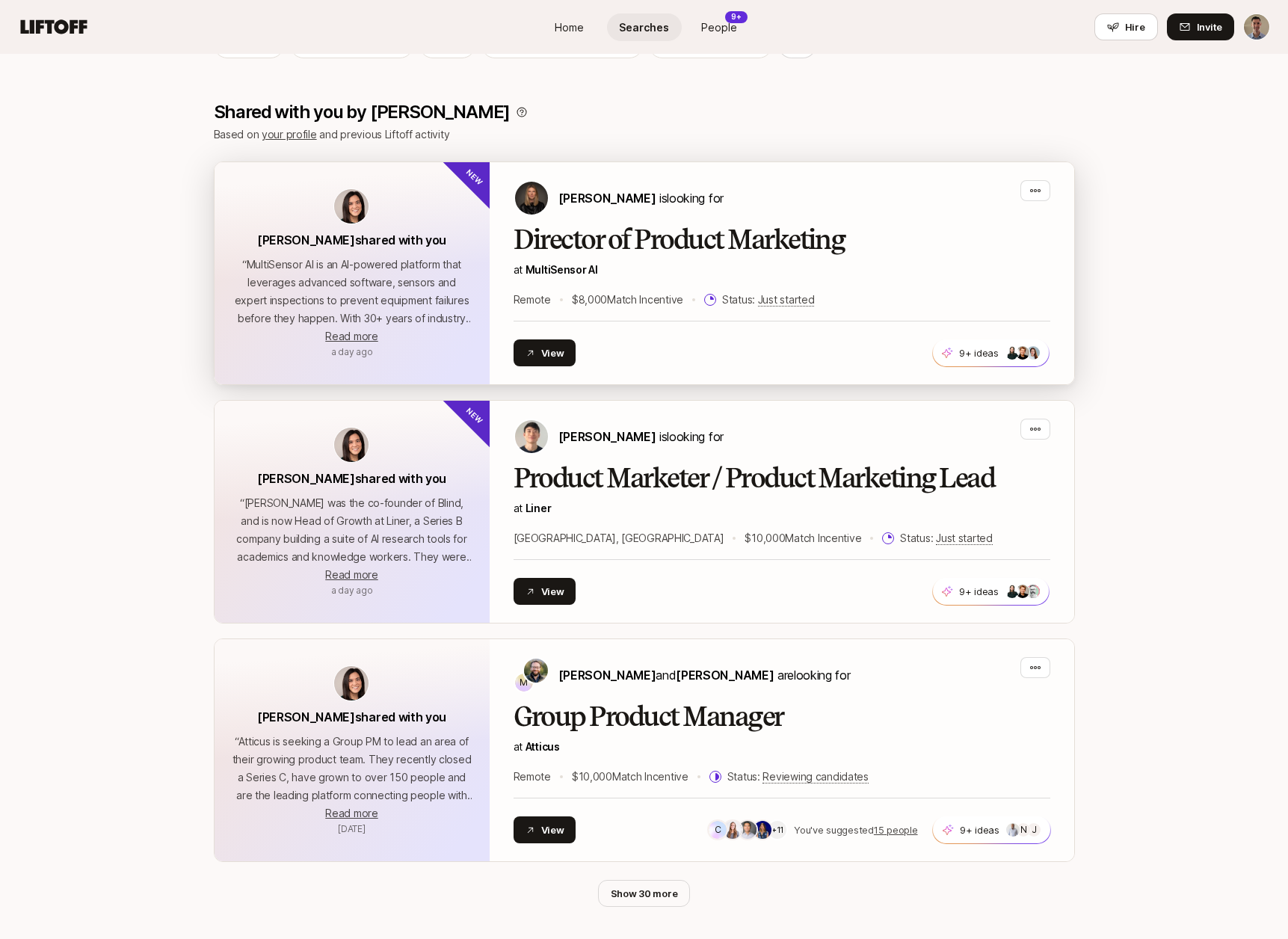
click at [727, 257] on div "Director of Product Marketing at MultiSensor AI Remote $8,000 Match Incentive S…" at bounding box center [782, 267] width 537 height 84
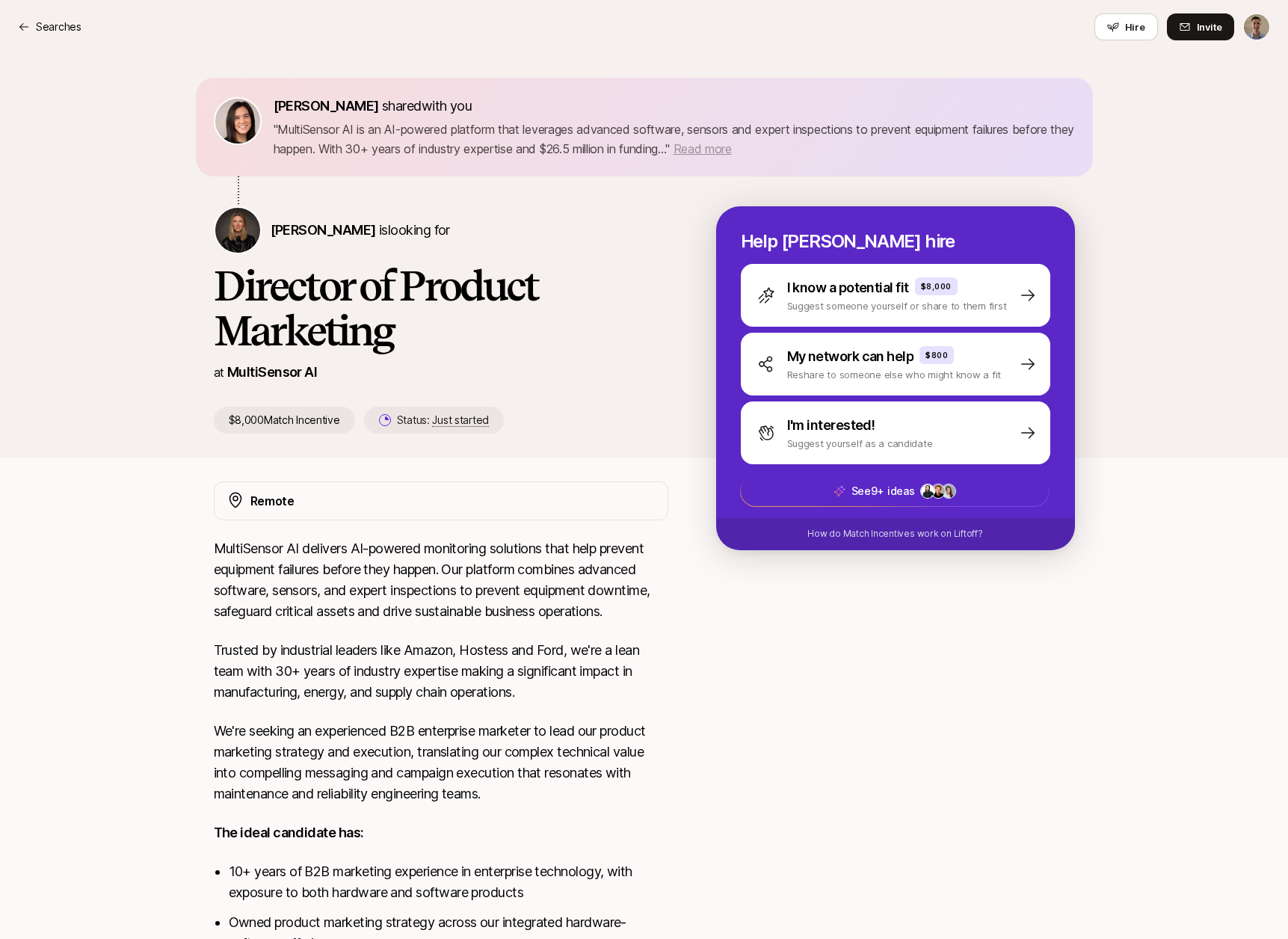
click at [732, 147] on span "Read more" at bounding box center [702, 148] width 58 height 15
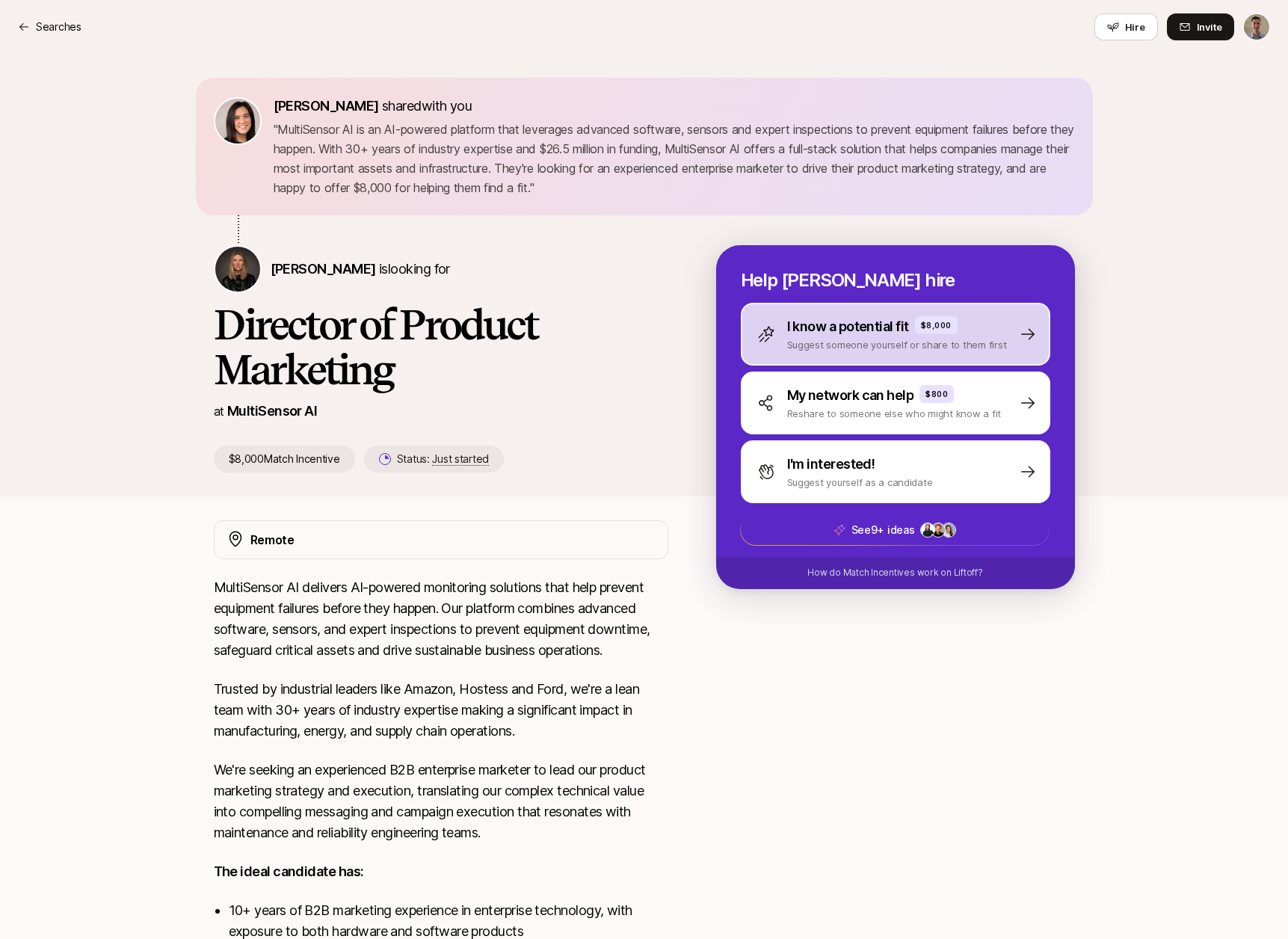
click at [831, 324] on p "I know a potential fit" at bounding box center [848, 327] width 122 height 21
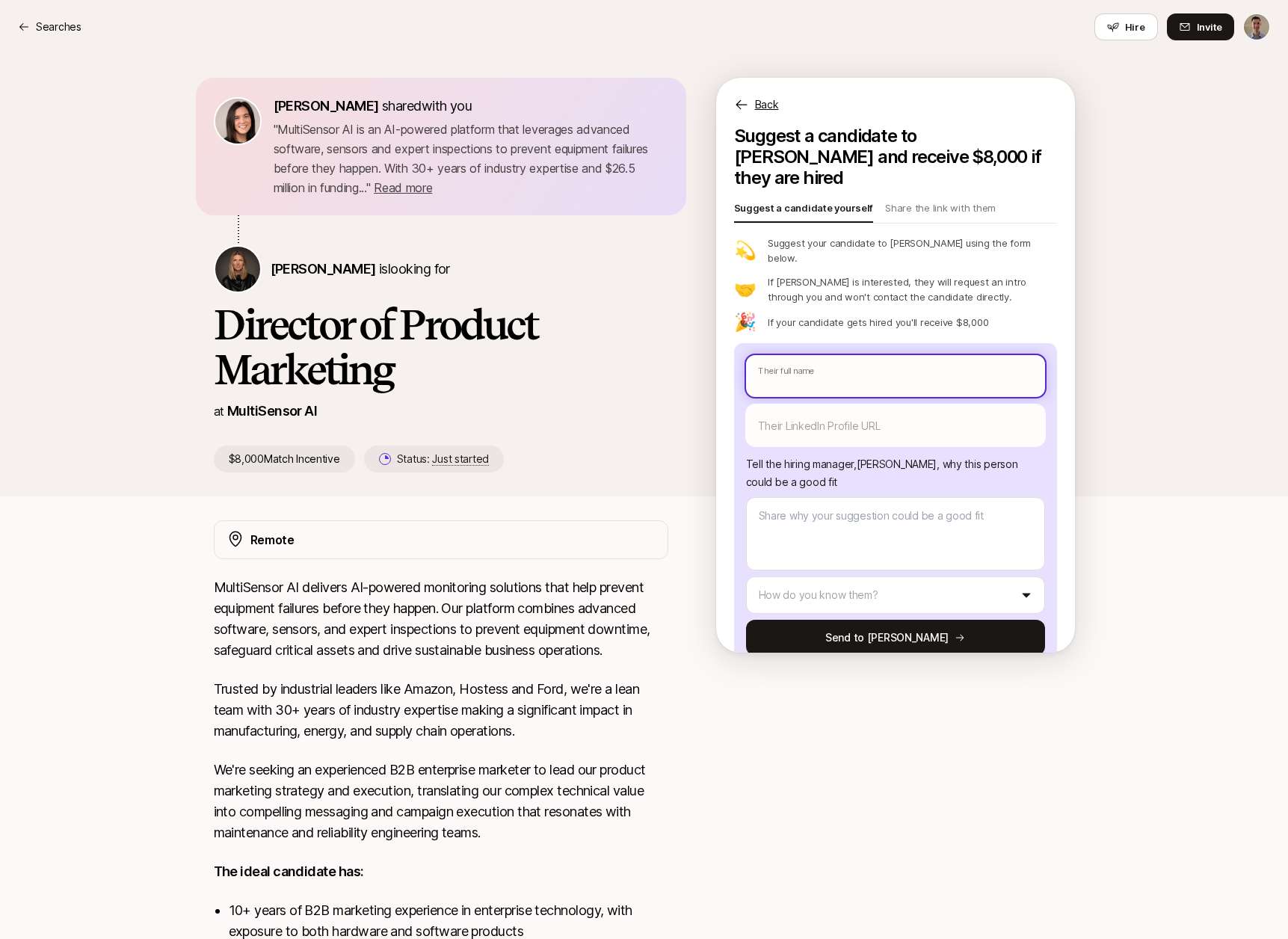
click at [821, 355] on input "text" at bounding box center [896, 376] width 299 height 42
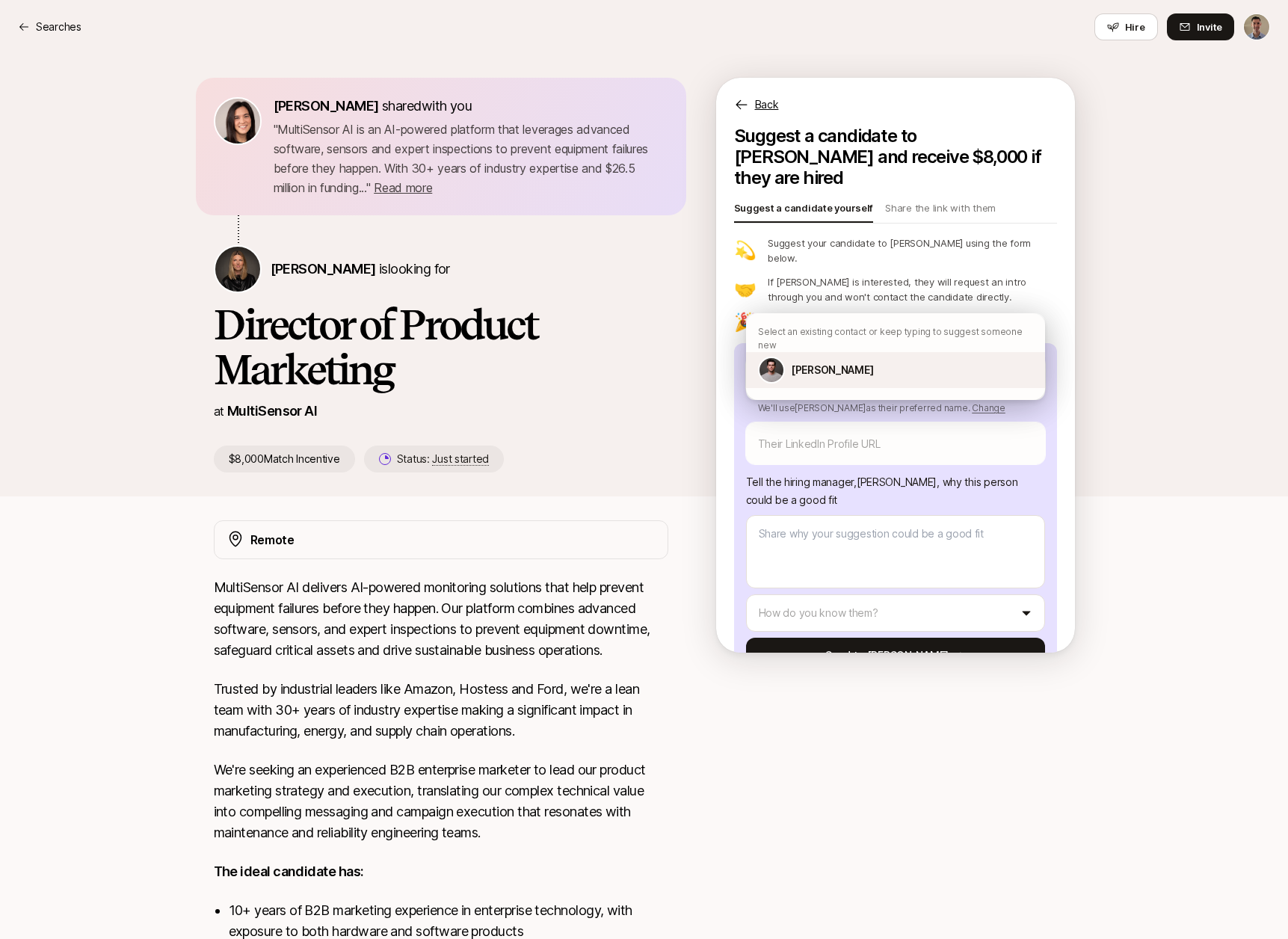
click at [819, 362] on p "[PERSON_NAME]" at bounding box center [832, 370] width 83 height 18
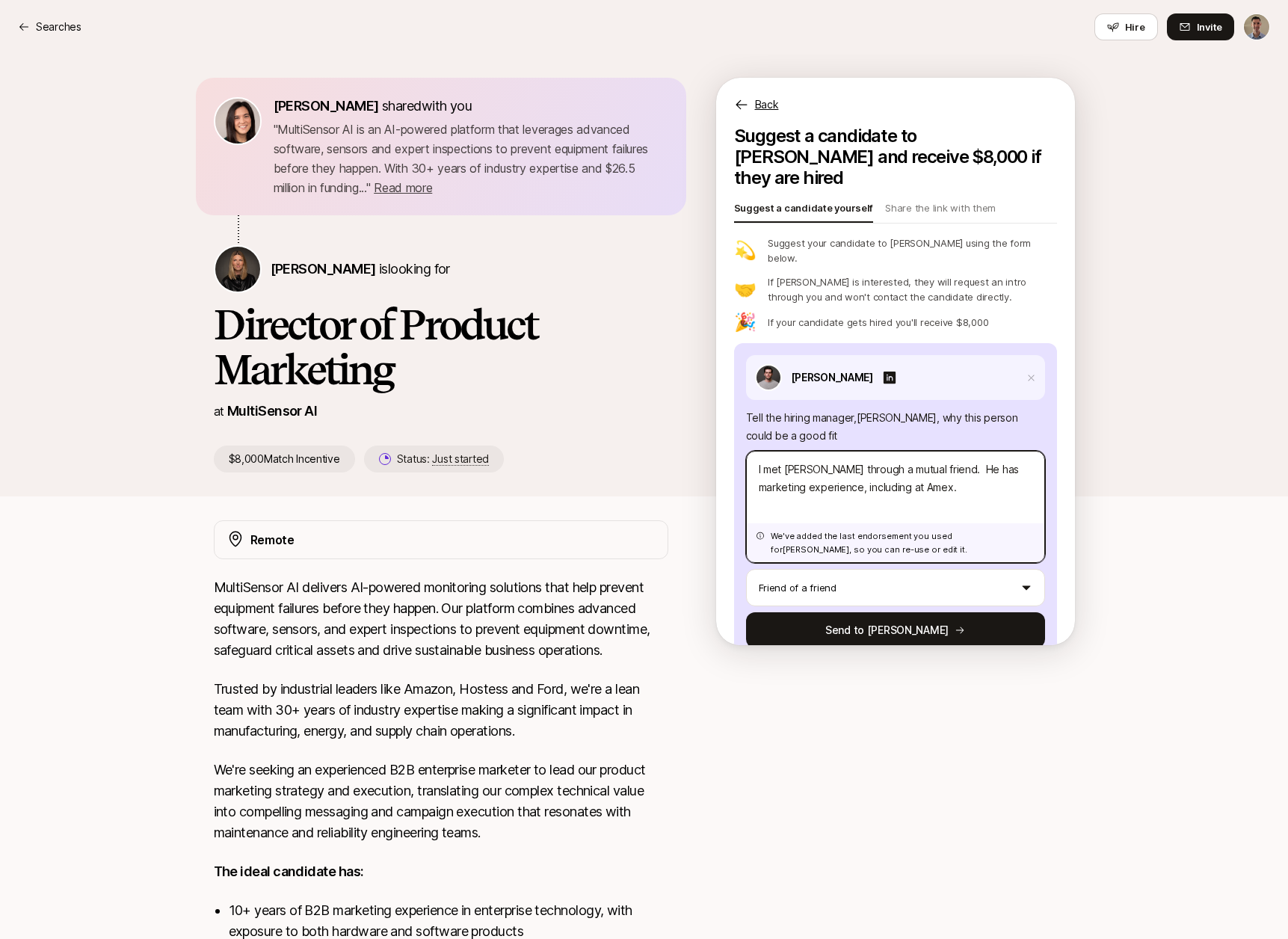
drag, startPoint x: 929, startPoint y: 457, endPoint x: 646, endPoint y: 395, distance: 289.7
click at [646, 395] on div "[PERSON_NAME] shared with you " MultiSensor AI is an AI-powered platform that l…" at bounding box center [644, 275] width 861 height 395
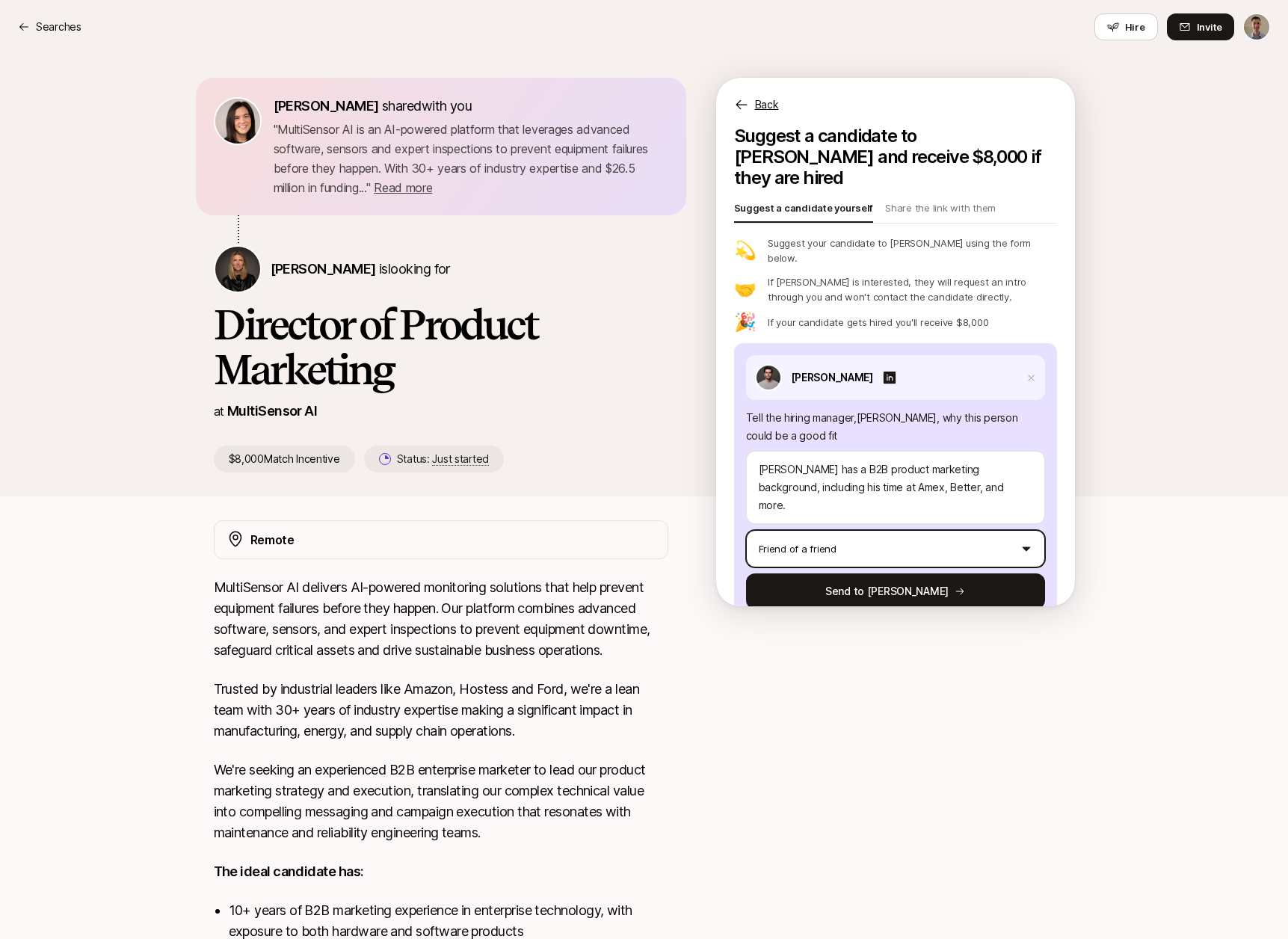
click at [876, 507] on html "Searches Searches Hire Invite [PERSON_NAME] shared with you " MultiSensor AI is…" at bounding box center [644, 470] width 1288 height 939
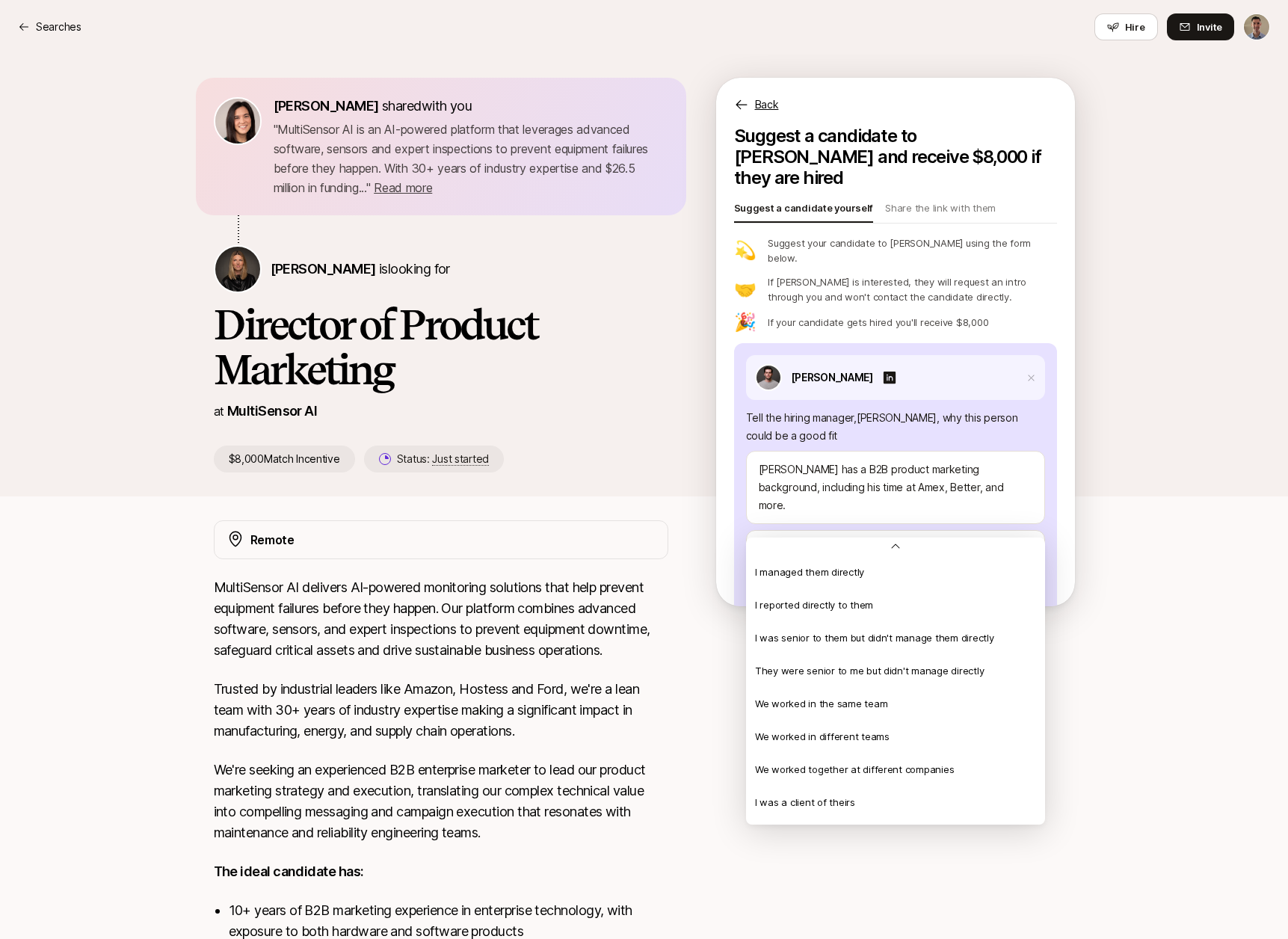
scroll to position [323, 0]
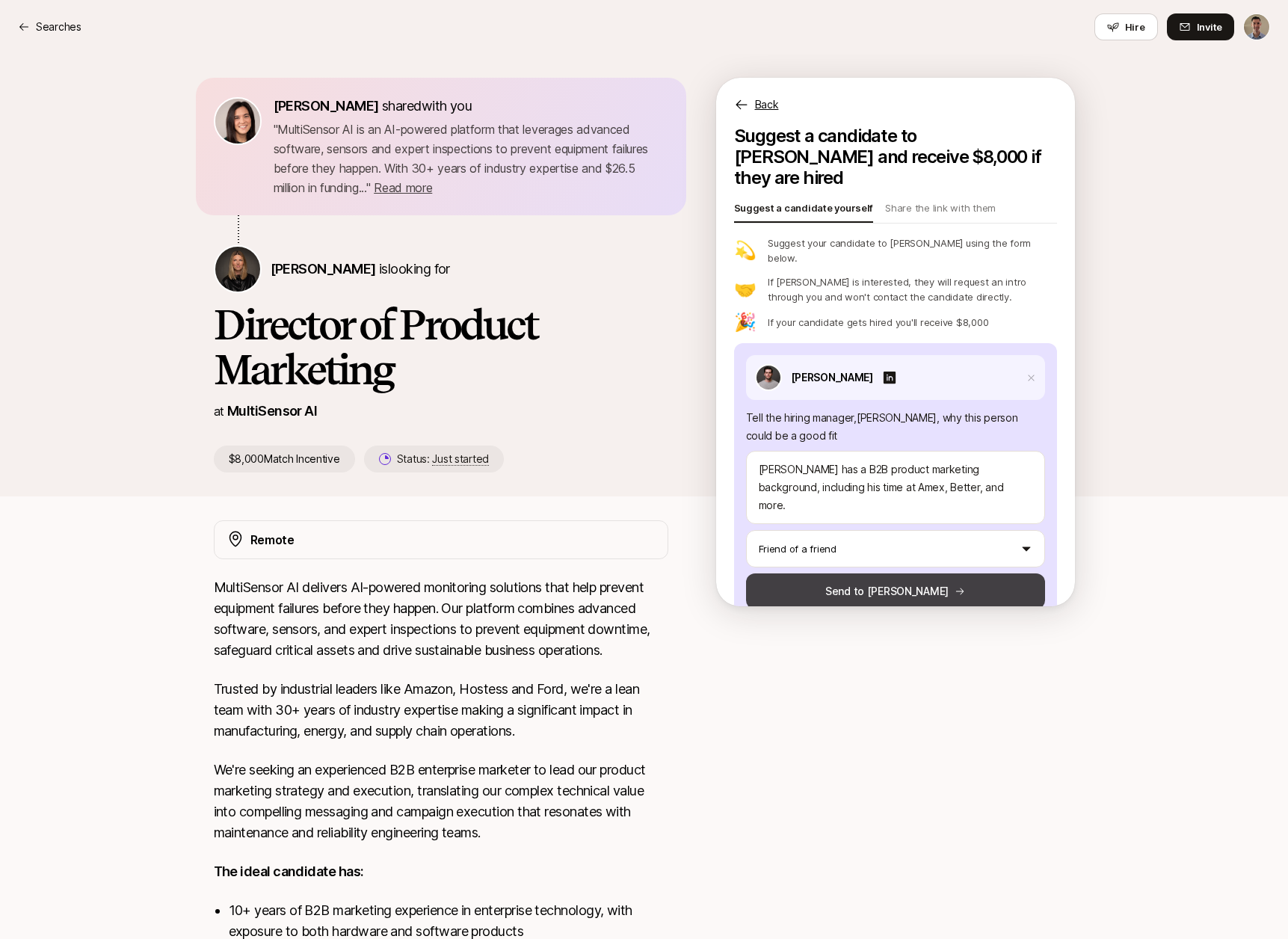
click at [904, 574] on button "Send to [PERSON_NAME]" at bounding box center [896, 591] width 299 height 36
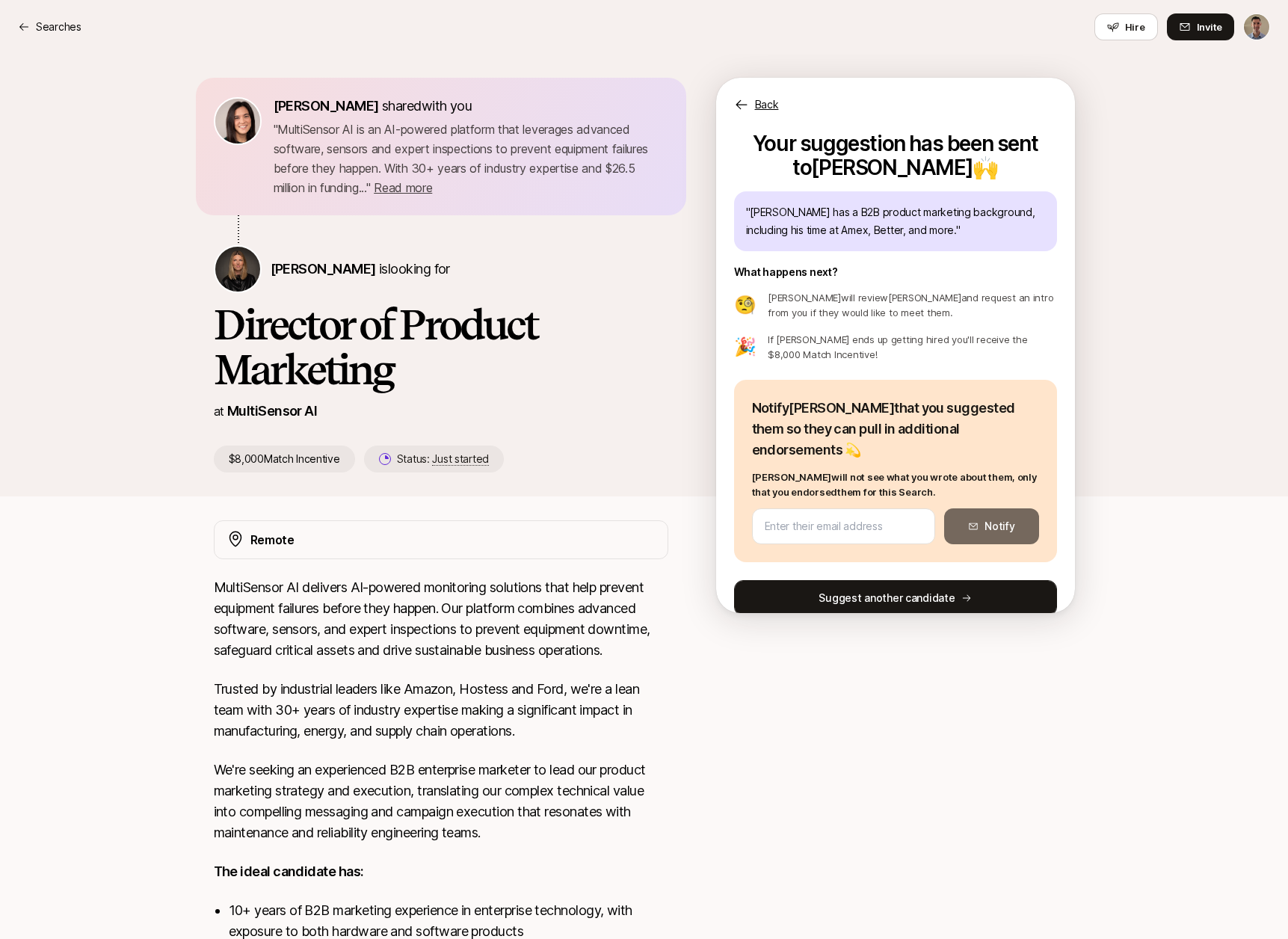
click at [933, 581] on button "Suggest another candidate" at bounding box center [896, 598] width 323 height 36
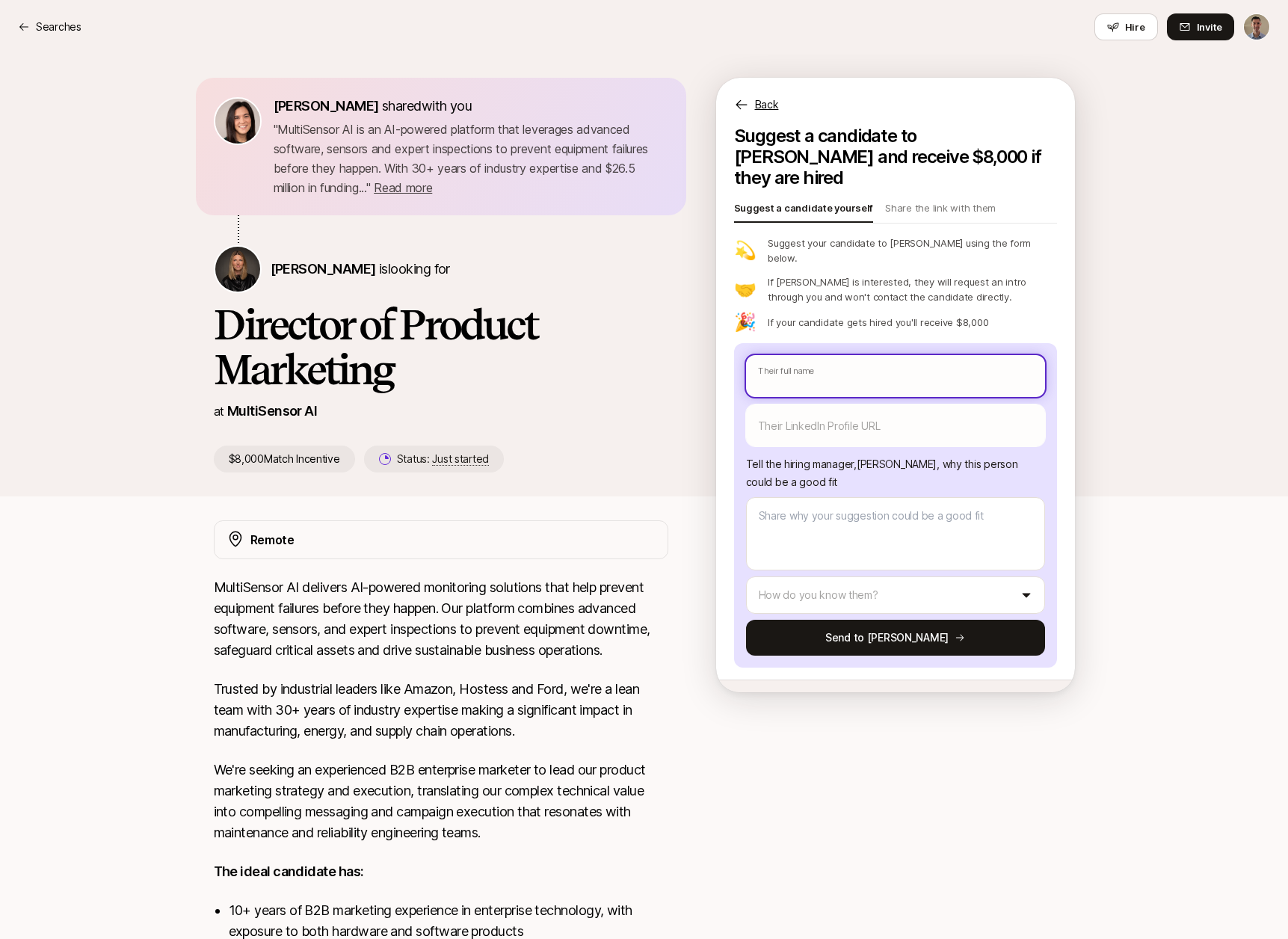
click at [875, 355] on input "text" at bounding box center [896, 376] width 299 height 42
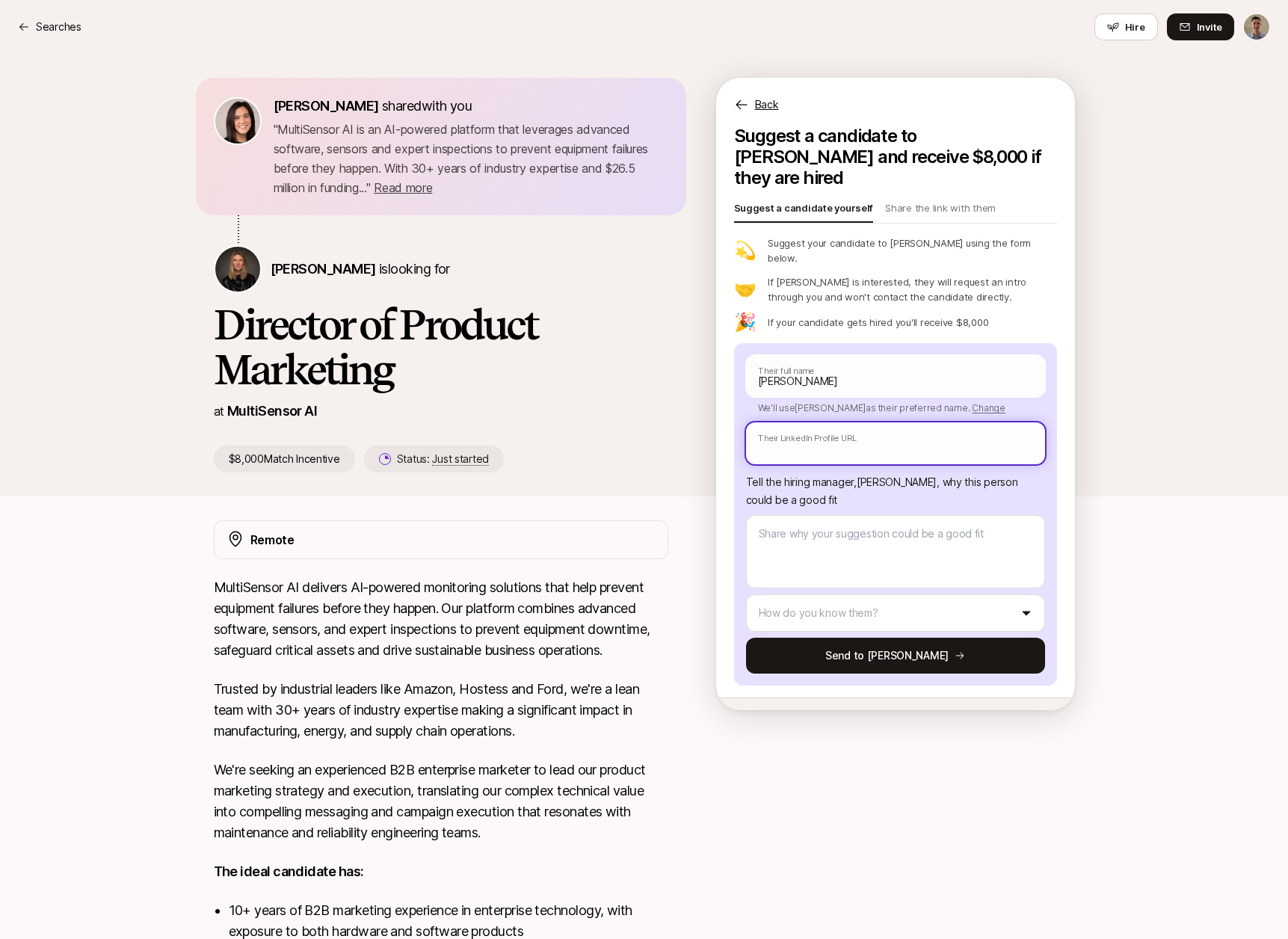
click at [871, 422] on input "text" at bounding box center [896, 443] width 299 height 42
paste input "[URL][DOMAIN_NAME]"
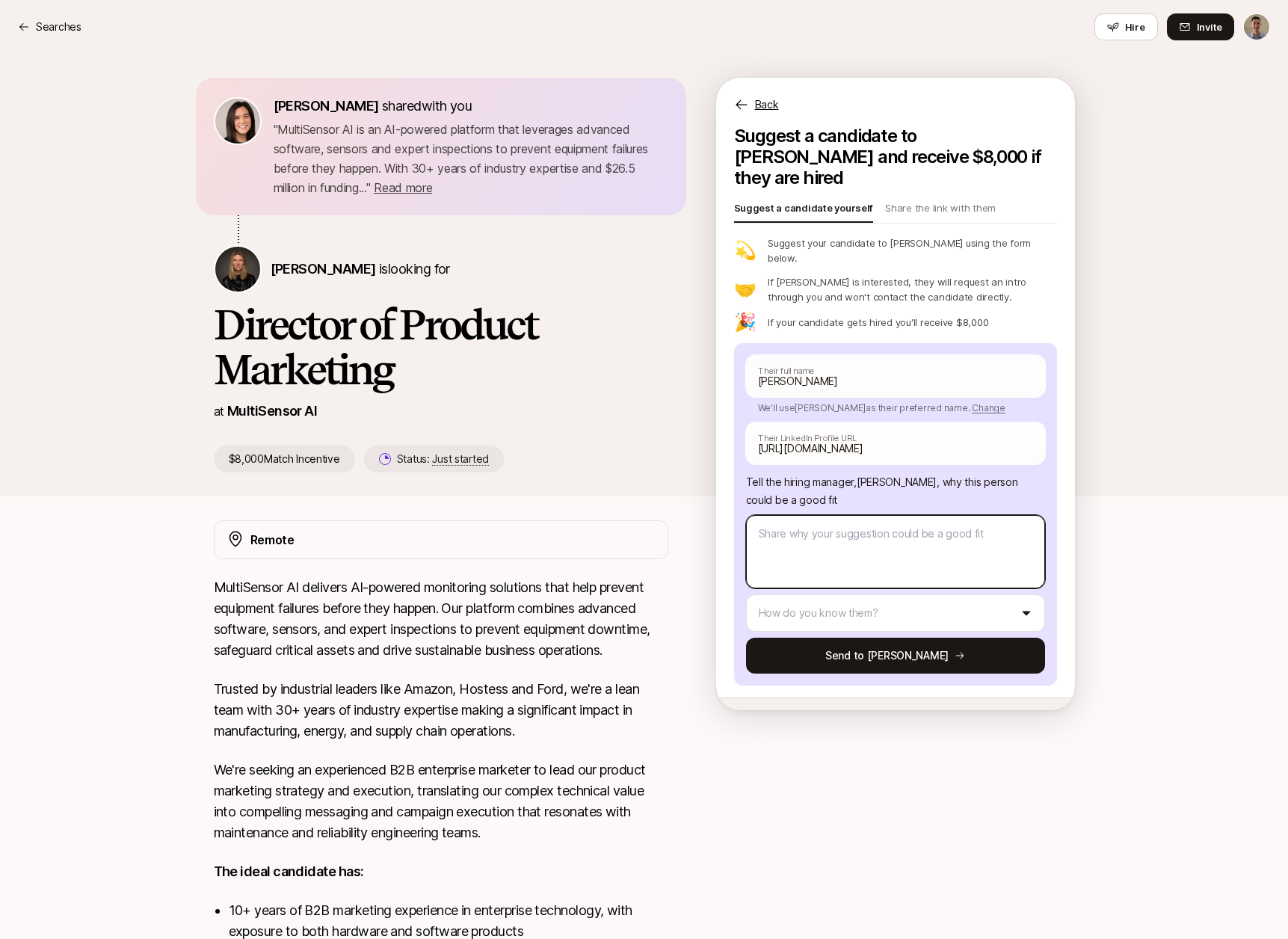
click at [870, 515] on textarea at bounding box center [896, 551] width 299 height 73
drag, startPoint x: 922, startPoint y: 522, endPoint x: 1040, endPoint y: 531, distance: 118.3
click at [1040, 531] on textarea "[PERSON_NAME] and I worked together at Workrise. She has a strong B2B marketing…" at bounding box center [896, 551] width 299 height 73
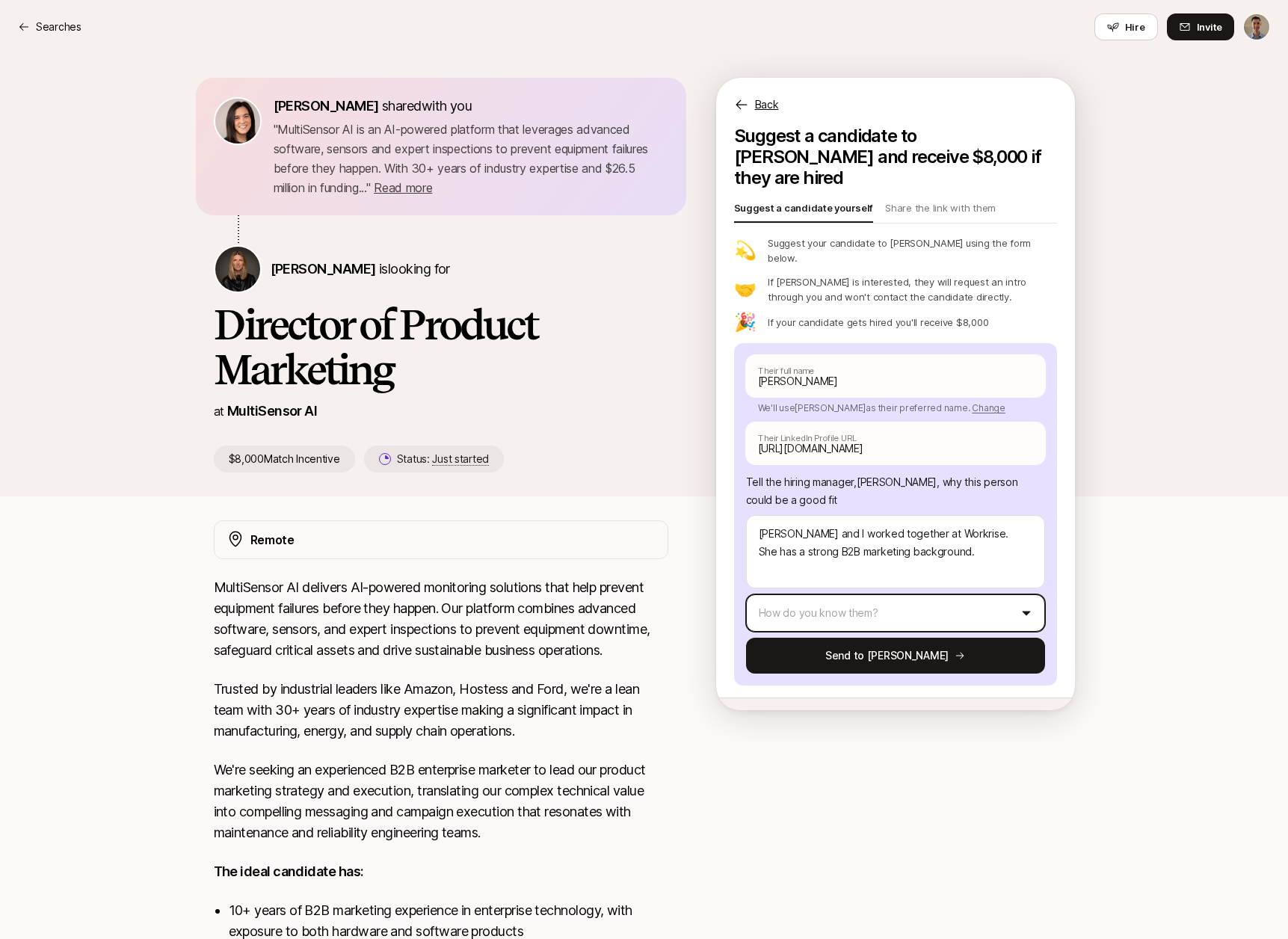
click at [989, 580] on html "Searches Searches Hire Invite [PERSON_NAME] shared with you " MultiSensor AI is…" at bounding box center [644, 470] width 1288 height 939
click at [881, 582] on html "Searches Searches Hire Invite [PERSON_NAME] shared with you " MultiSensor AI is…" at bounding box center [644, 470] width 1288 height 939
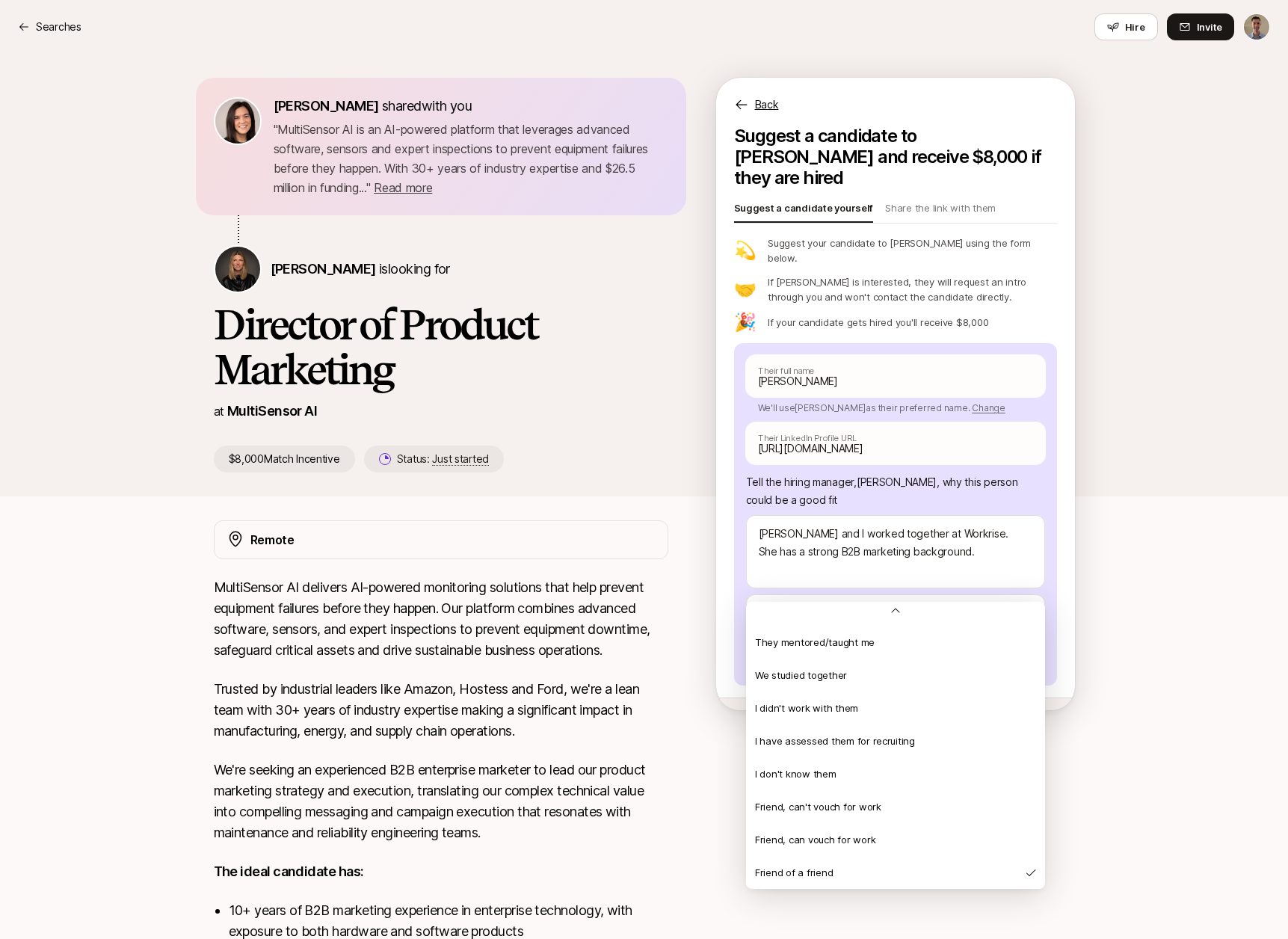
scroll to position [0, 0]
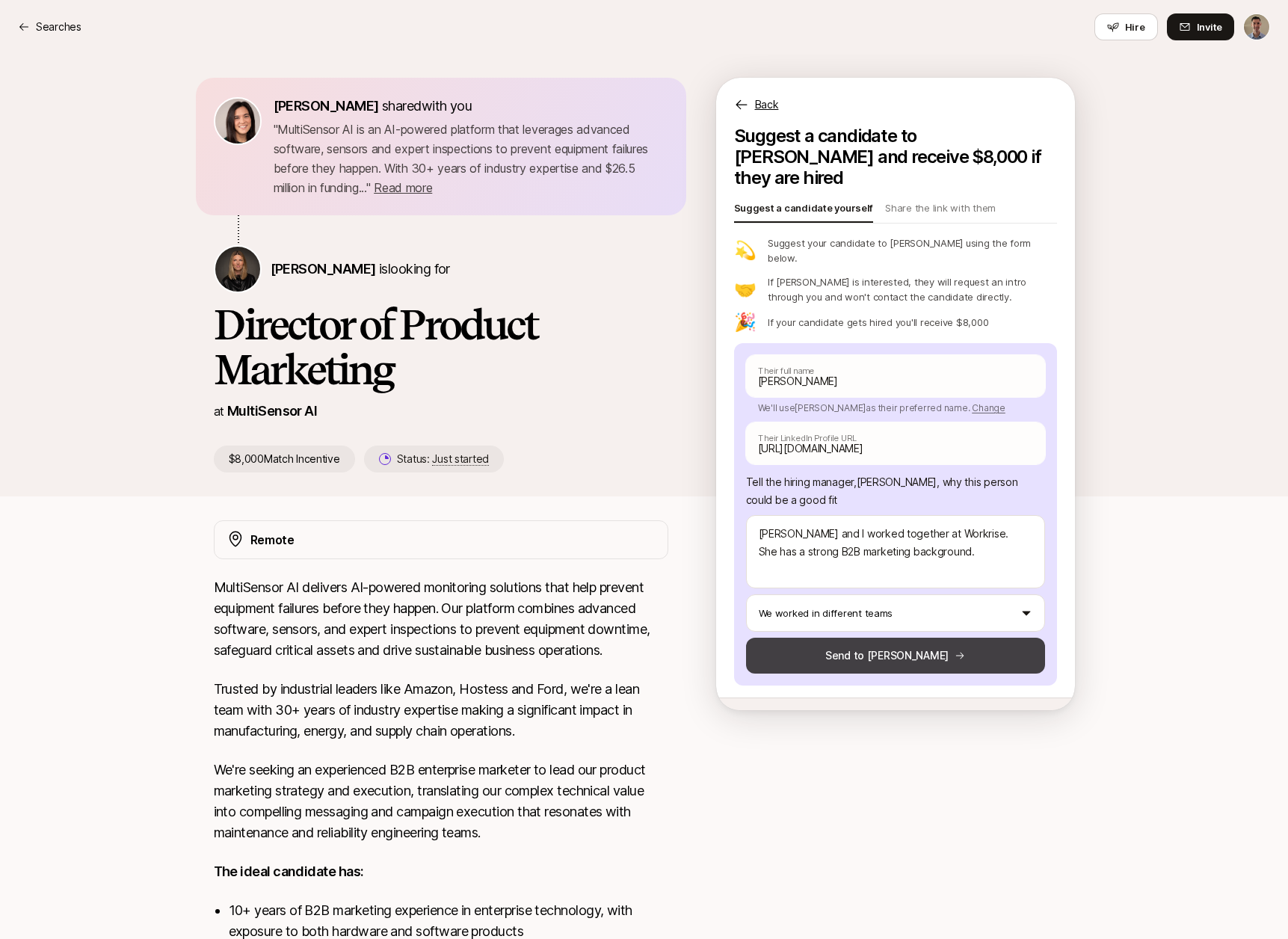
click at [908, 638] on button "Send to [PERSON_NAME]" at bounding box center [896, 655] width 299 height 36
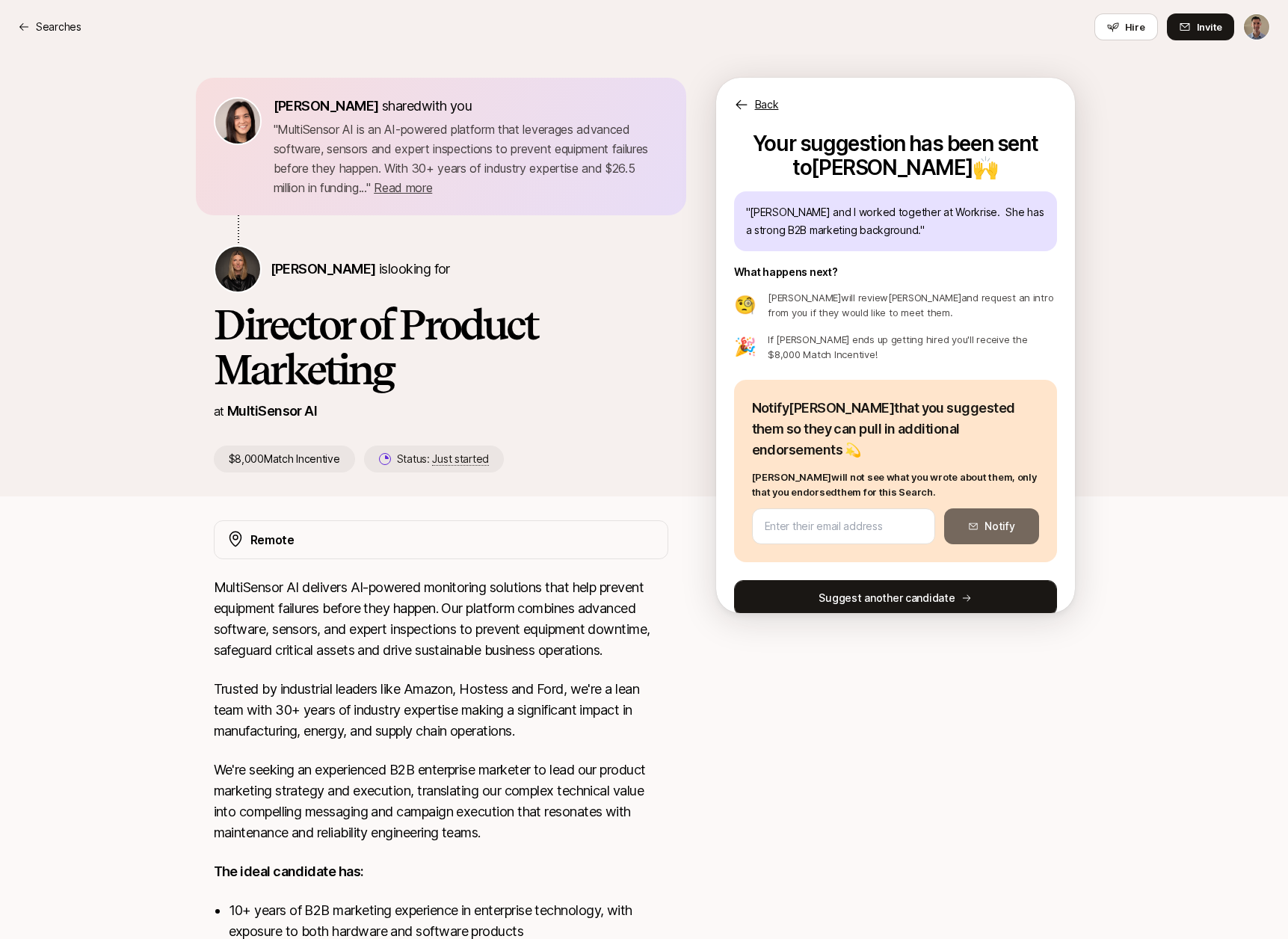
click at [874, 580] on button "Suggest another candidate" at bounding box center [896, 598] width 323 height 36
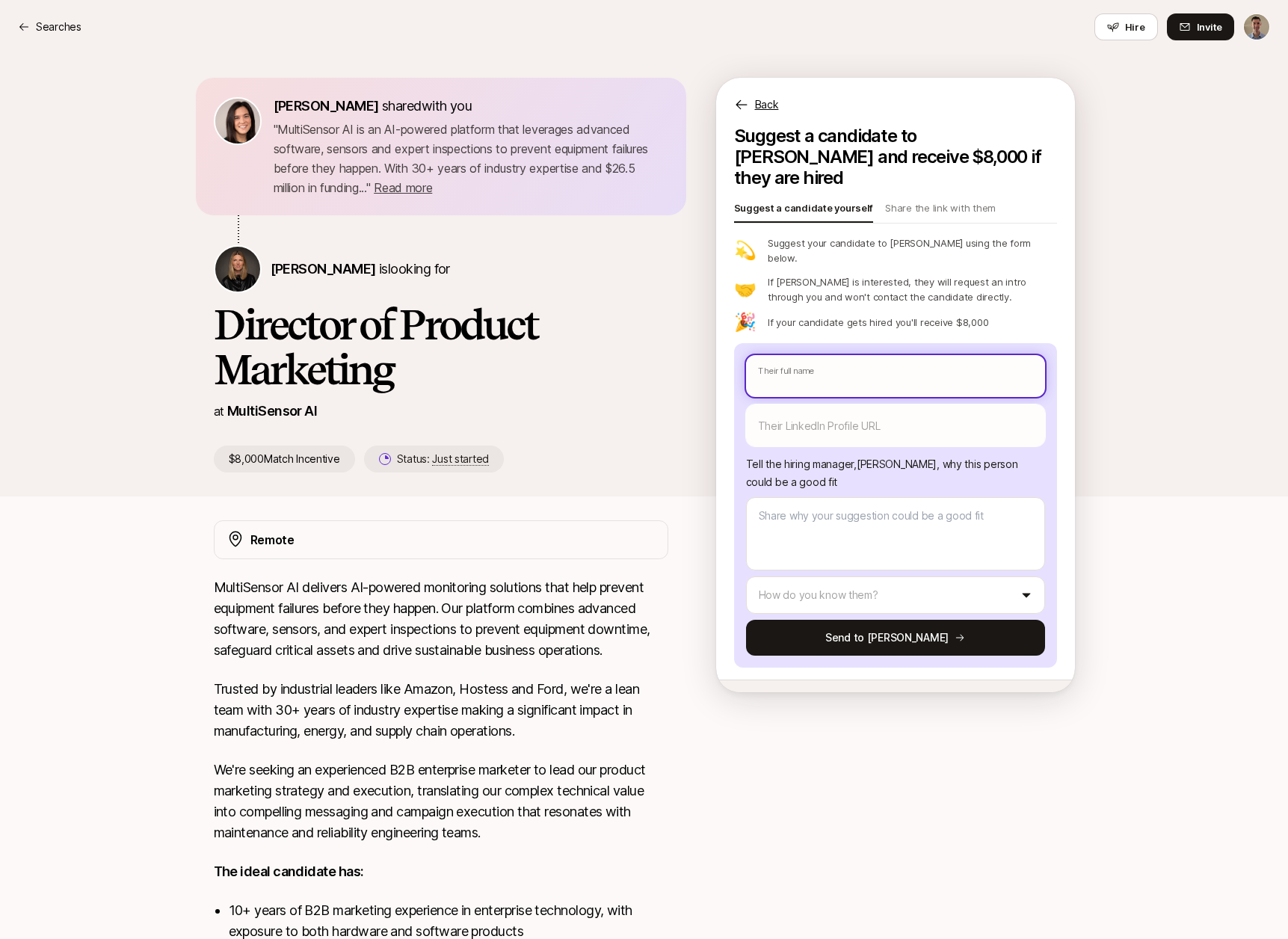
click at [875, 355] on input "text" at bounding box center [896, 376] width 299 height 42
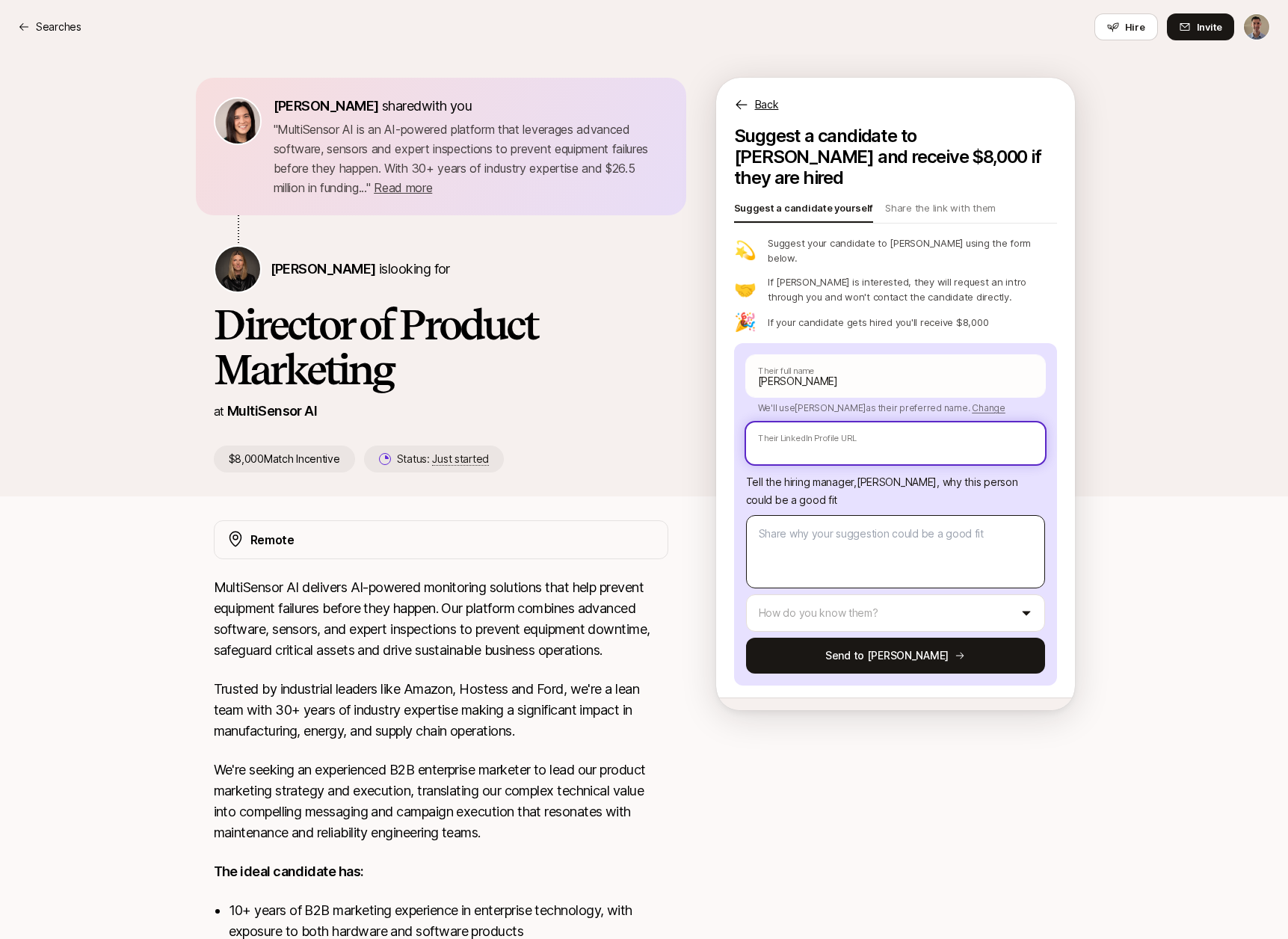
paste input "[URL][DOMAIN_NAME]"
drag, startPoint x: 893, startPoint y: 522, endPoint x: 811, endPoint y: 532, distance: 82.6
click at [884, 524] on textarea at bounding box center [896, 551] width 299 height 73
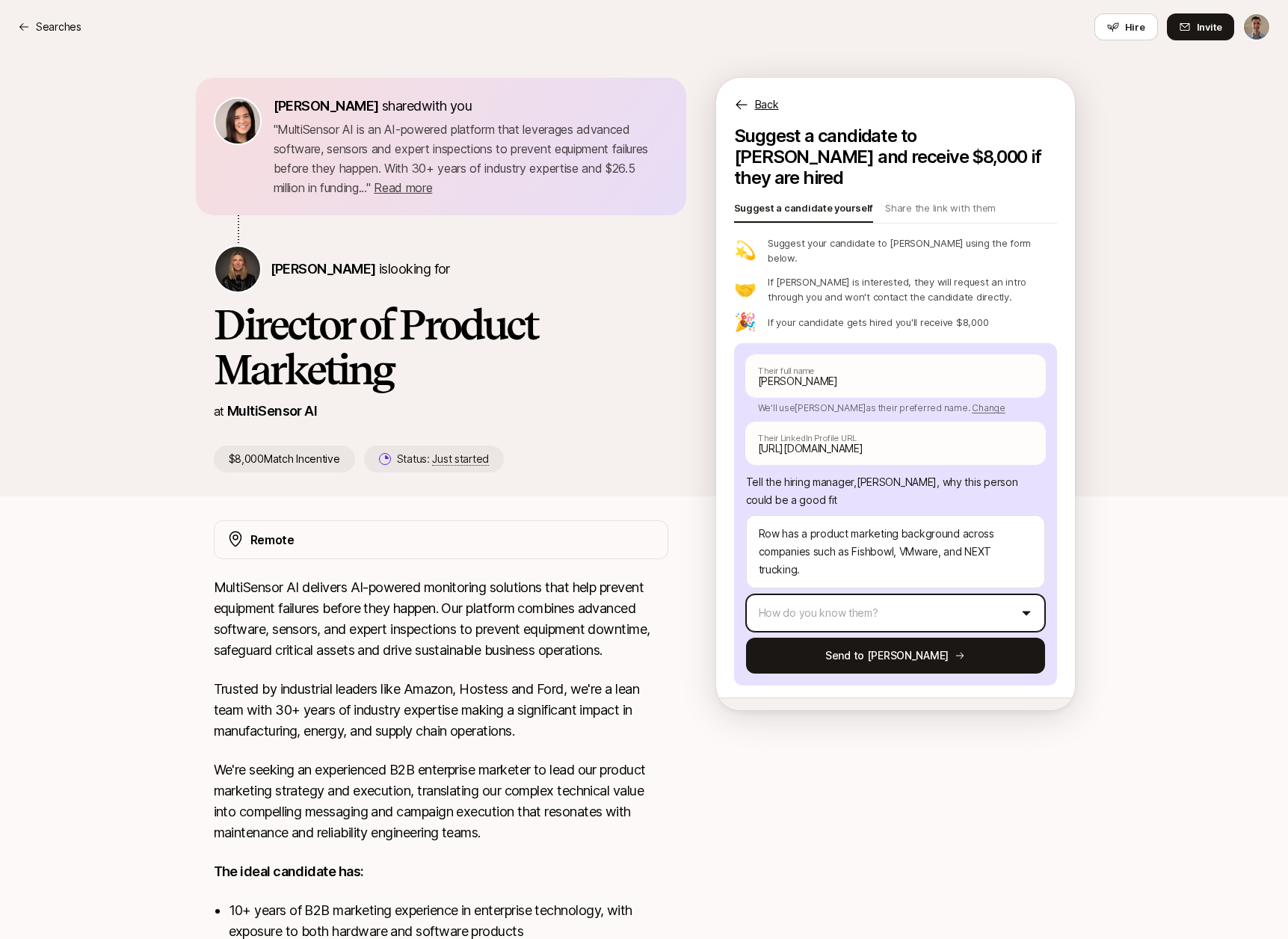
click at [843, 579] on html "Searches Searches Hire Invite [PERSON_NAME] shared with you " MultiSensor AI is…" at bounding box center [644, 470] width 1288 height 939
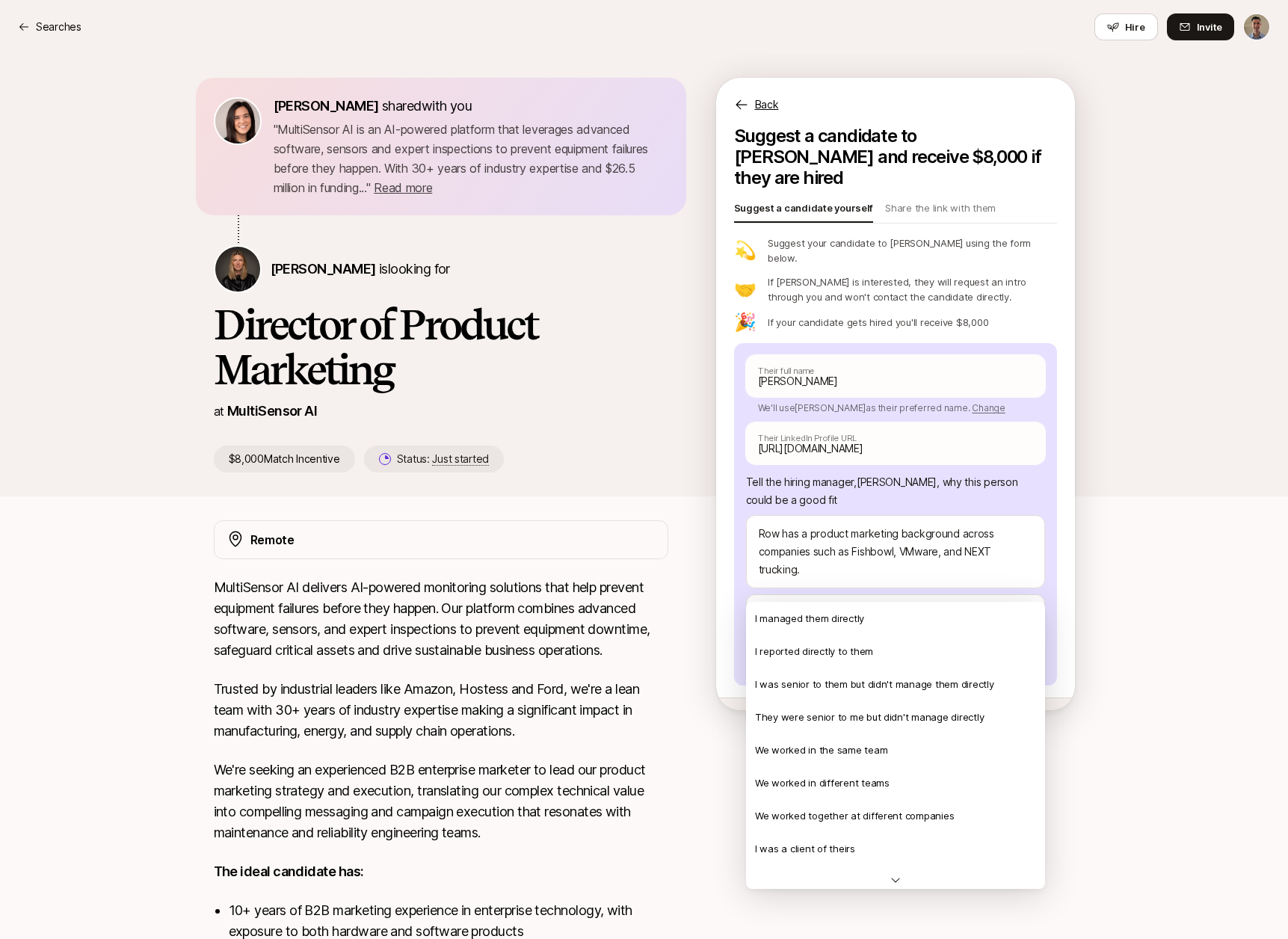
scroll to position [323, 0]
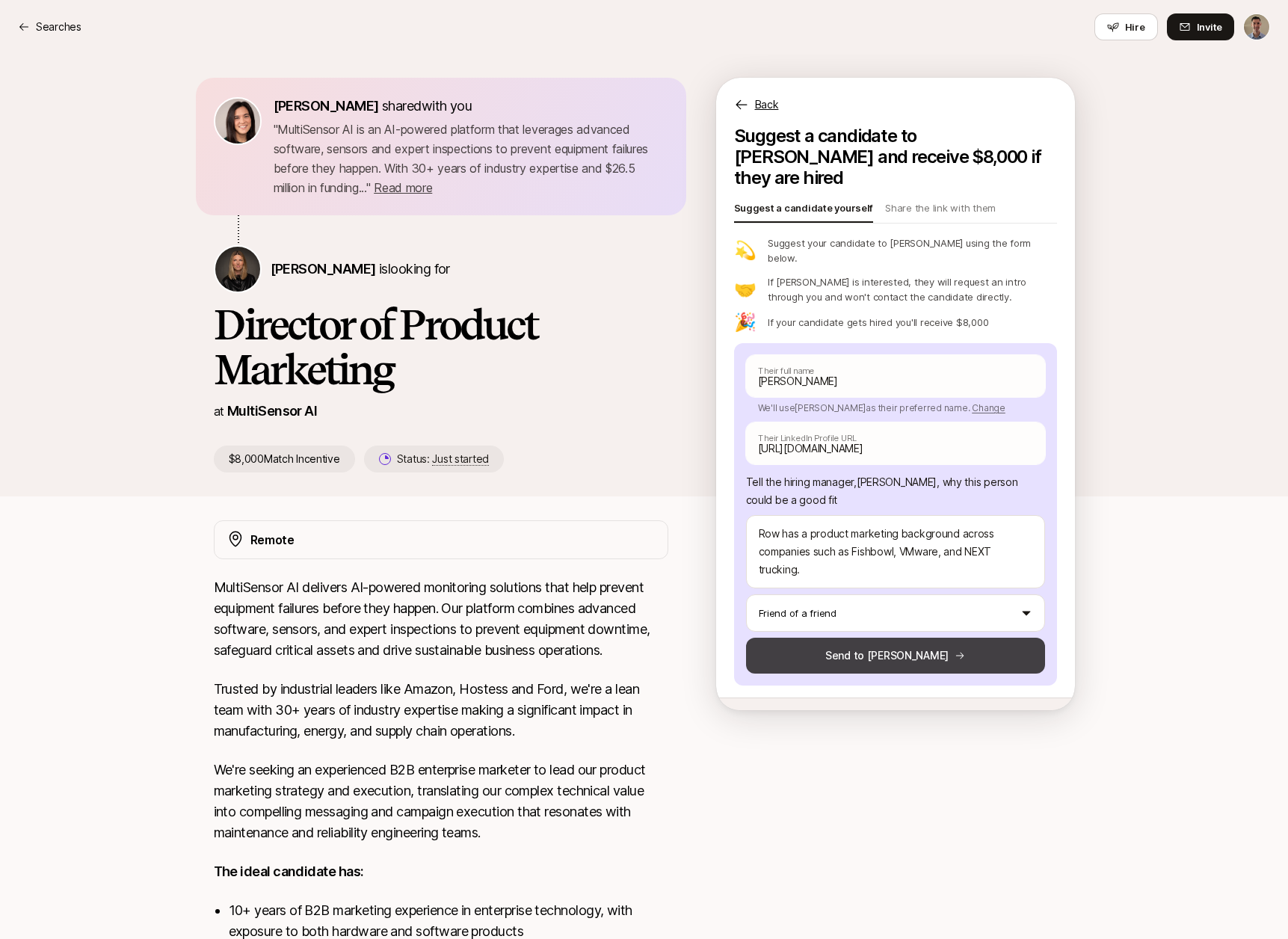
click at [880, 638] on button "Send to [PERSON_NAME]" at bounding box center [896, 655] width 299 height 36
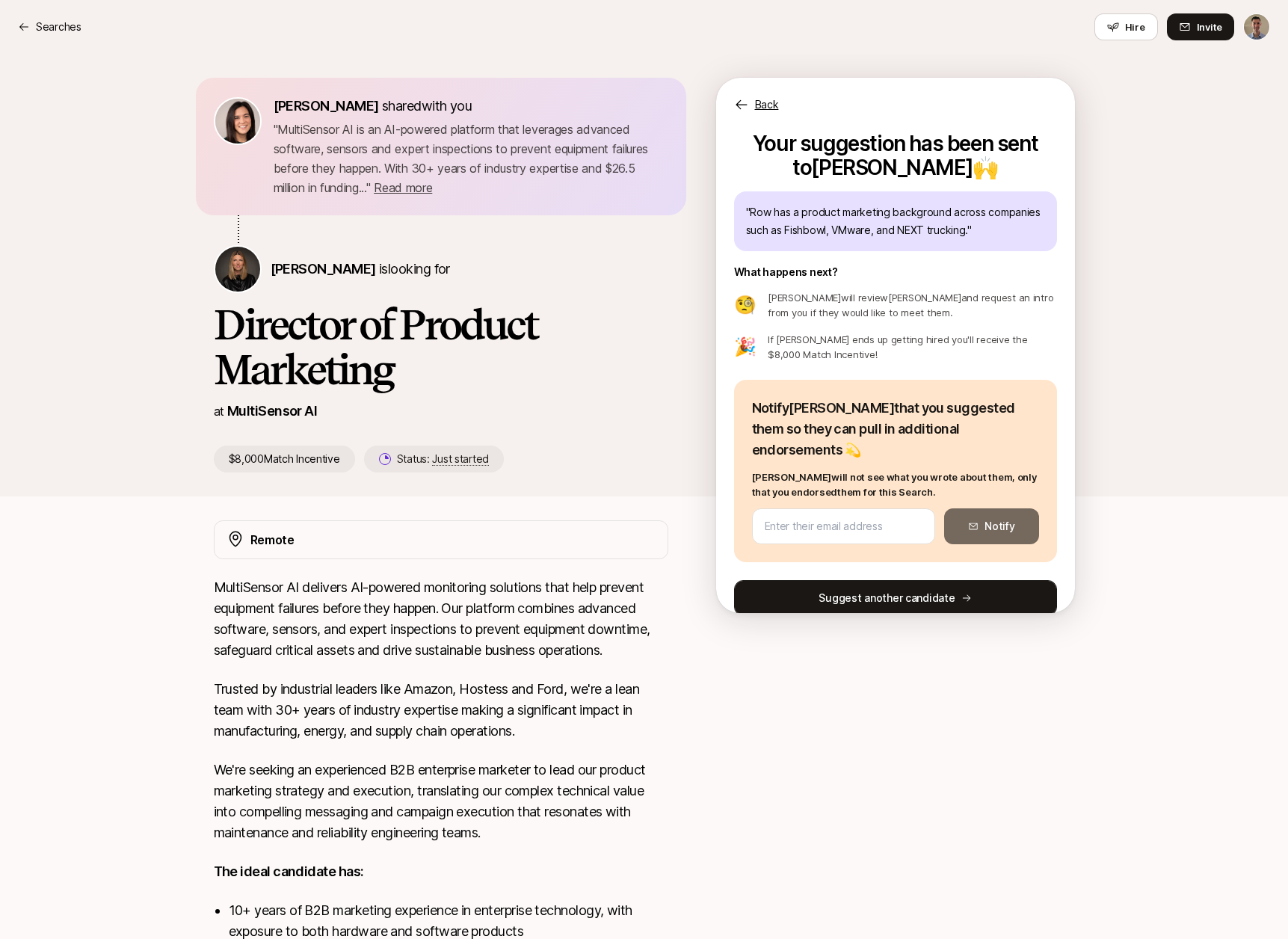
click at [867, 580] on button "Suggest another candidate" at bounding box center [896, 598] width 323 height 36
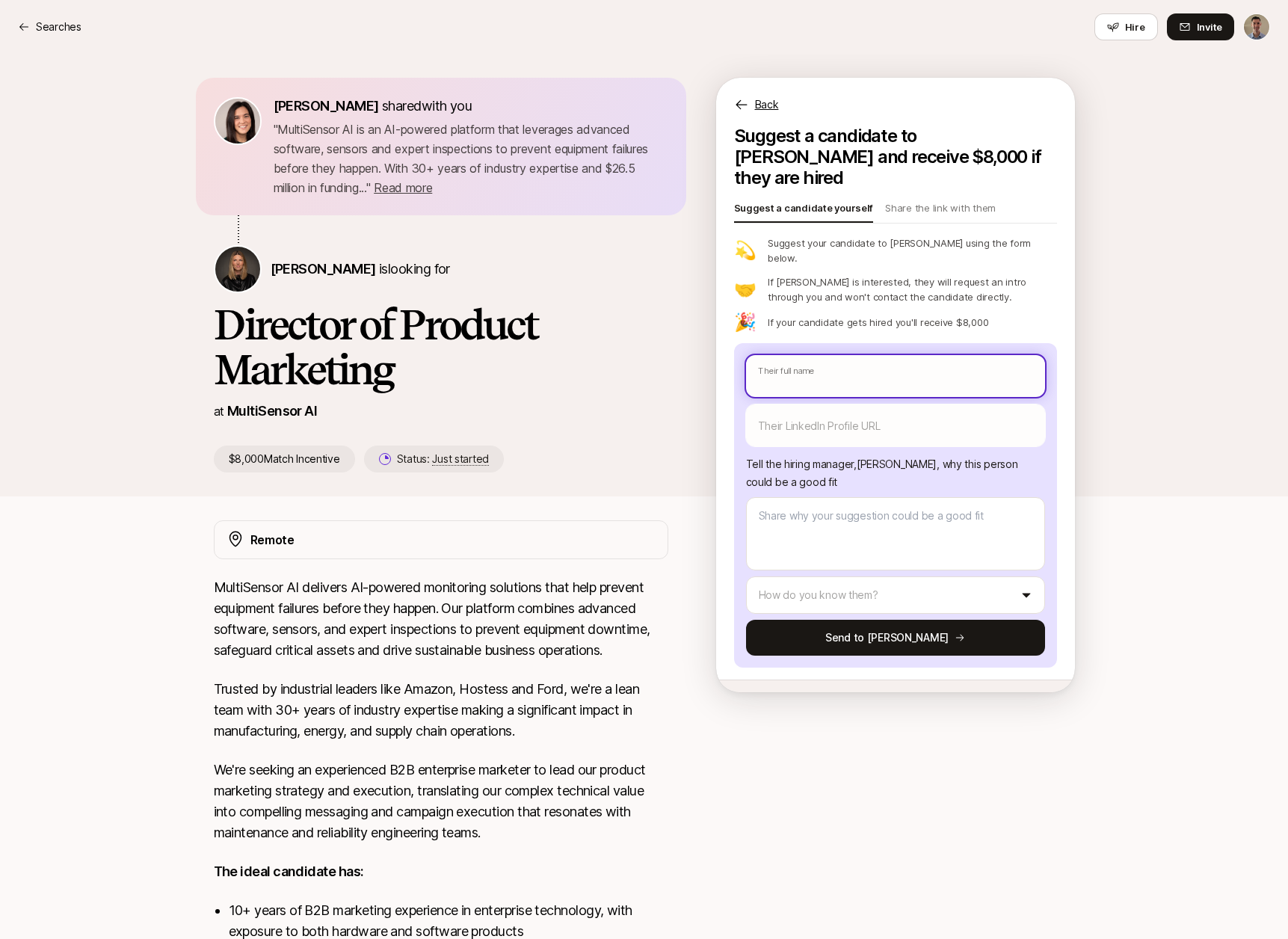
click at [837, 355] on input "text" at bounding box center [896, 376] width 299 height 42
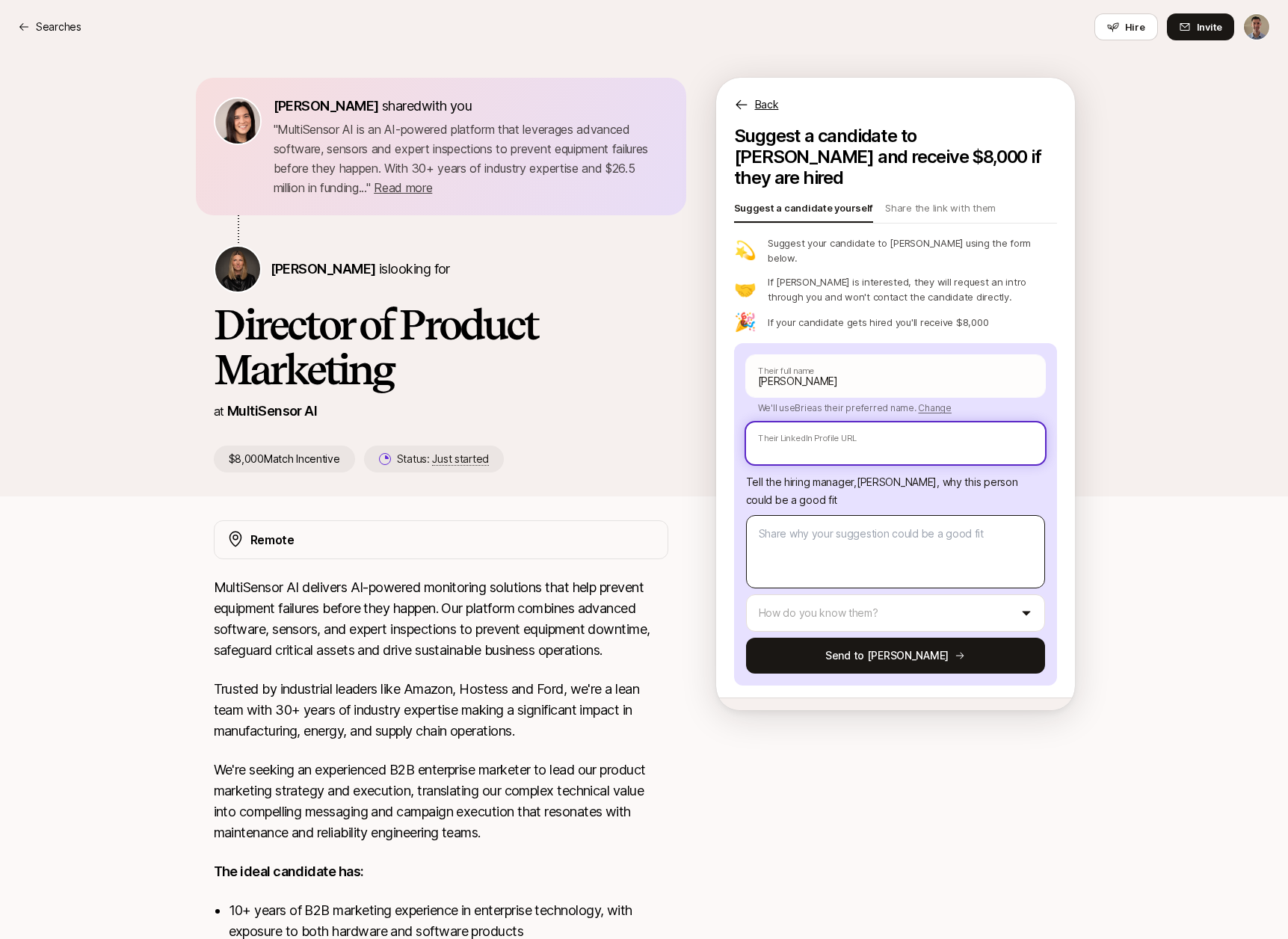
paste input "[URL][DOMAIN_NAME]"
click at [924, 534] on textarea at bounding box center [896, 551] width 299 height 73
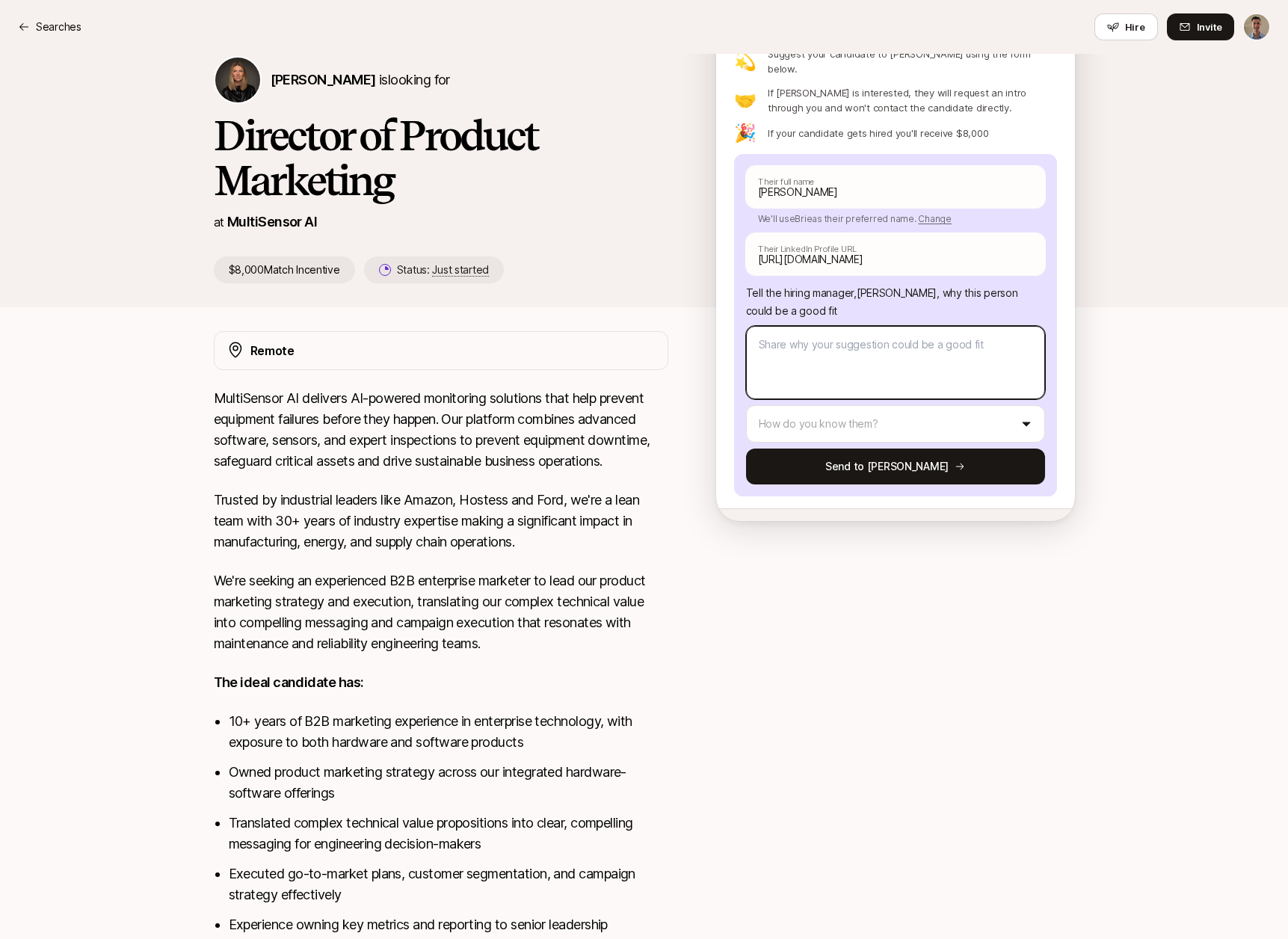
scroll to position [0, 0]
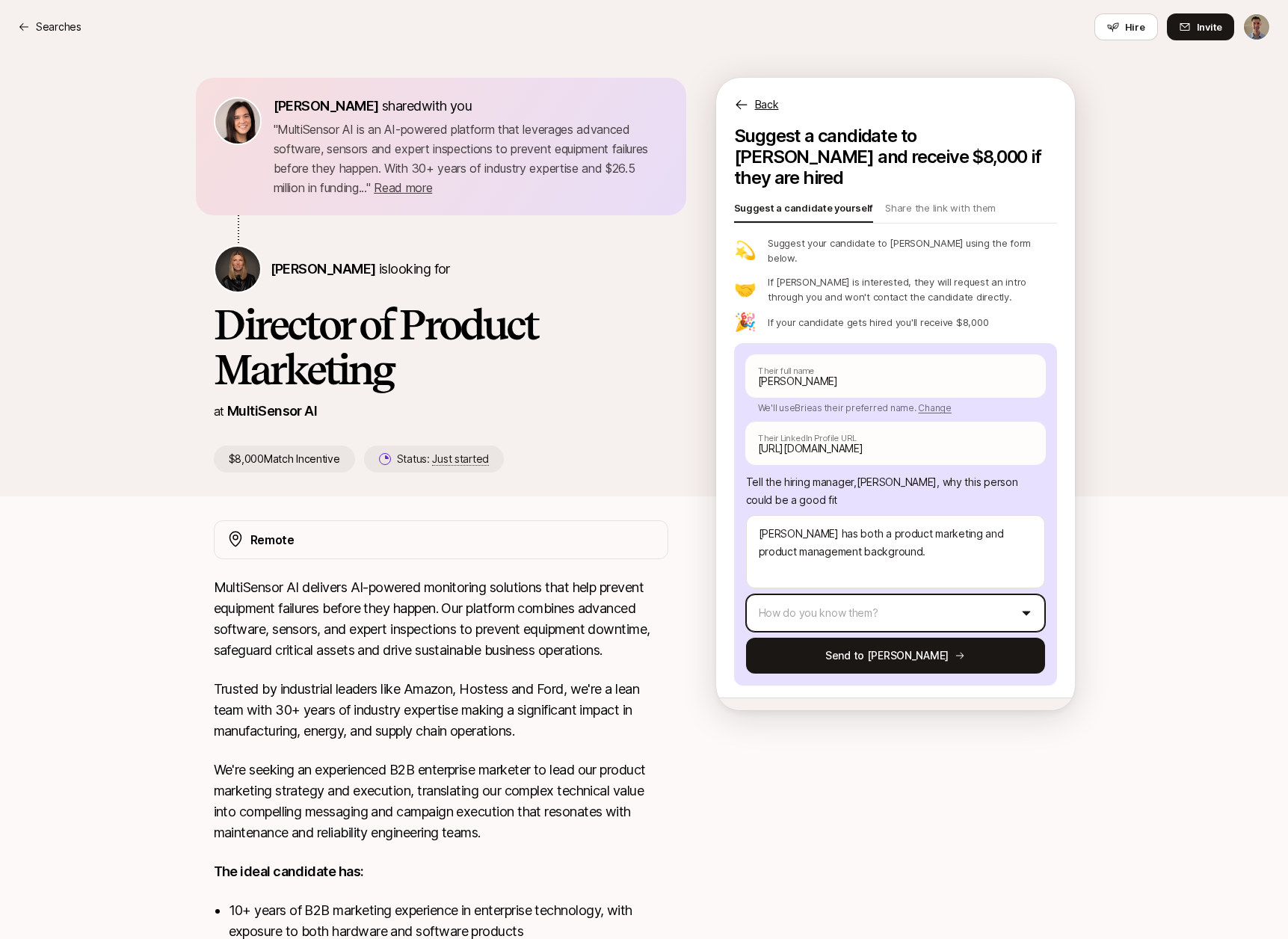
click at [883, 571] on html "Searches Searches Hire Invite [PERSON_NAME] shared with you " MultiSensor AI is…" at bounding box center [644, 470] width 1288 height 939
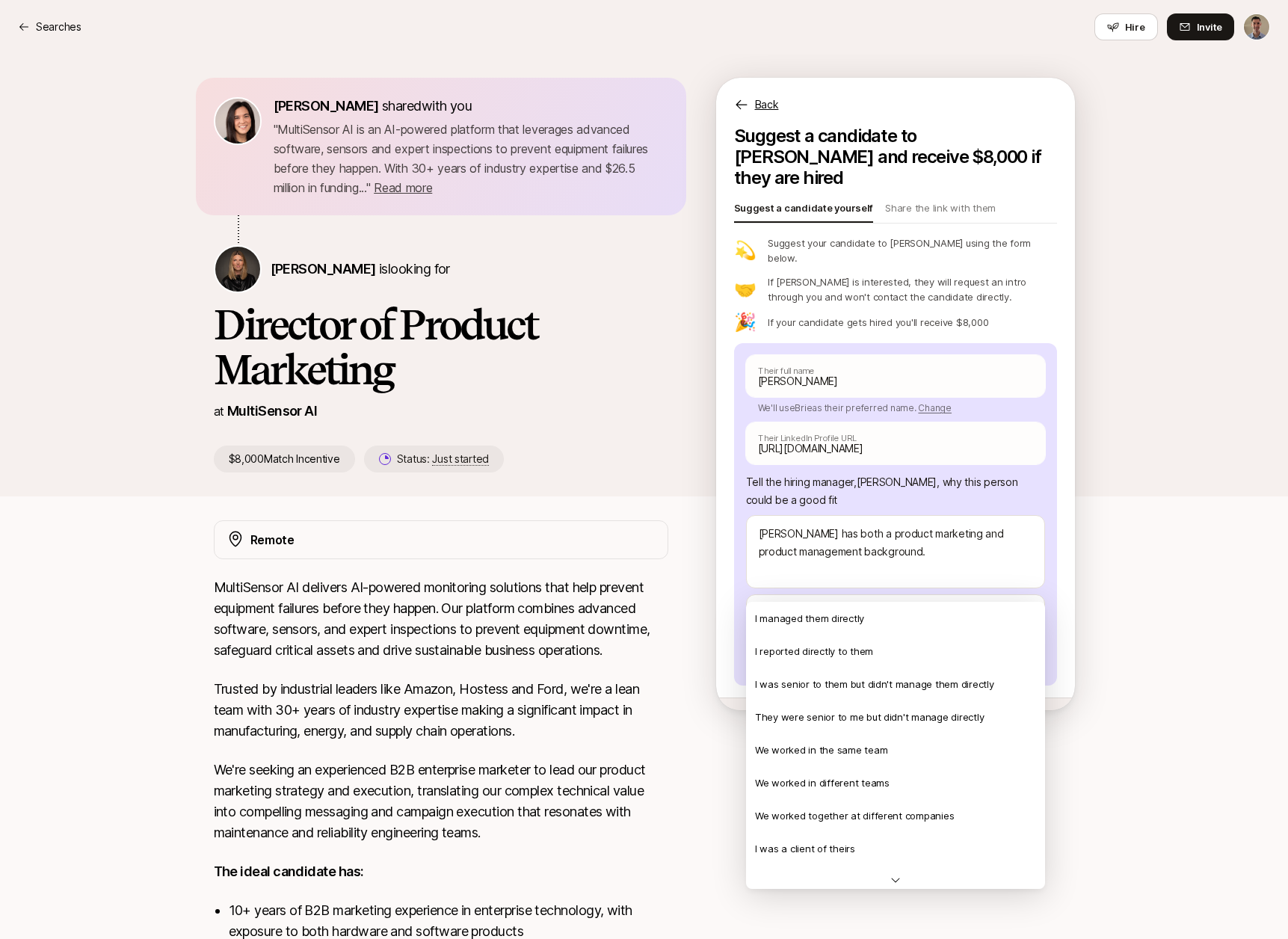
scroll to position [323, 0]
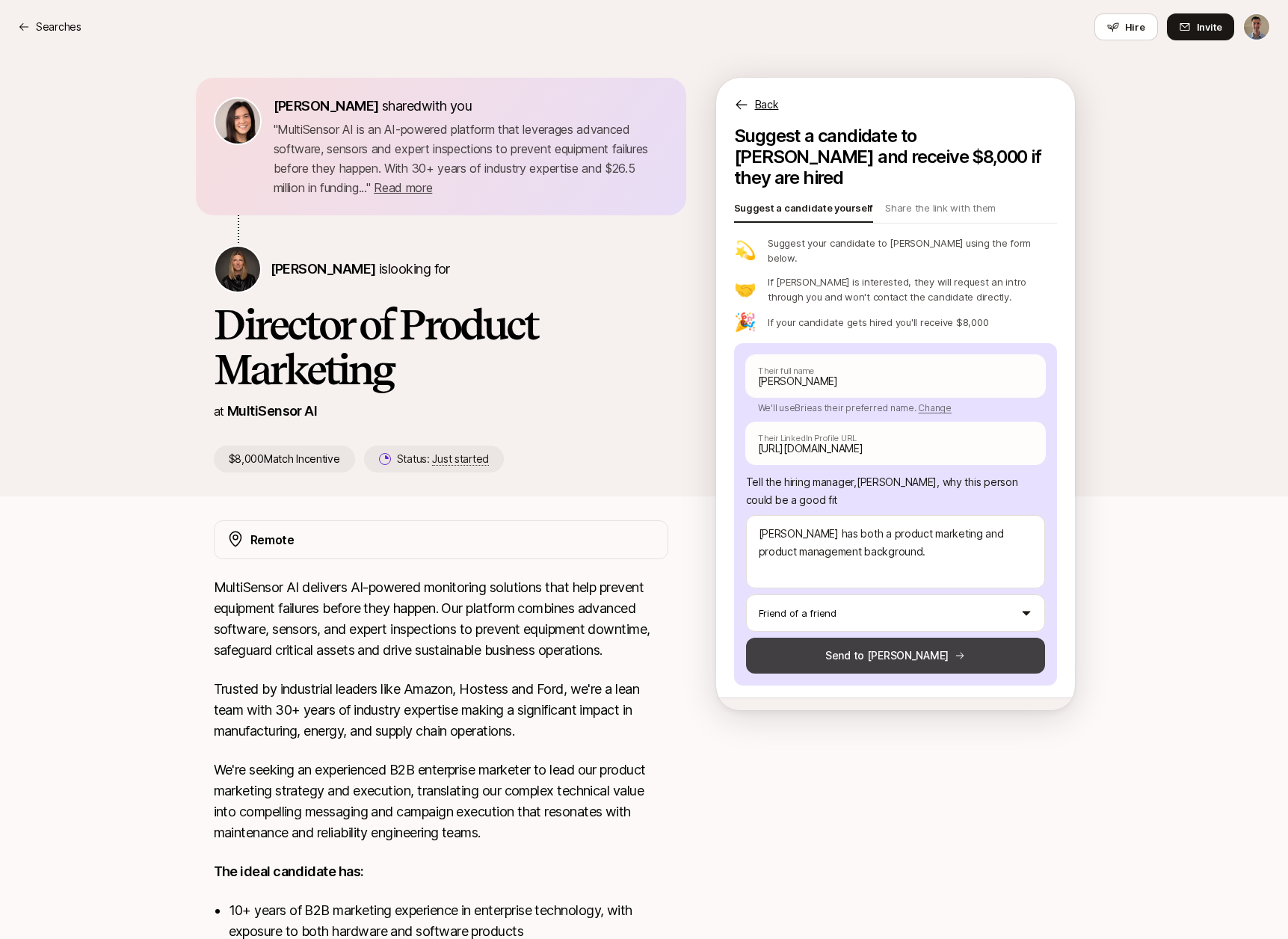
click at [877, 638] on button "Send to [PERSON_NAME]" at bounding box center [896, 655] width 299 height 36
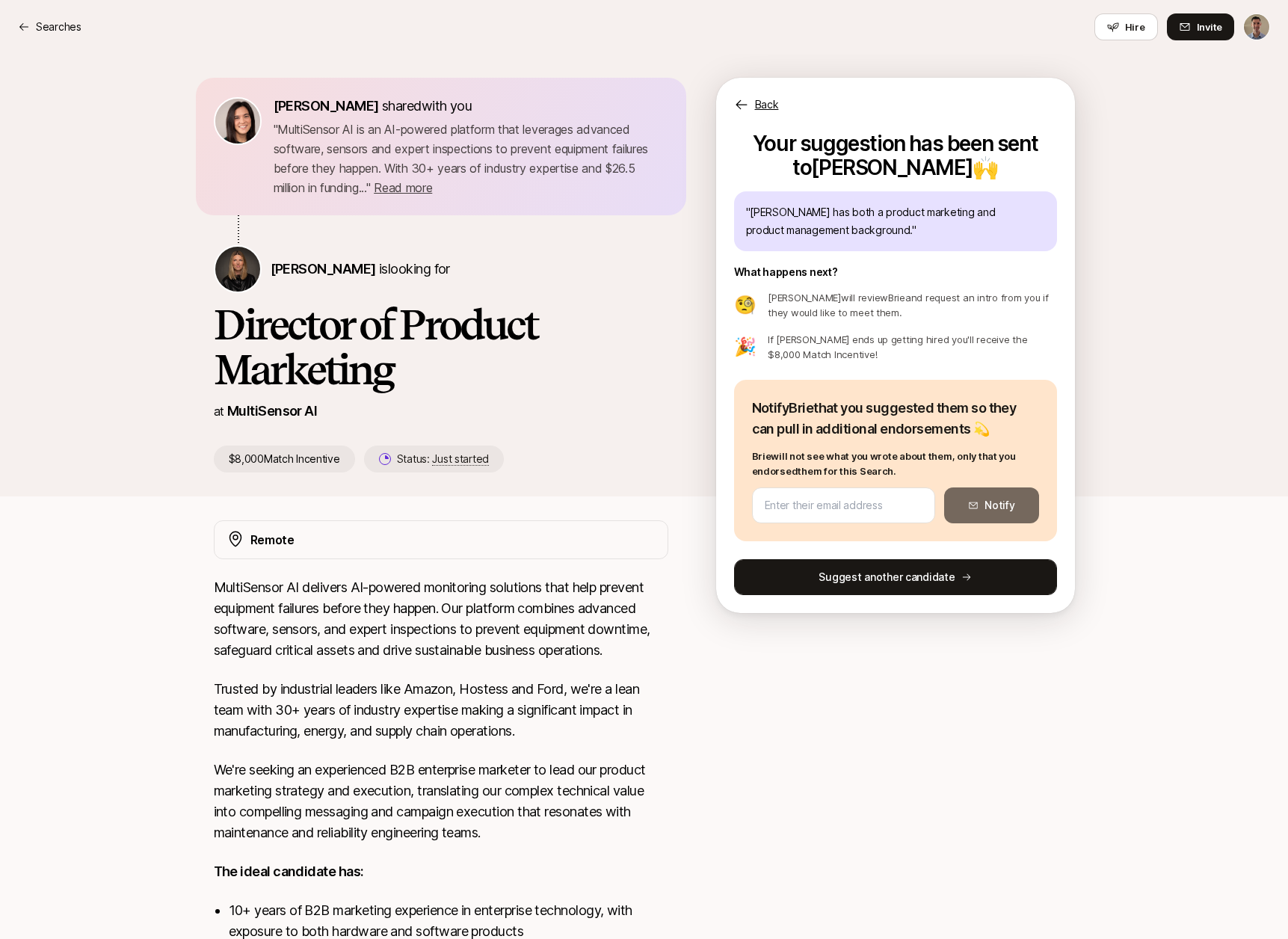
click at [922, 578] on button "Suggest another candidate" at bounding box center [896, 577] width 323 height 36
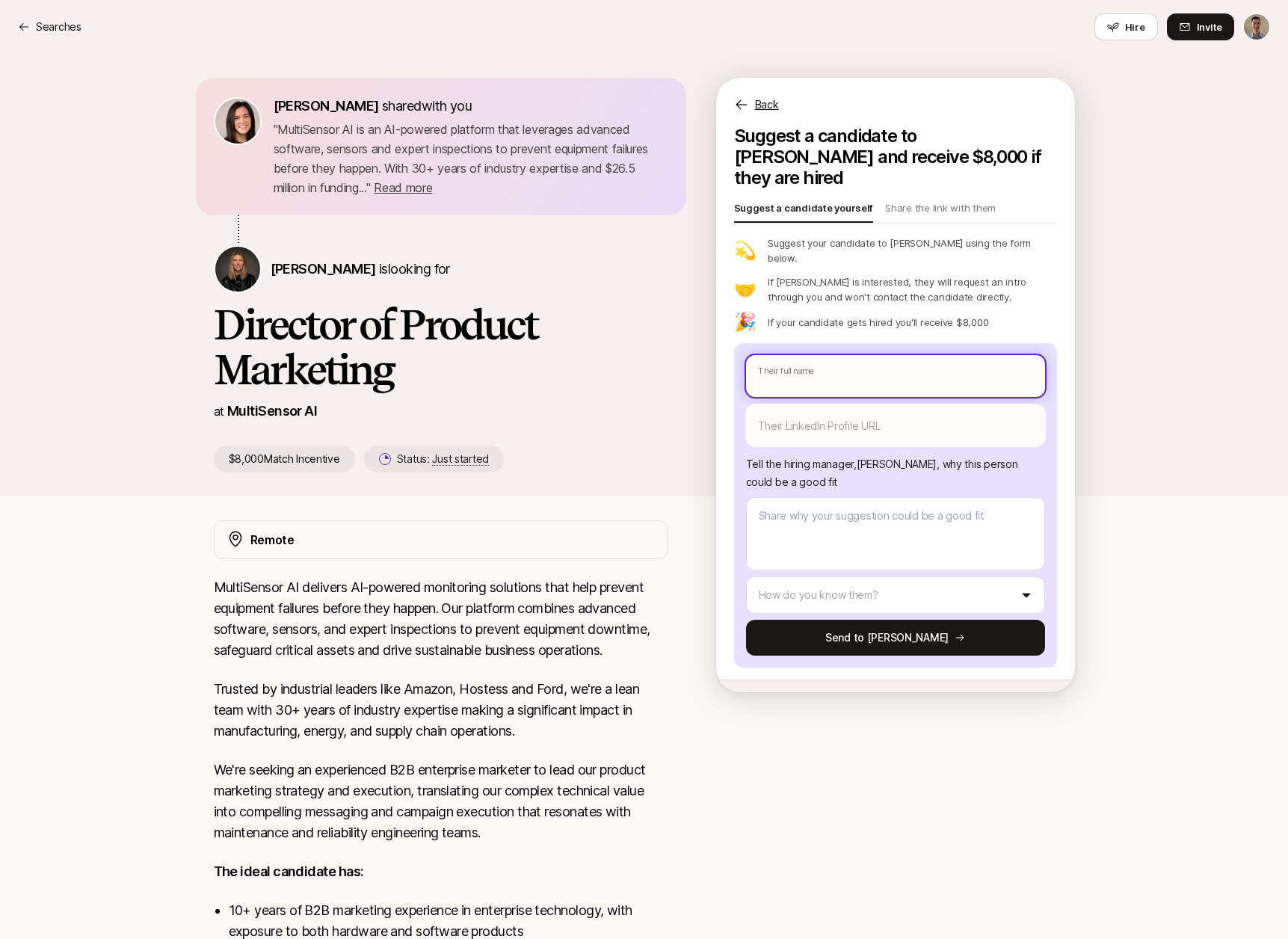
click at [853, 355] on input "text" at bounding box center [896, 376] width 299 height 42
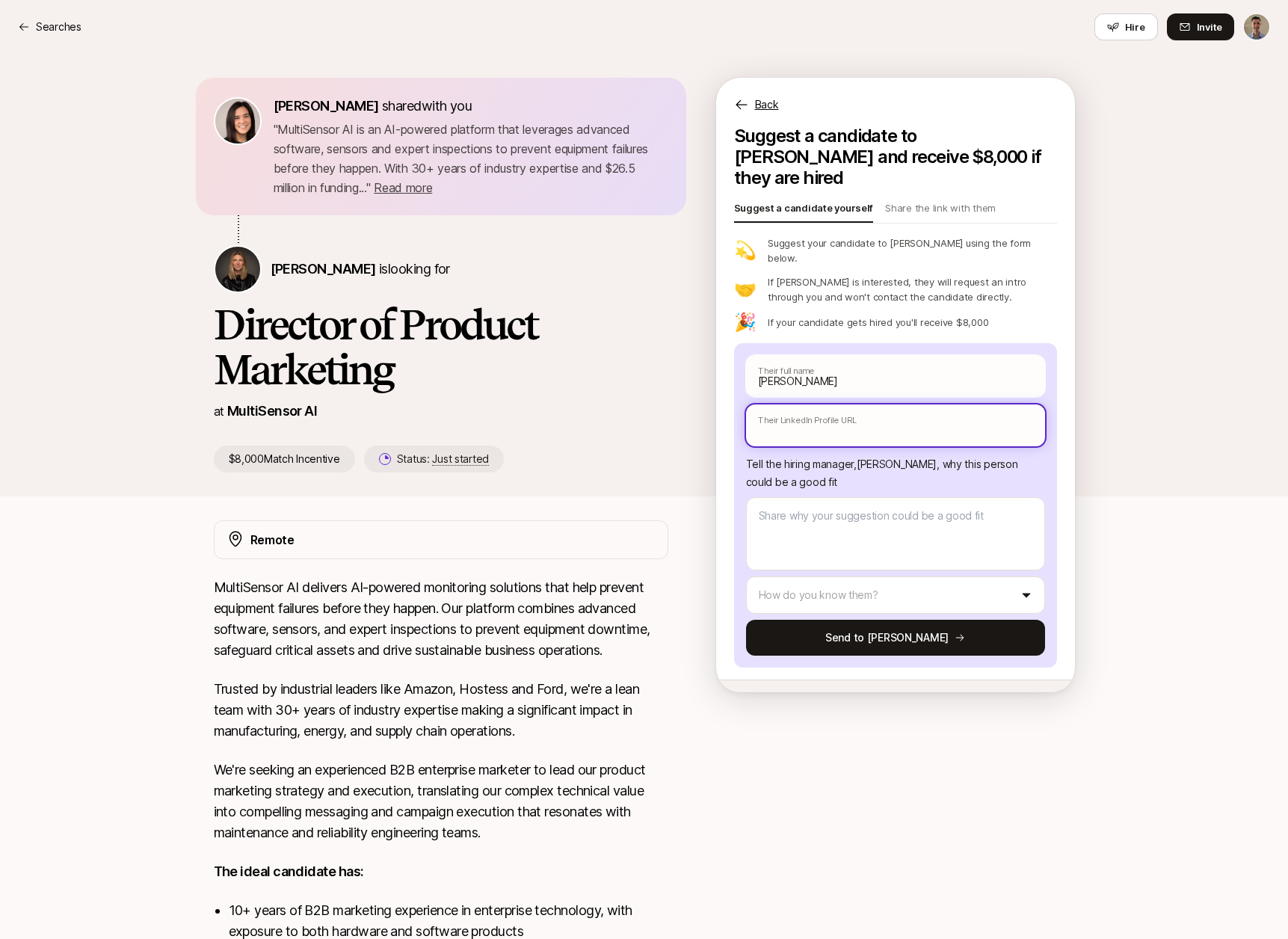
click at [903, 405] on input "text" at bounding box center [896, 425] width 299 height 42
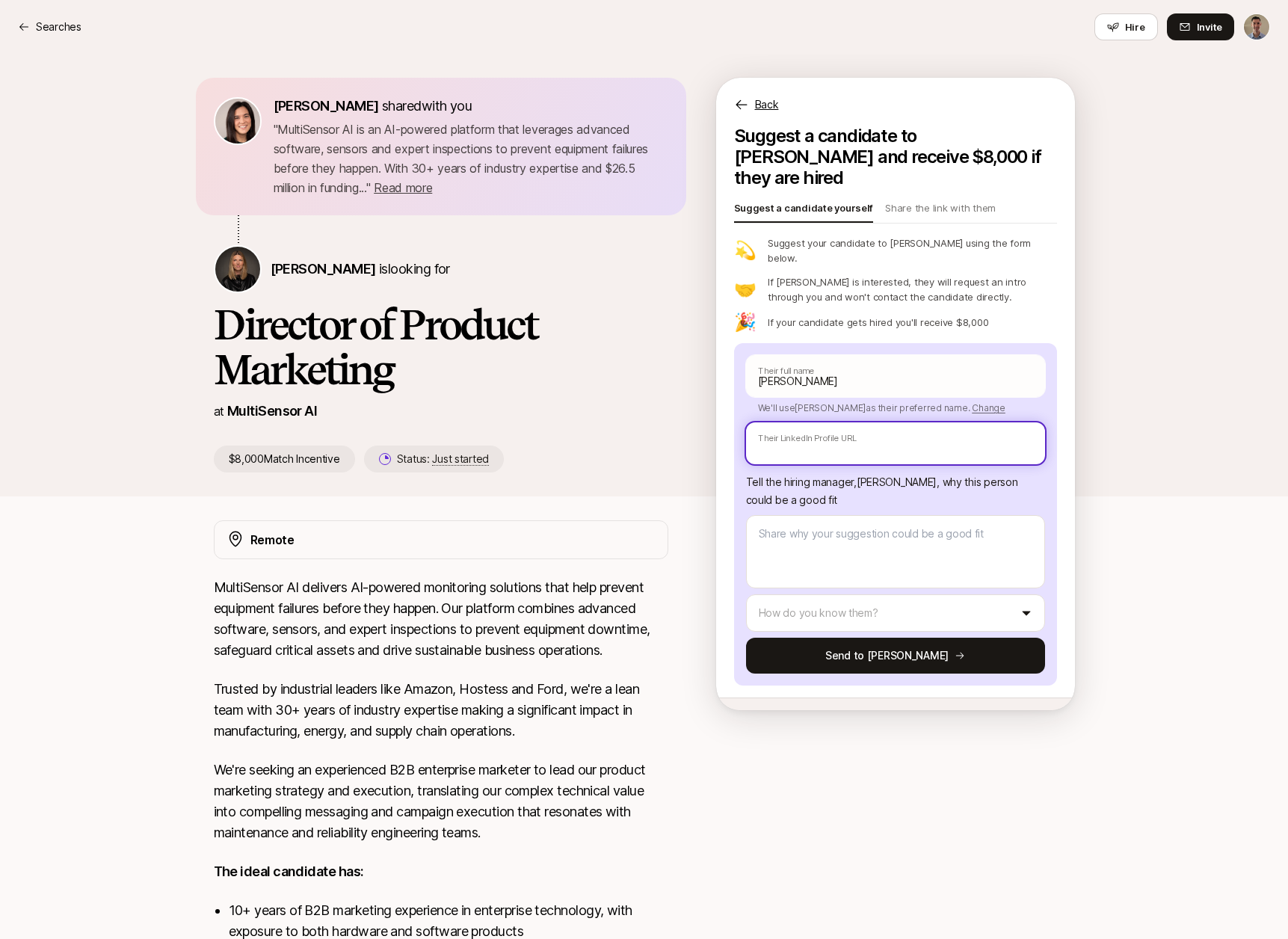
paste input "[URL][DOMAIN_NAME]"
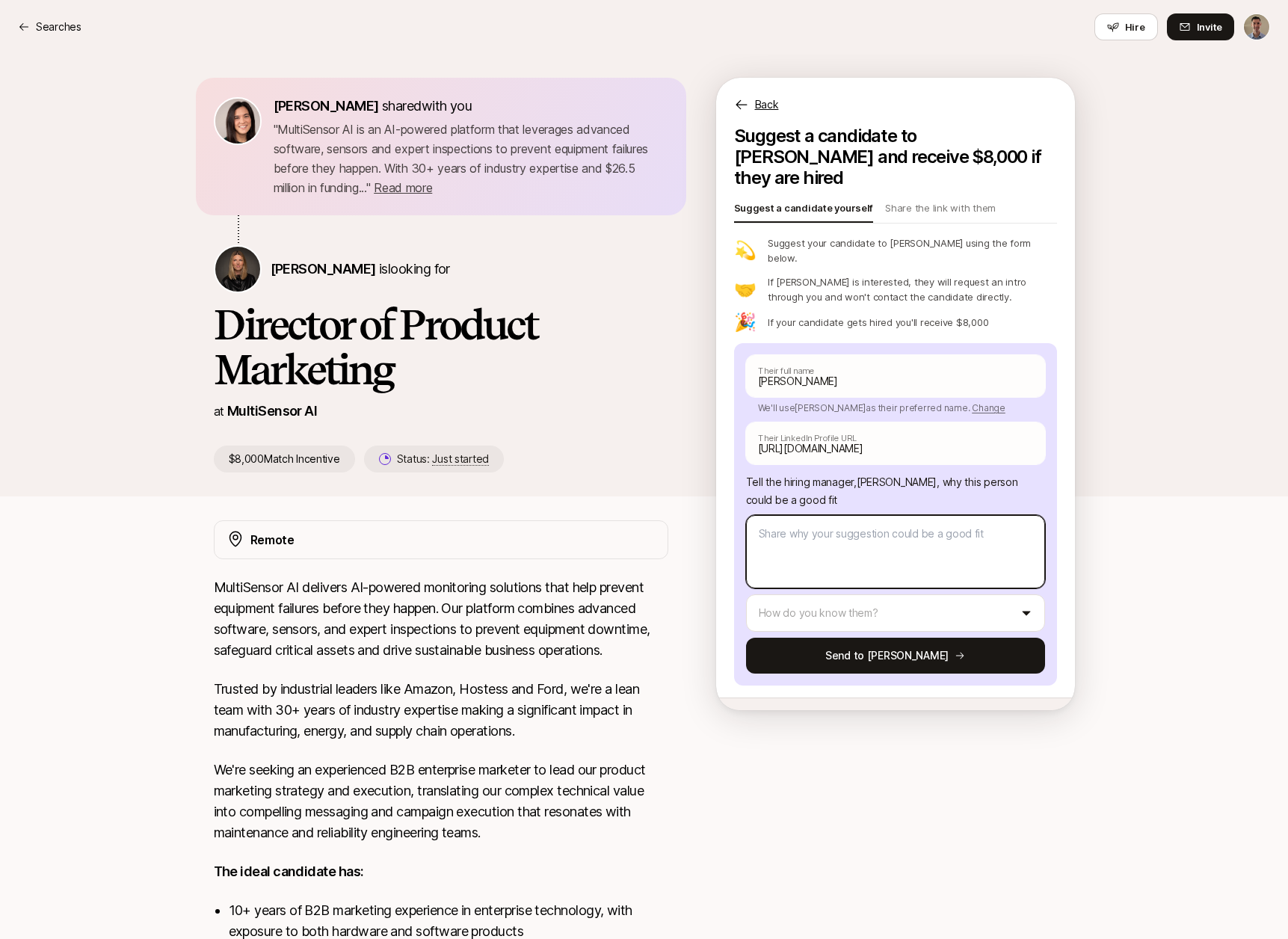
click at [898, 515] on textarea at bounding box center [896, 551] width 299 height 73
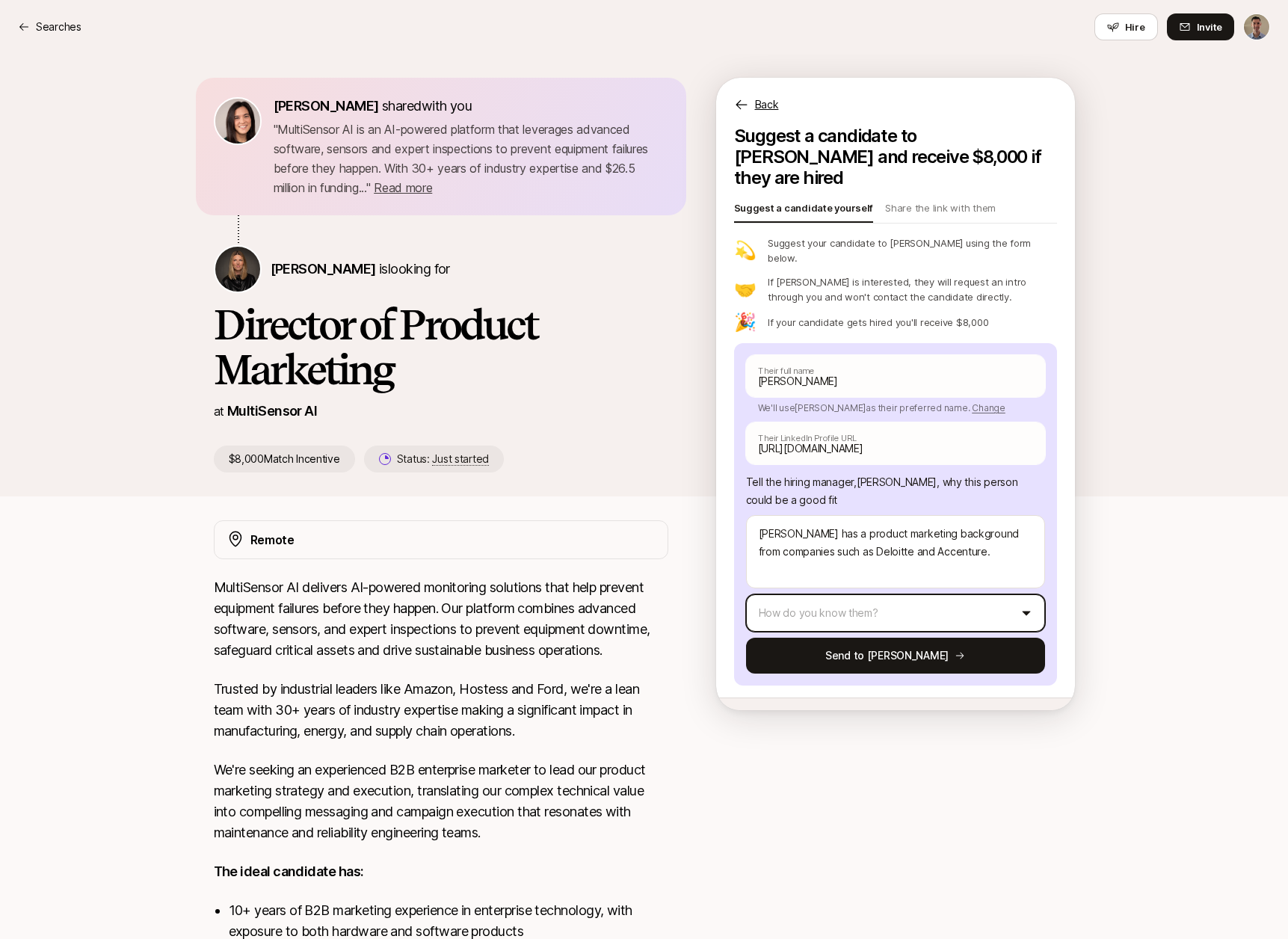
click at [798, 568] on html "Searches Searches Hire Invite [PERSON_NAME] shared with you " MultiSensor AI is…" at bounding box center [644, 470] width 1288 height 939
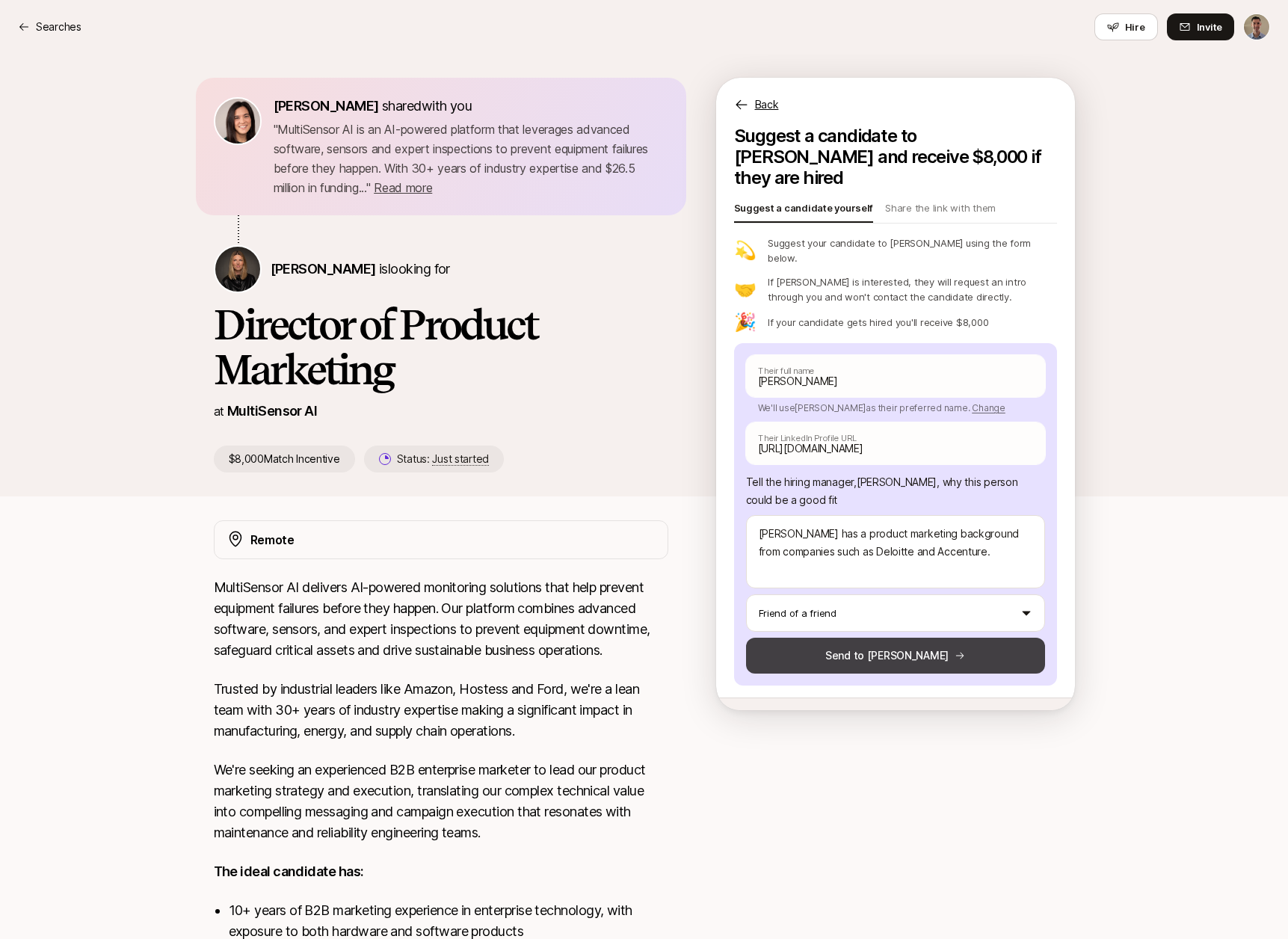
click at [871, 638] on button "Send to [PERSON_NAME]" at bounding box center [896, 655] width 299 height 36
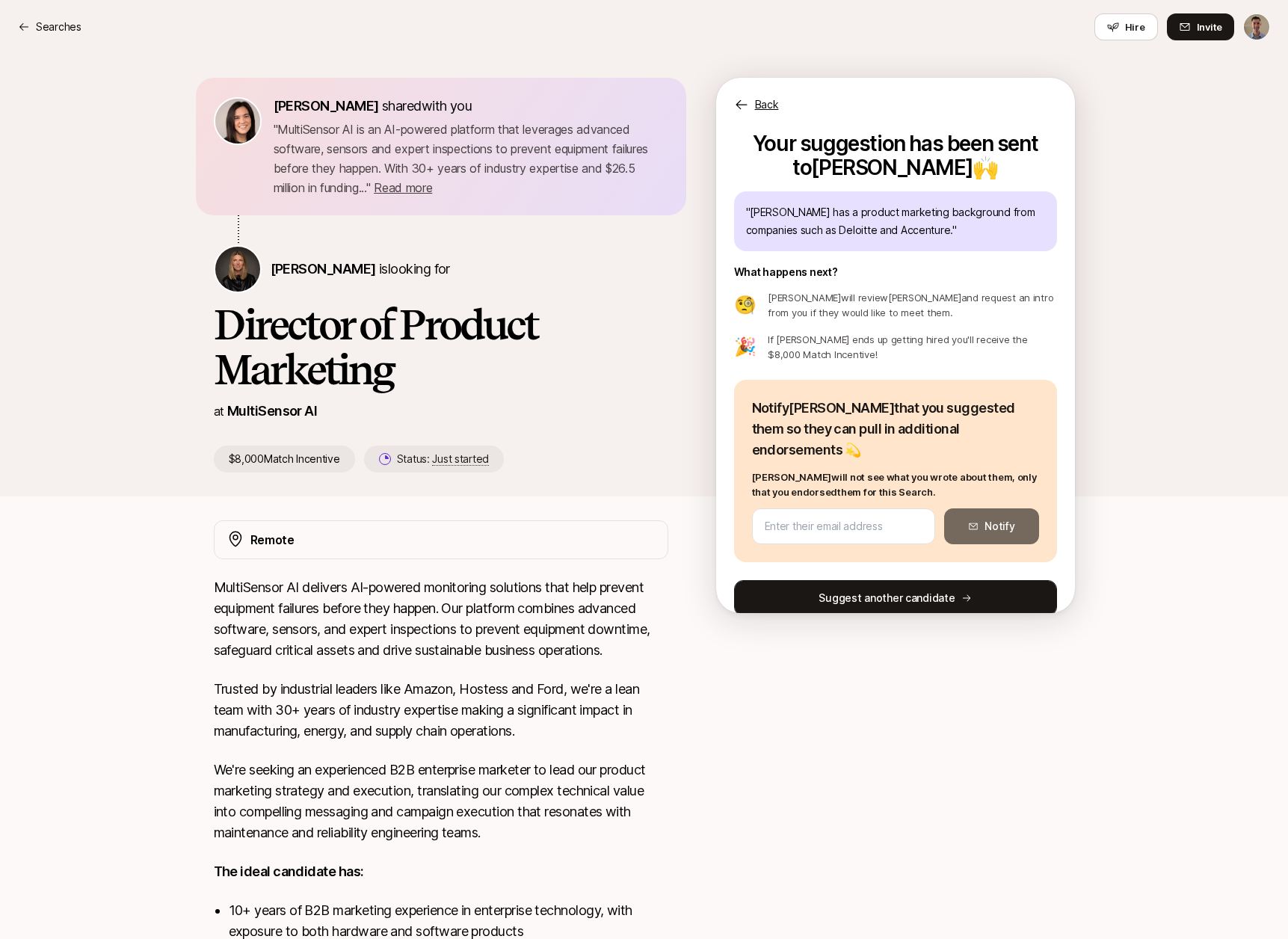
click at [859, 580] on button "Suggest another candidate" at bounding box center [896, 598] width 323 height 36
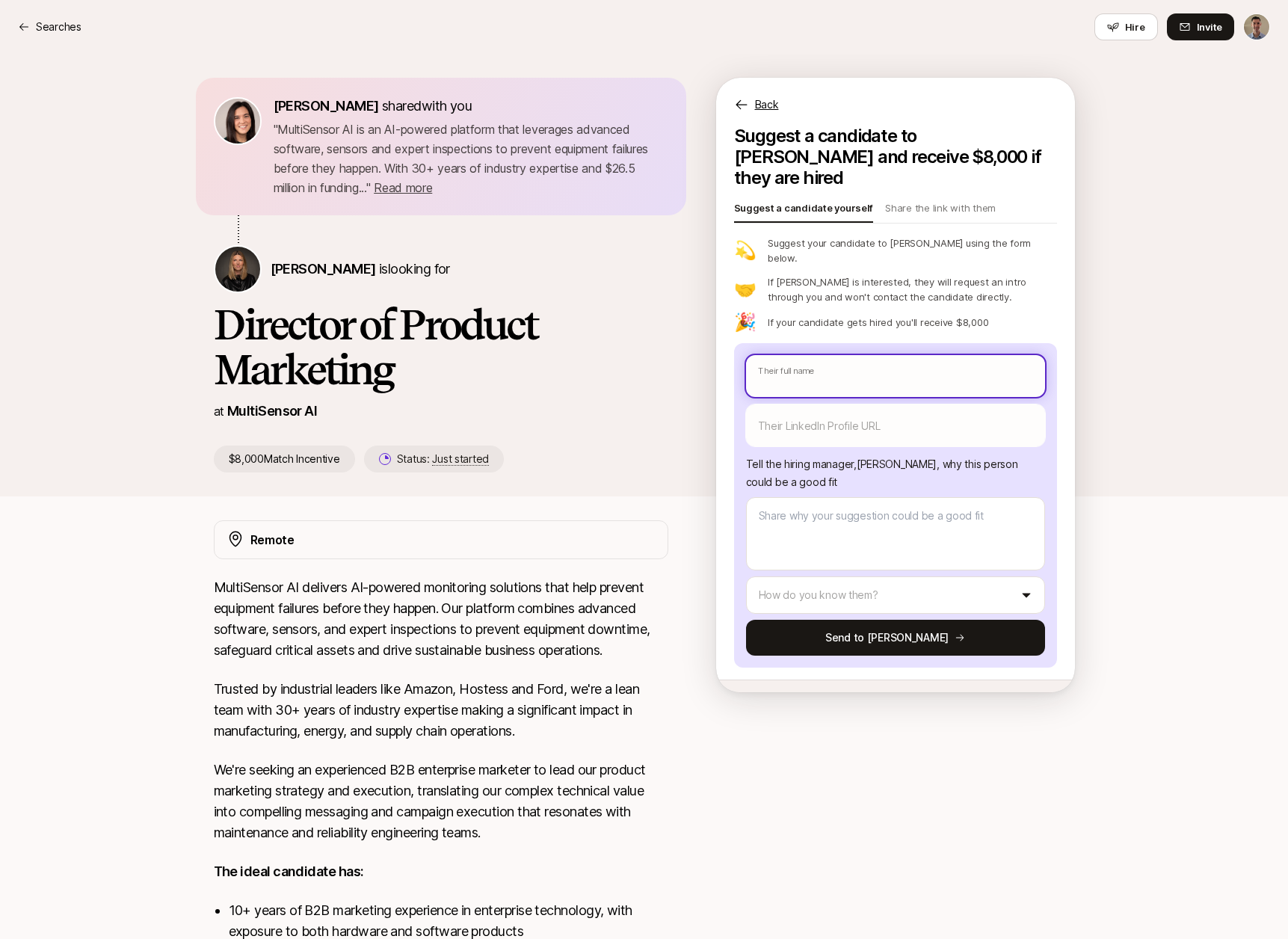
click at [855, 355] on input "text" at bounding box center [896, 376] width 299 height 42
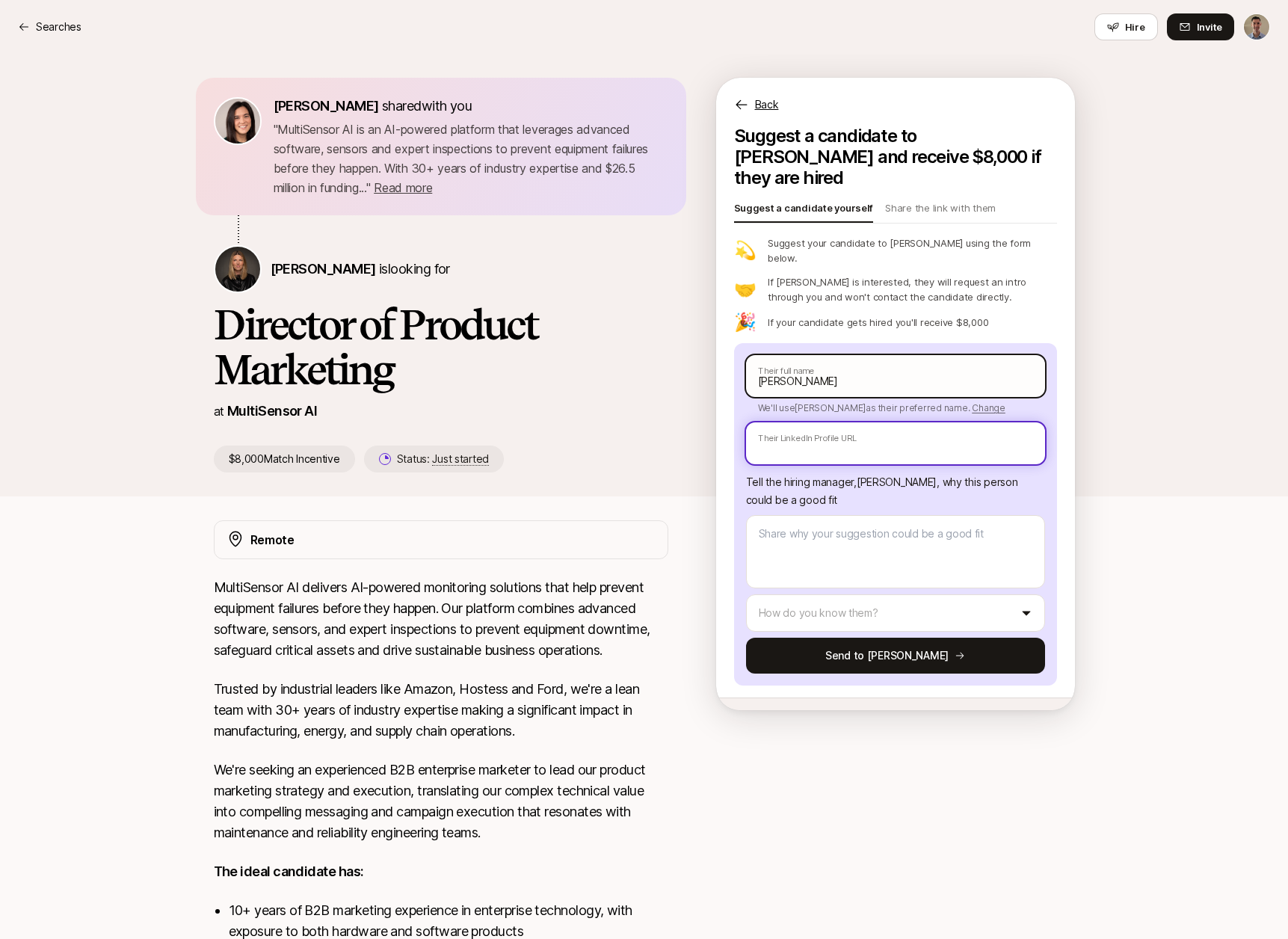
paste input "[URL][DOMAIN_NAME]"
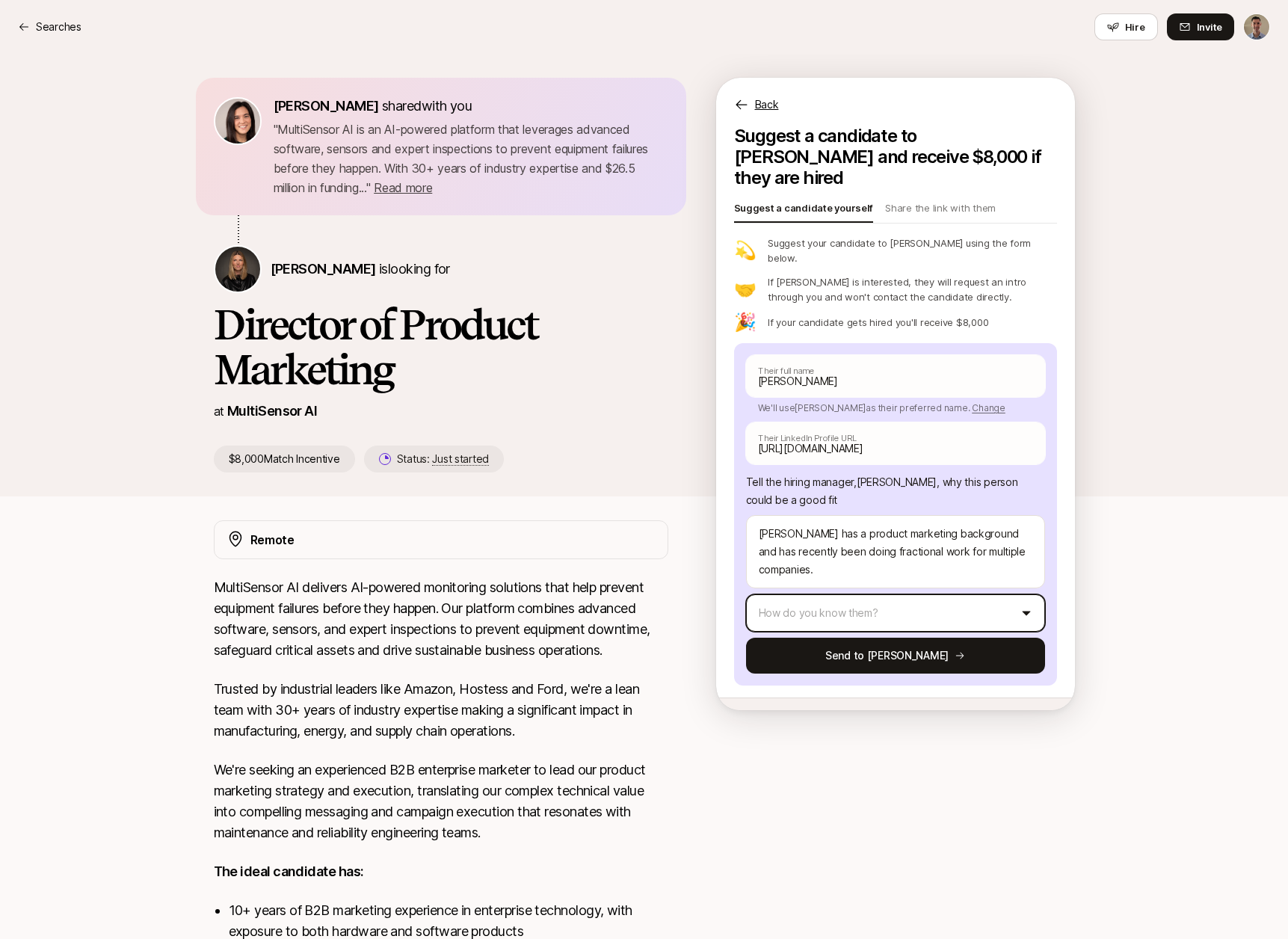
click at [988, 578] on html "Searches Searches Hire Invite [PERSON_NAME] shared with you " MultiSensor AI is…" at bounding box center [644, 470] width 1288 height 939
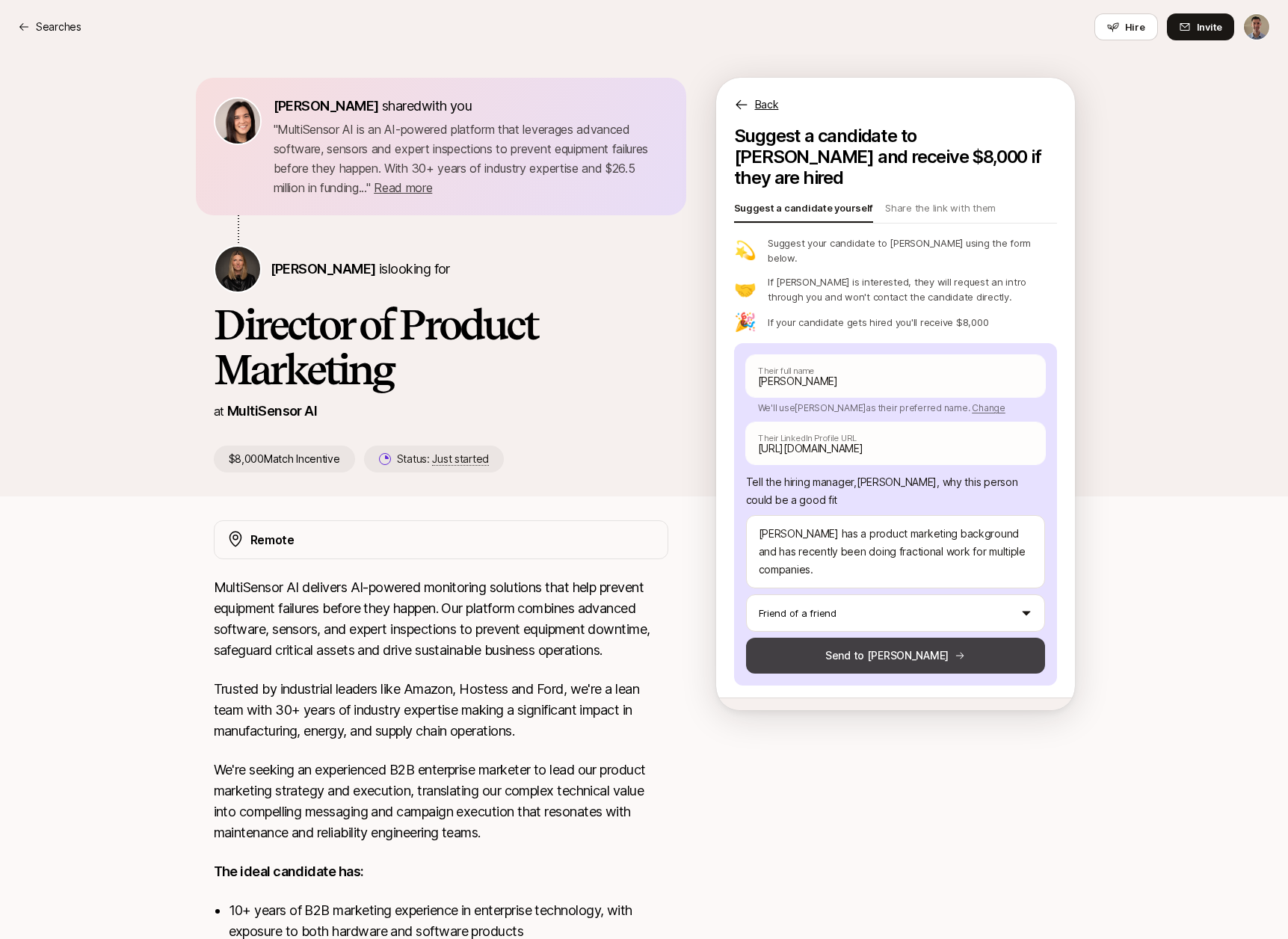
click at [906, 638] on button "Send to [PERSON_NAME]" at bounding box center [896, 655] width 299 height 36
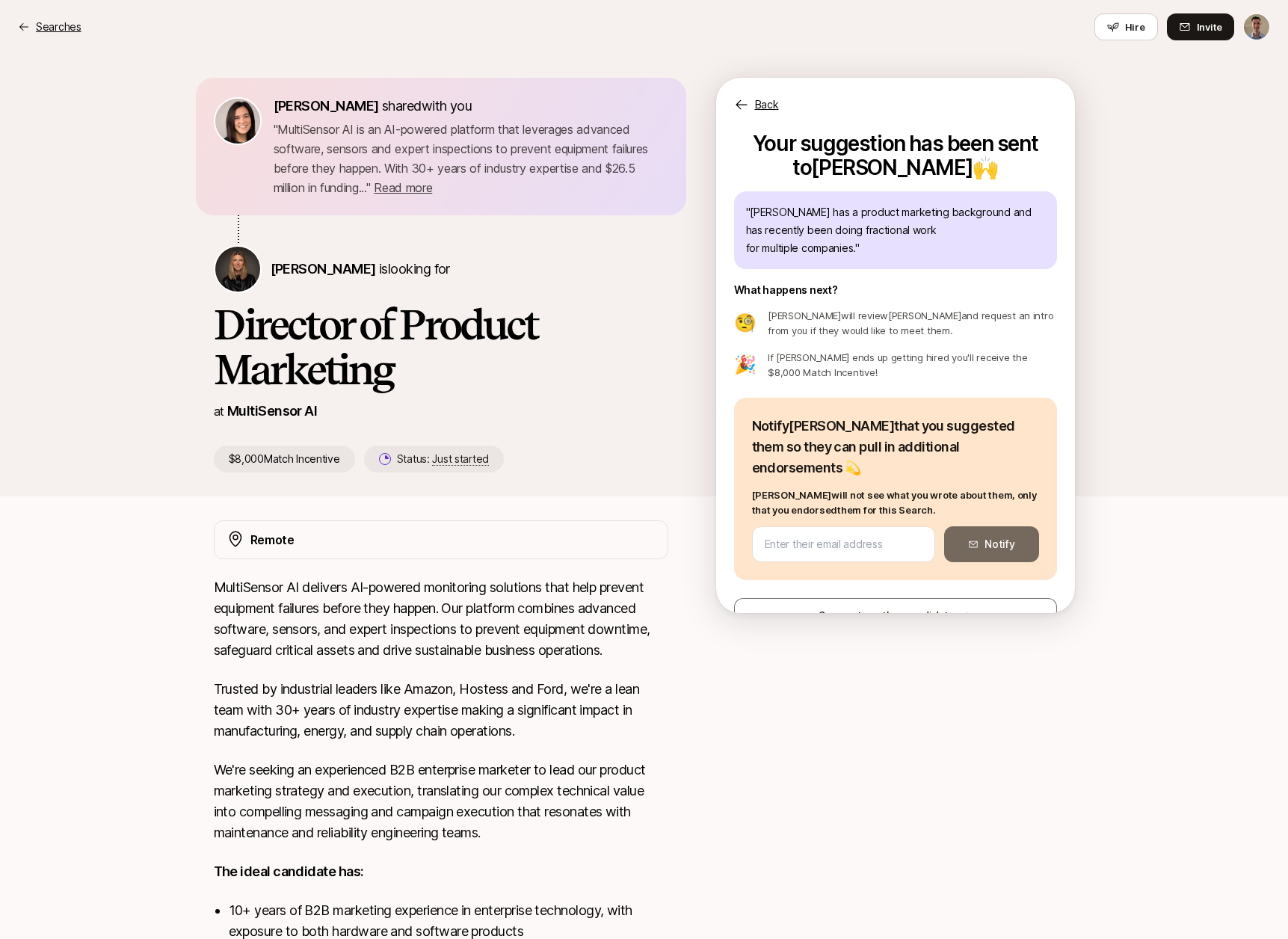
click at [52, 27] on p "Searches" at bounding box center [58, 26] width 46 height 18
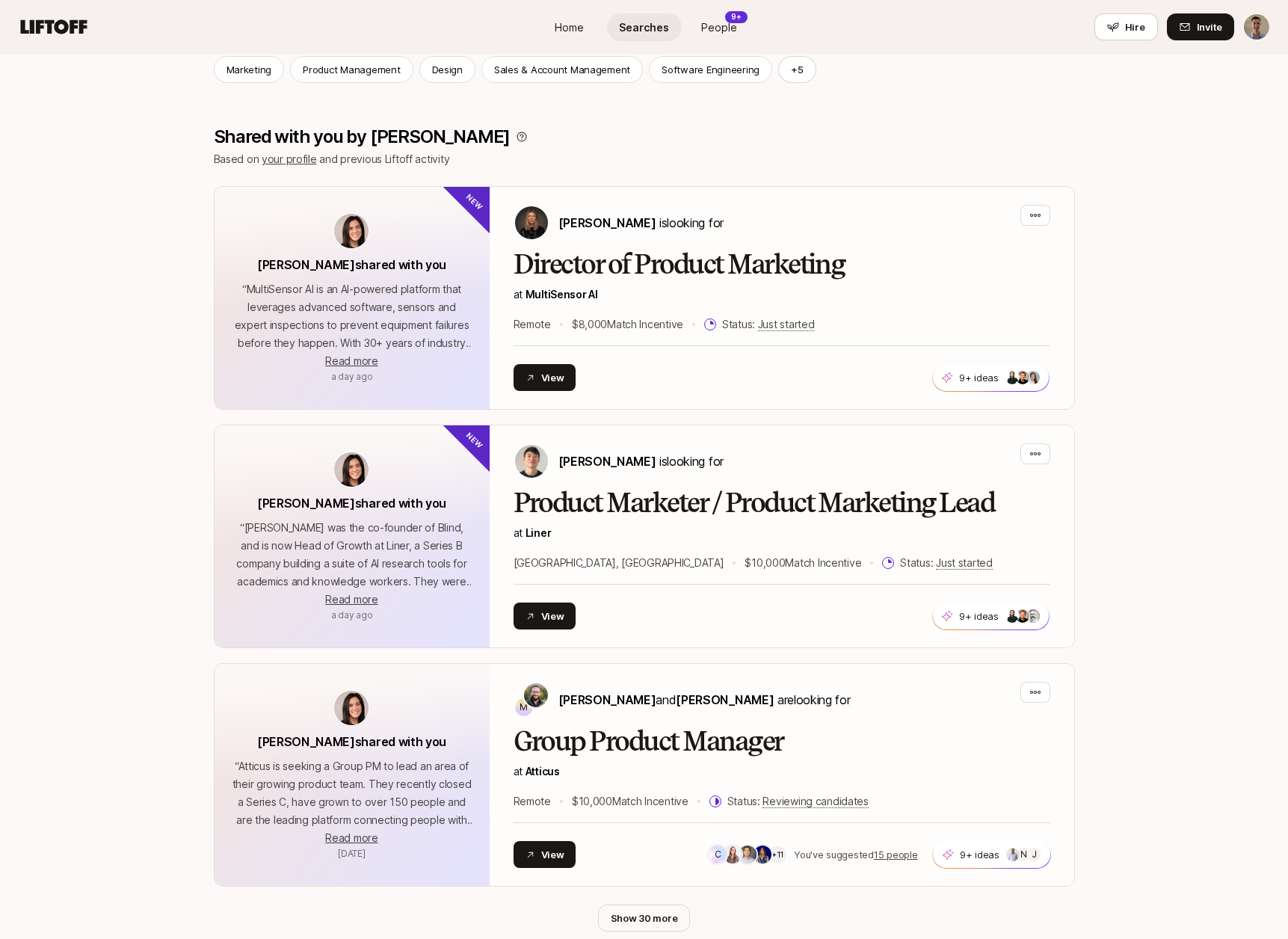
scroll to position [244, 0]
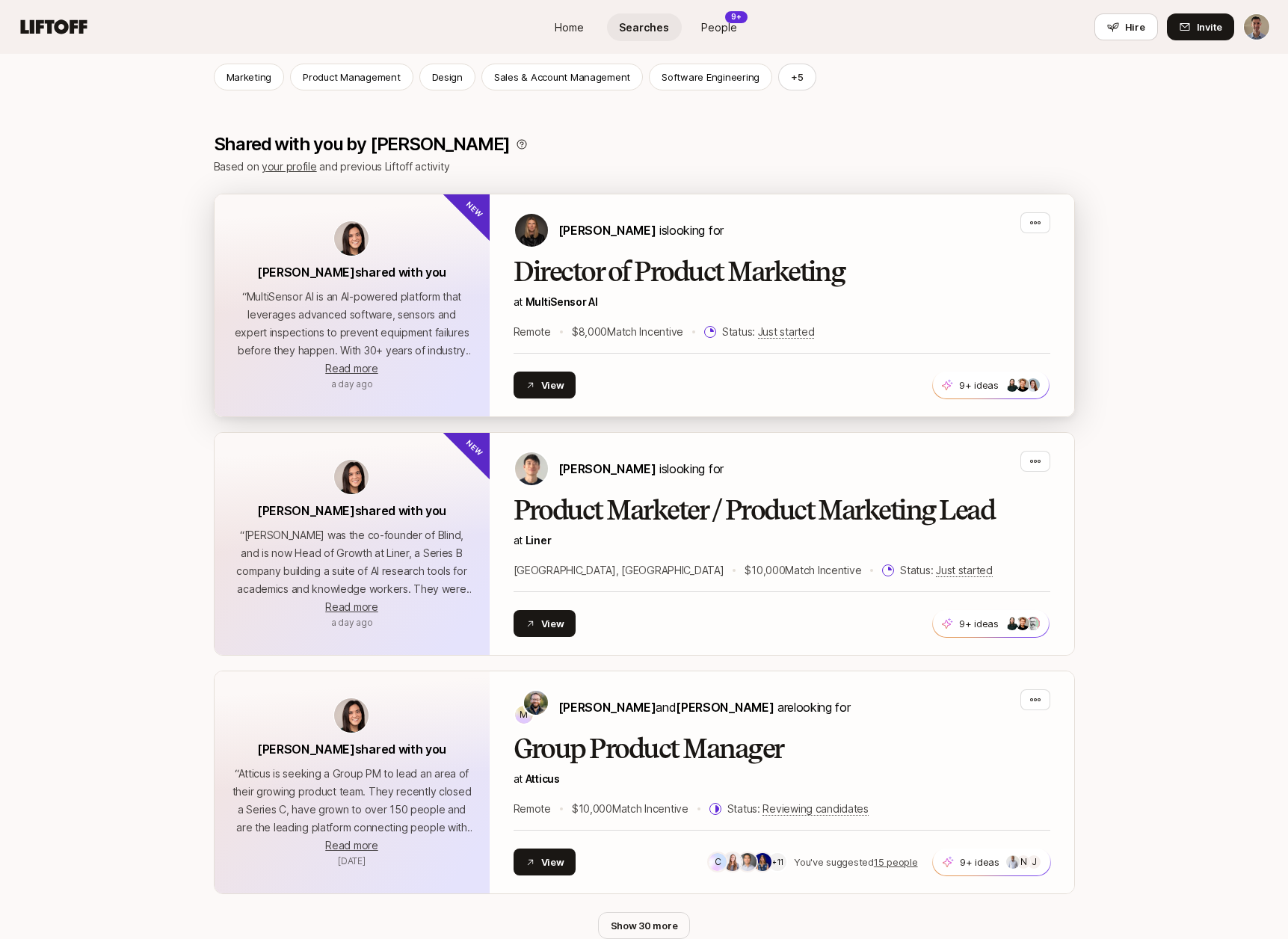
click at [728, 280] on h2 "Director of Product Marketing" at bounding box center [782, 272] width 537 height 30
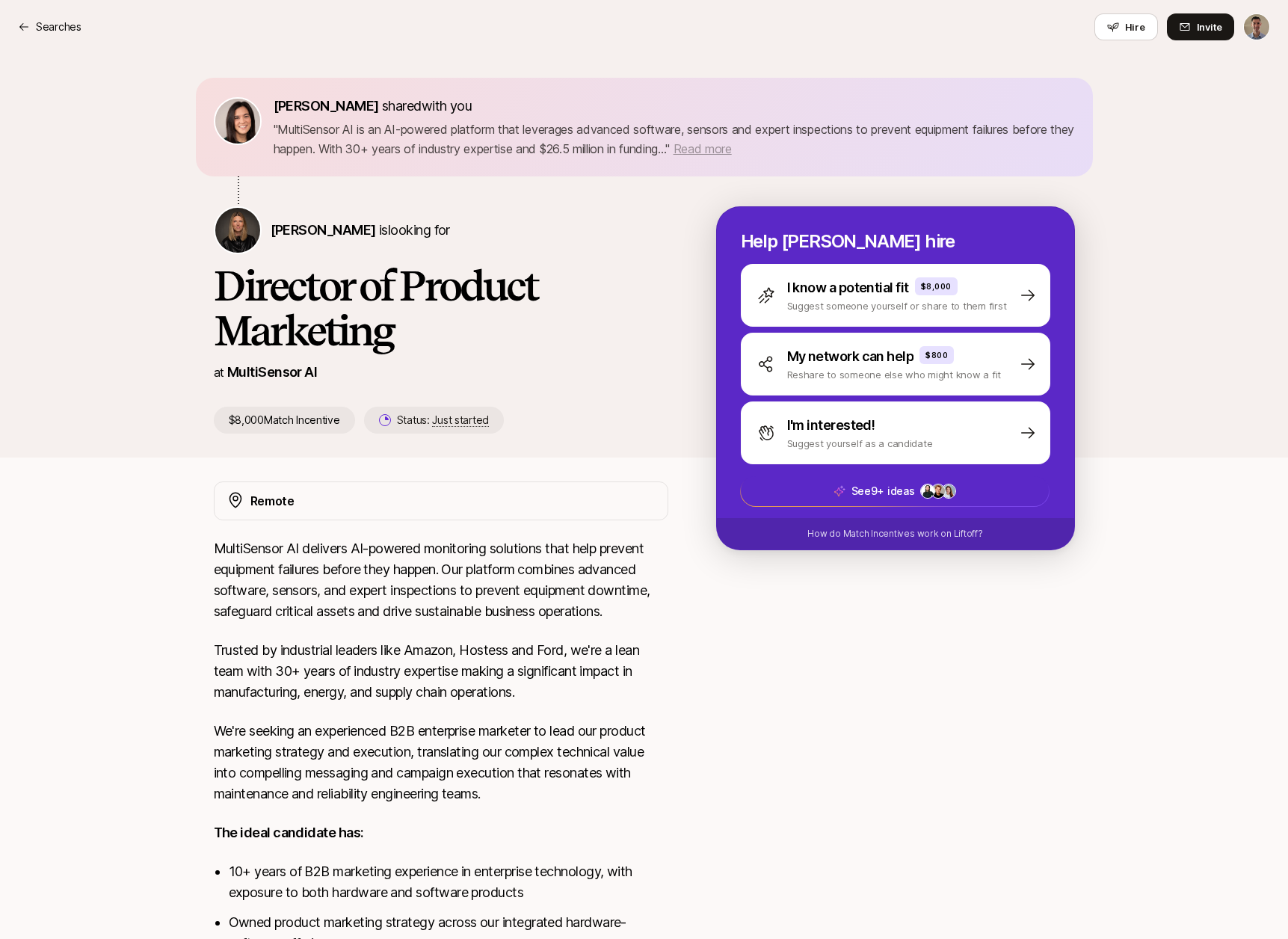
click at [732, 151] on span "Read more" at bounding box center [702, 148] width 58 height 15
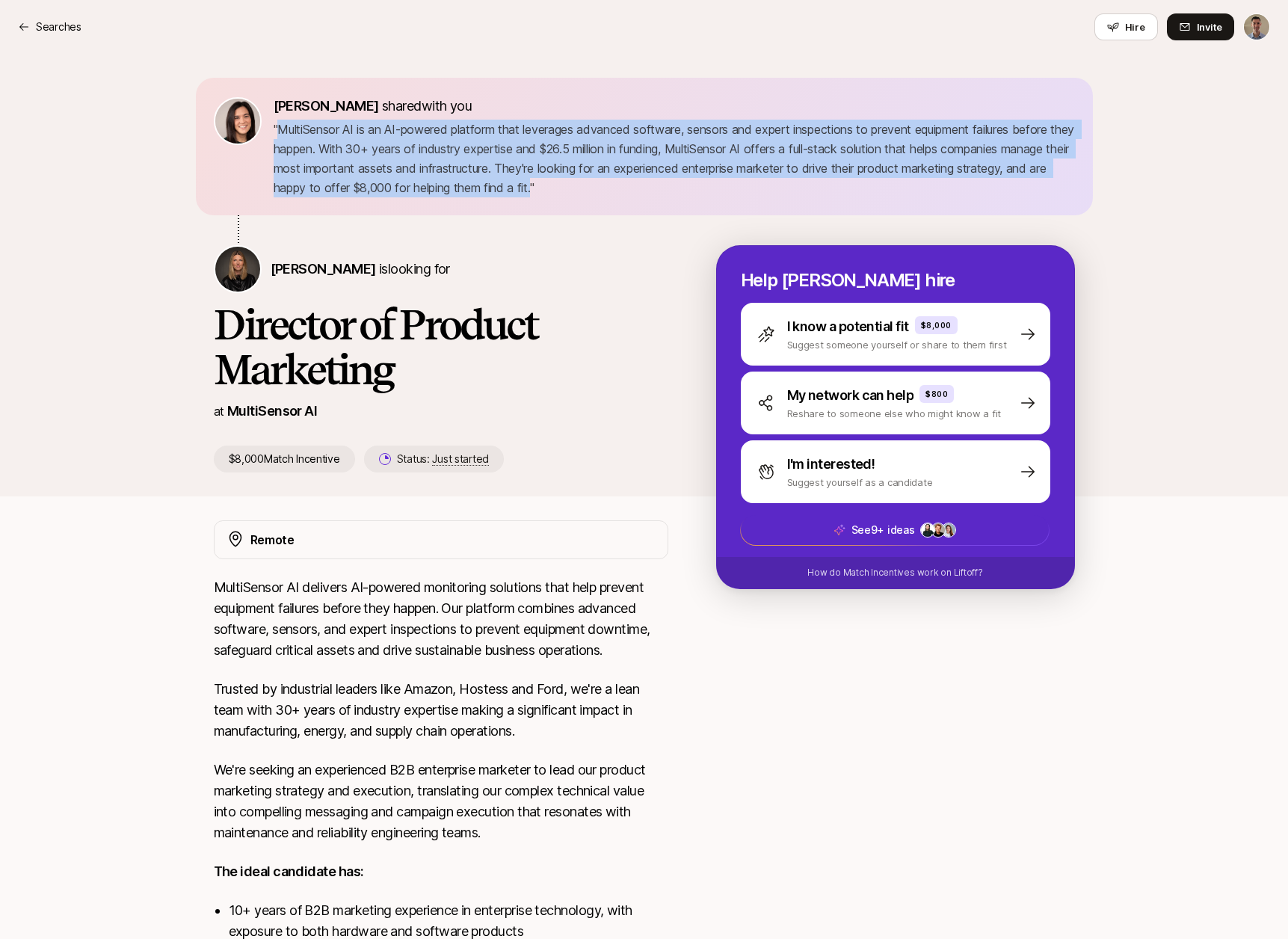
drag, startPoint x: 282, startPoint y: 126, endPoint x: 629, endPoint y: 188, distance: 352.5
click at [629, 188] on p "" MultiSensor AI is an AI-powered platform that leverages advanced software, se…" at bounding box center [674, 158] width 802 height 78
copy p "MultiSensor AI is an AI-powered platform that leverages advanced software, sens…"
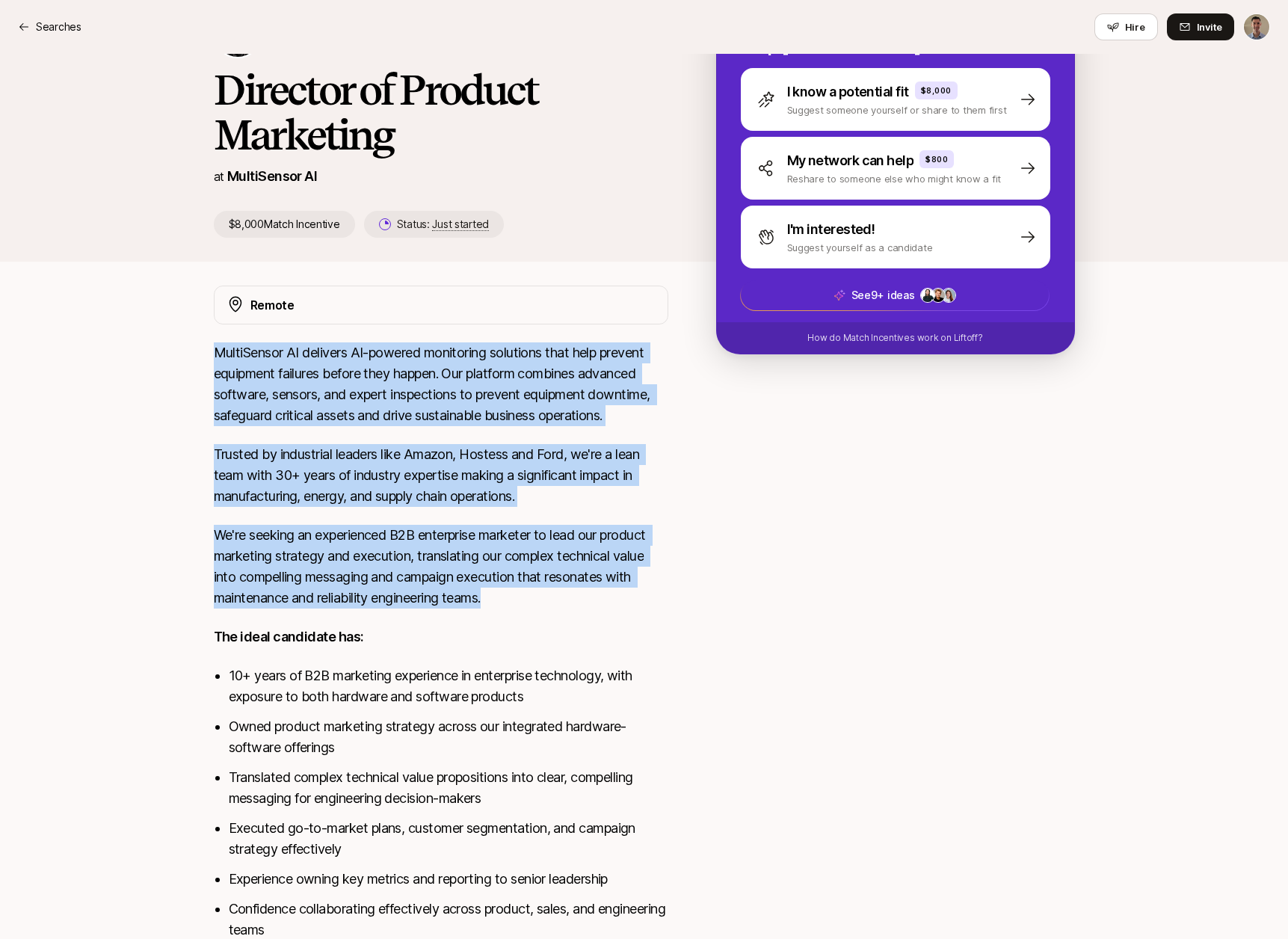
scroll to position [302, 0]
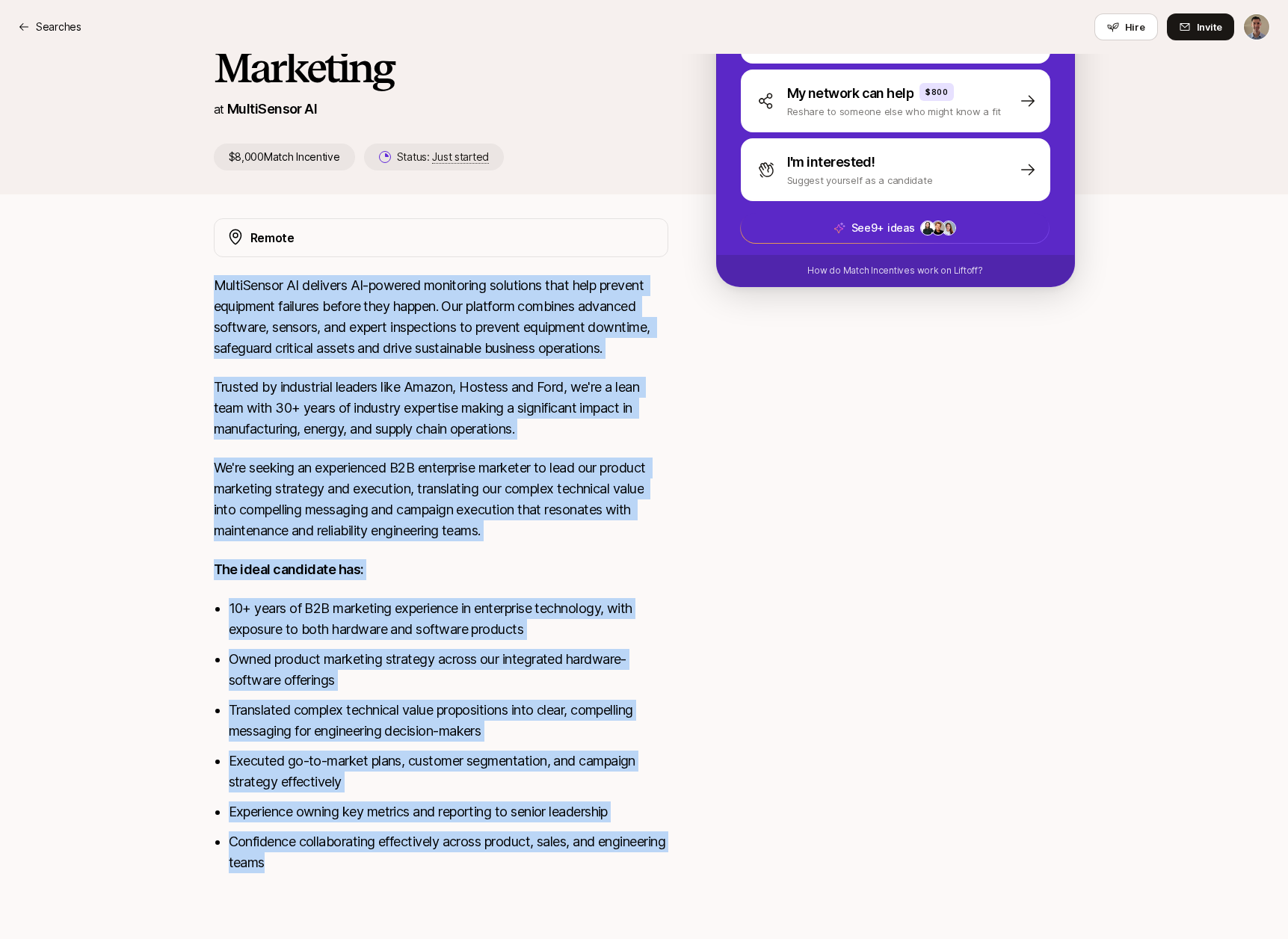
drag, startPoint x: 215, startPoint y: 353, endPoint x: 388, endPoint y: 862, distance: 537.6
click at [390, 863] on div "MultiSensor AI delivers AI-powered monitoring solutions that help prevent equip…" at bounding box center [441, 582] width 454 height 616
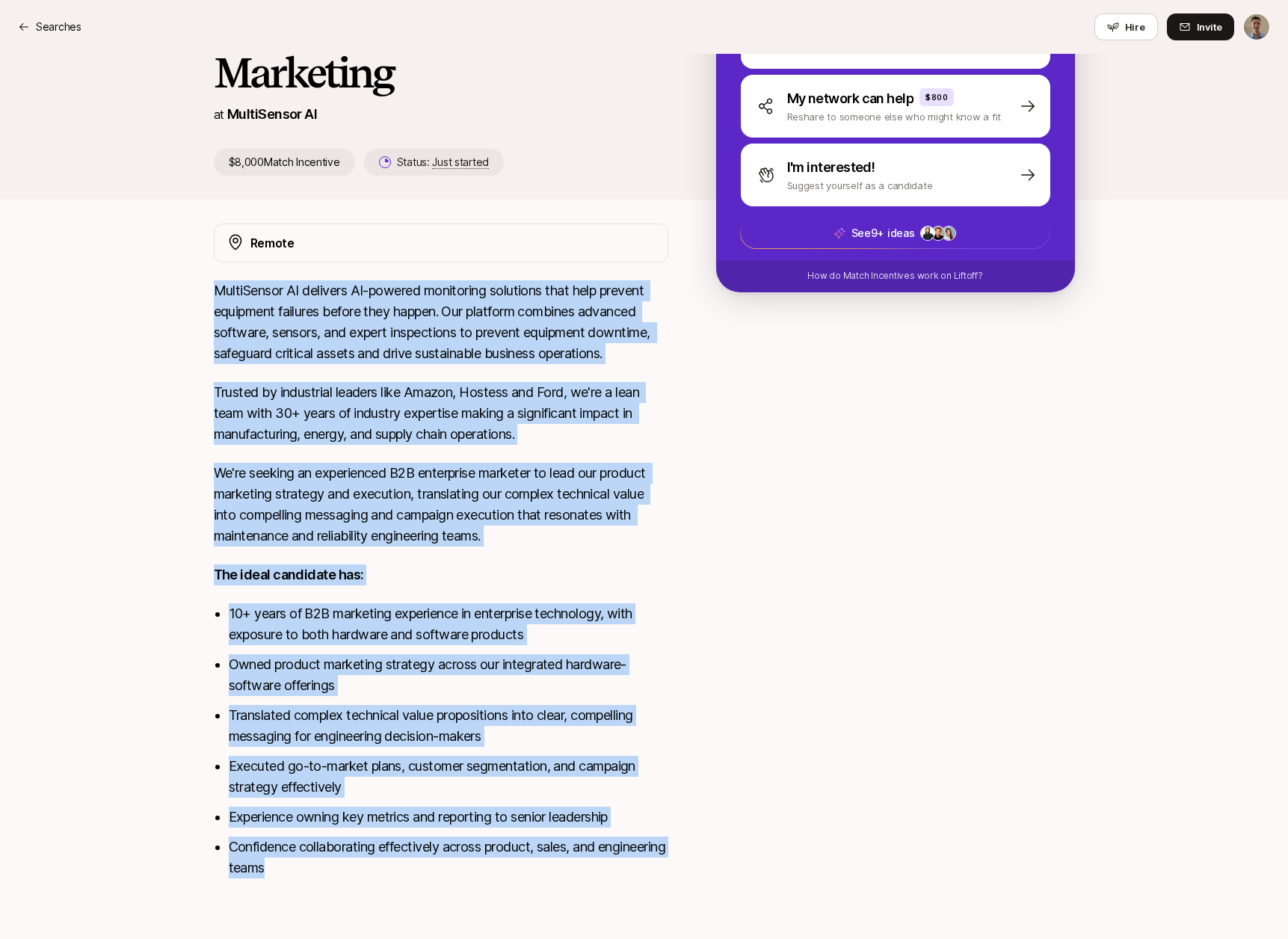
copy div "MultiSensor AI delivers AI-powered monitoring solutions that help prevent equip…"
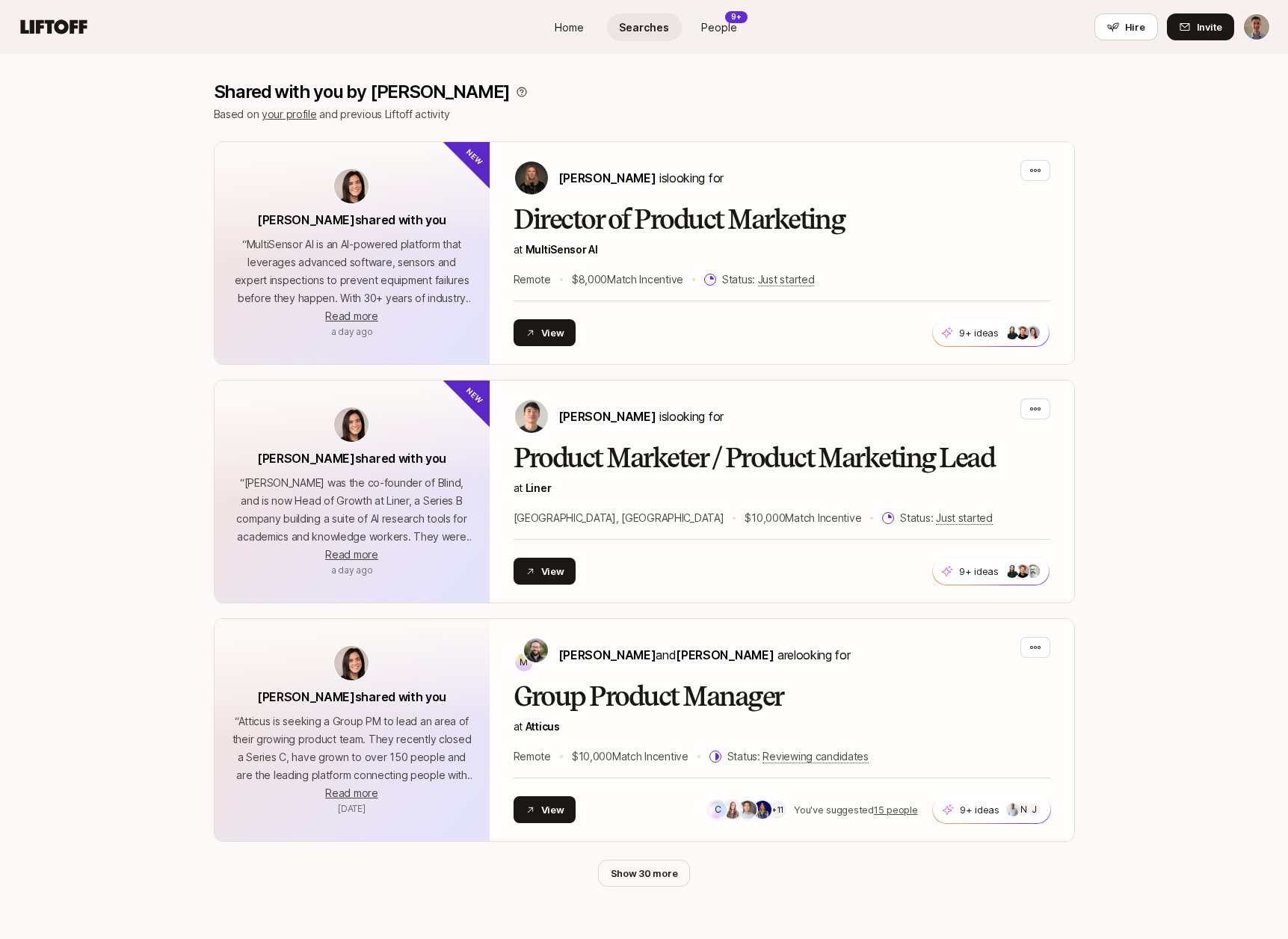
scroll to position [244, 0]
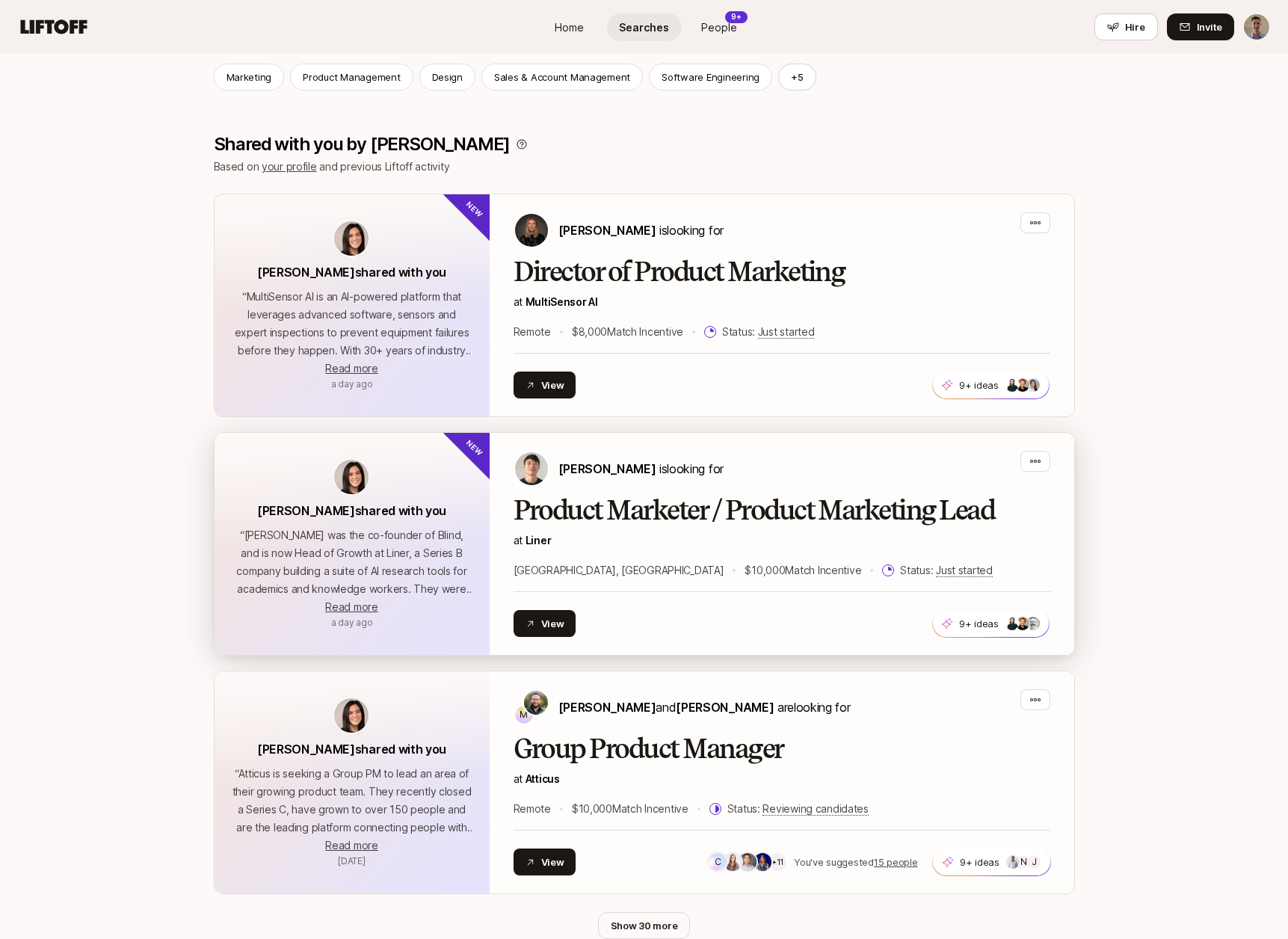
click at [676, 506] on h2 "Product Marketer / Product Marketing Lead" at bounding box center [782, 510] width 537 height 30
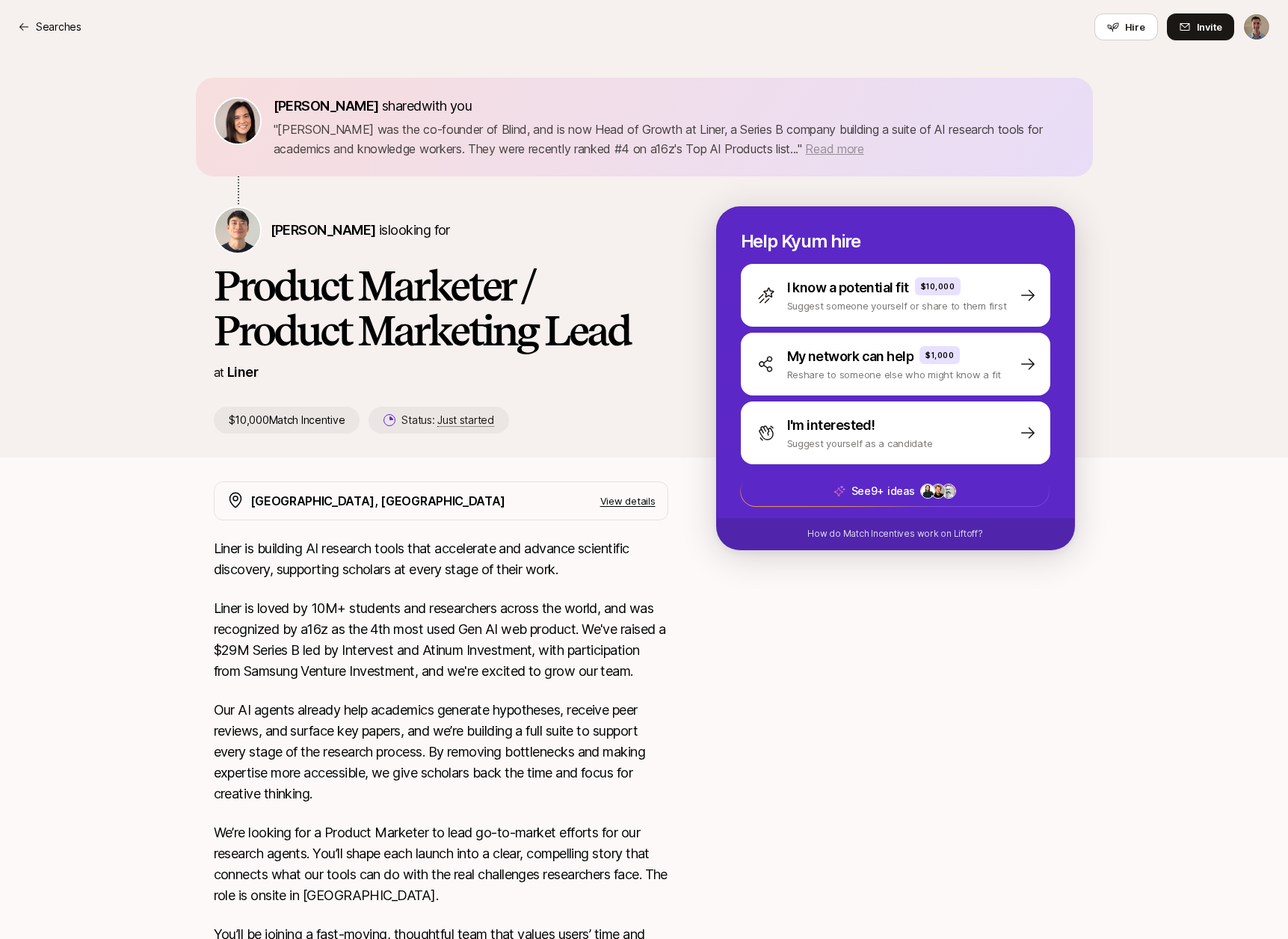
click at [805, 151] on span "Read more" at bounding box center [834, 148] width 58 height 15
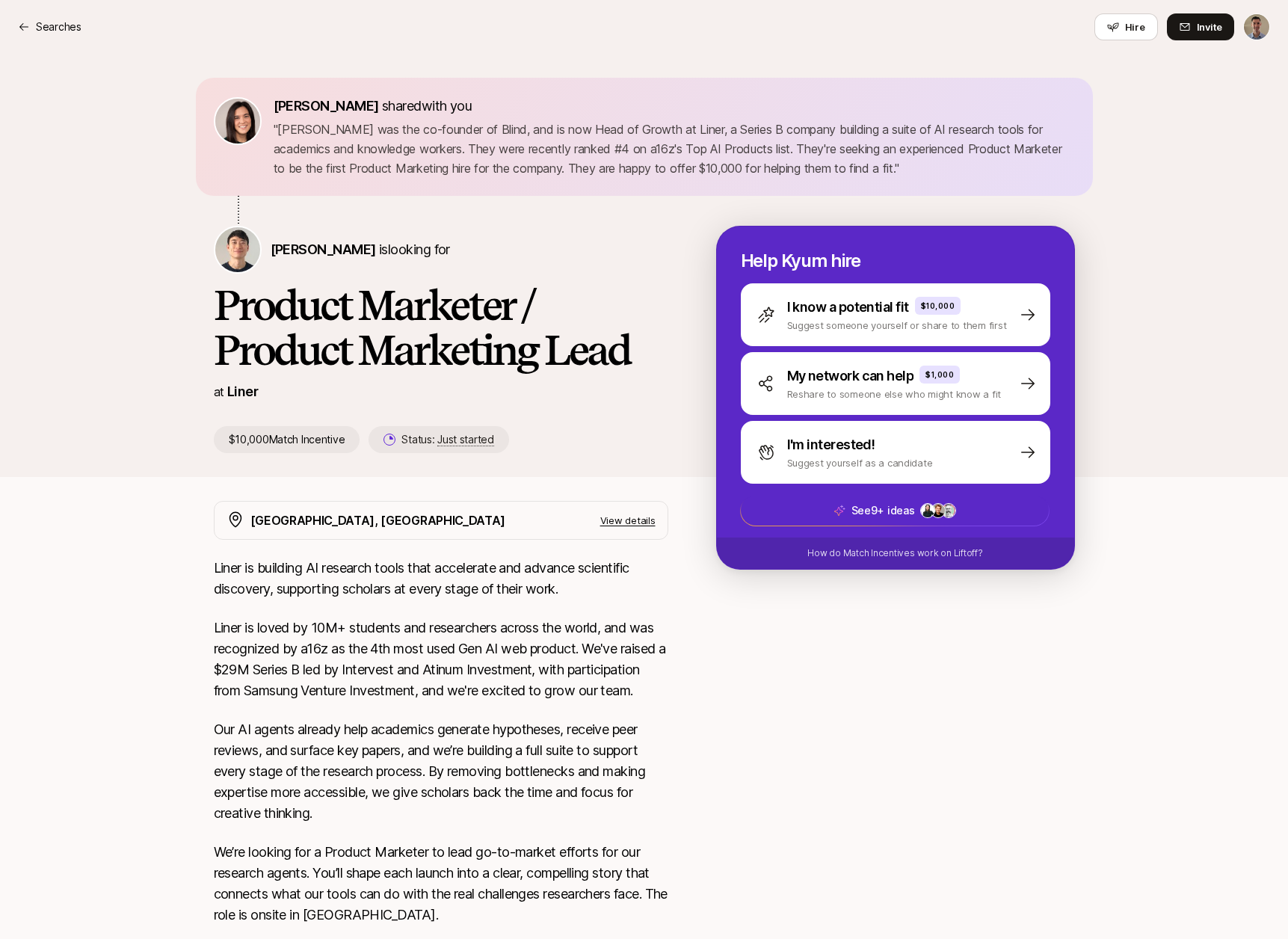
click at [279, 129] on p "" [PERSON_NAME] was the co-founder of Blind, and is now Head of Growth at Liner…" at bounding box center [674, 148] width 802 height 58
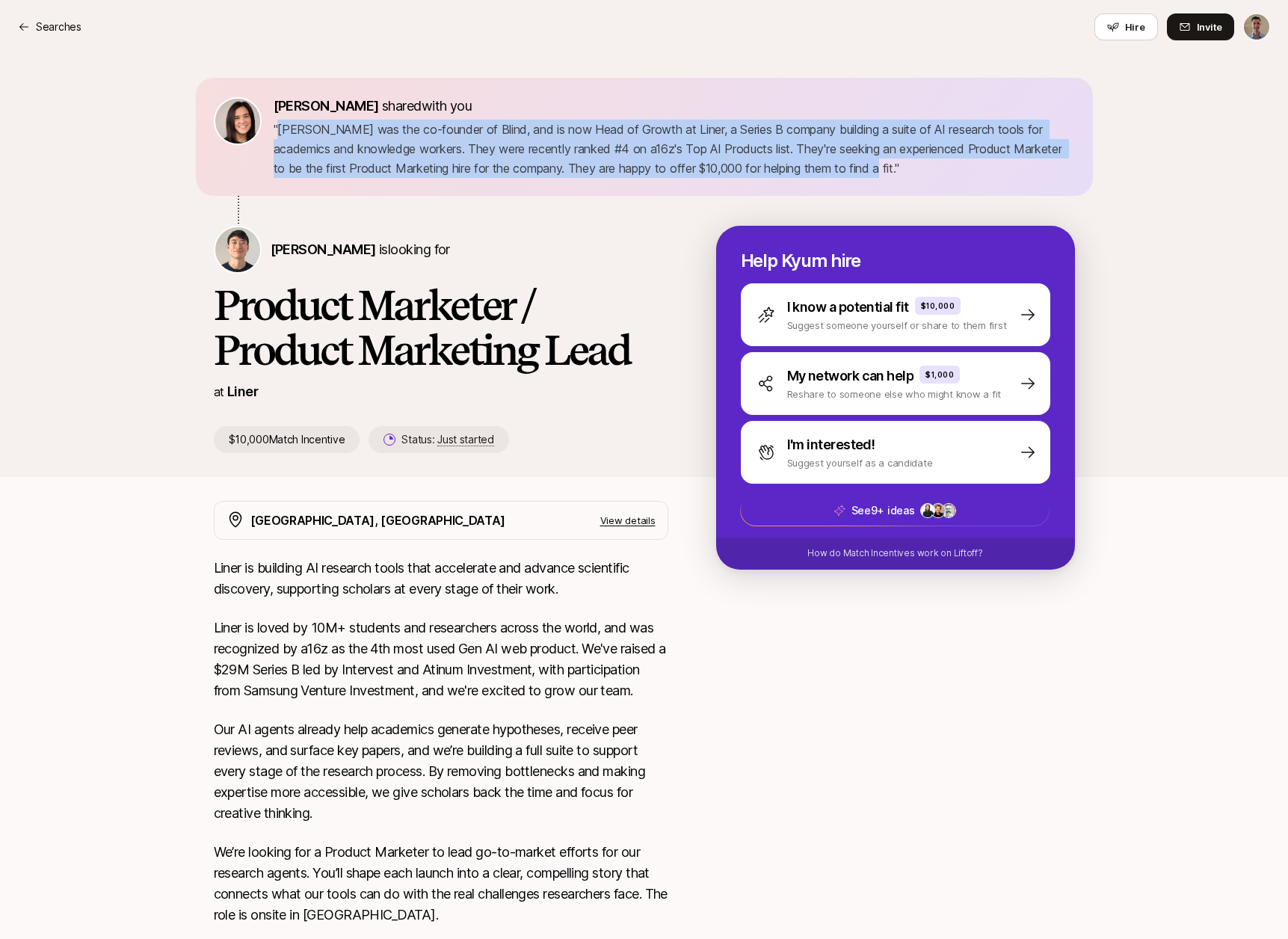
drag, startPoint x: 279, startPoint y: 129, endPoint x: 843, endPoint y: 167, distance: 565.3
click at [844, 167] on p "" [PERSON_NAME] was the co-founder of Blind, and is now Head of Growth at Liner…" at bounding box center [674, 148] width 802 height 58
copy p "[PERSON_NAME] was the co-founder of Blind, and is now Head of Growth at Liner, …"
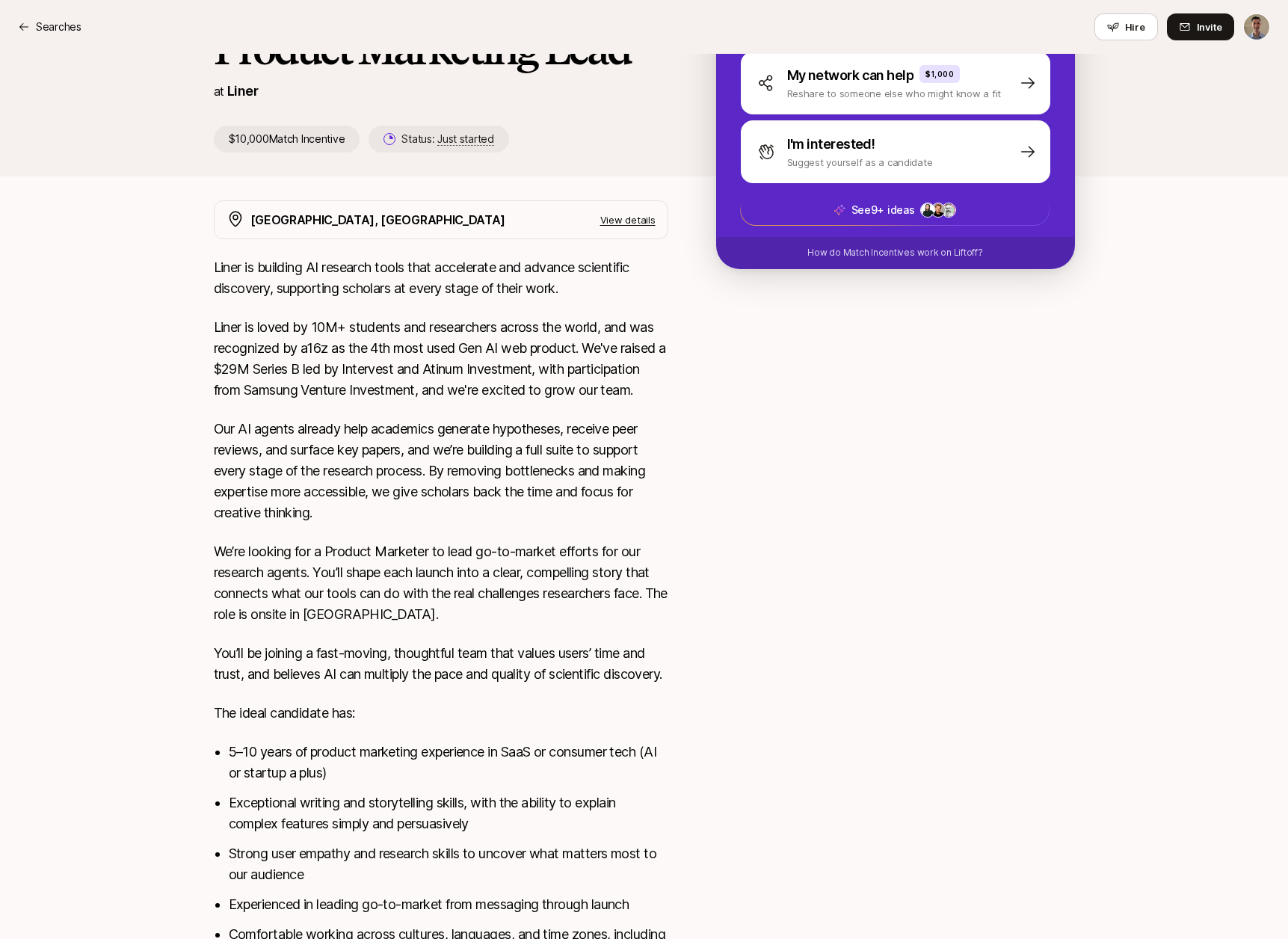
scroll to position [302, 0]
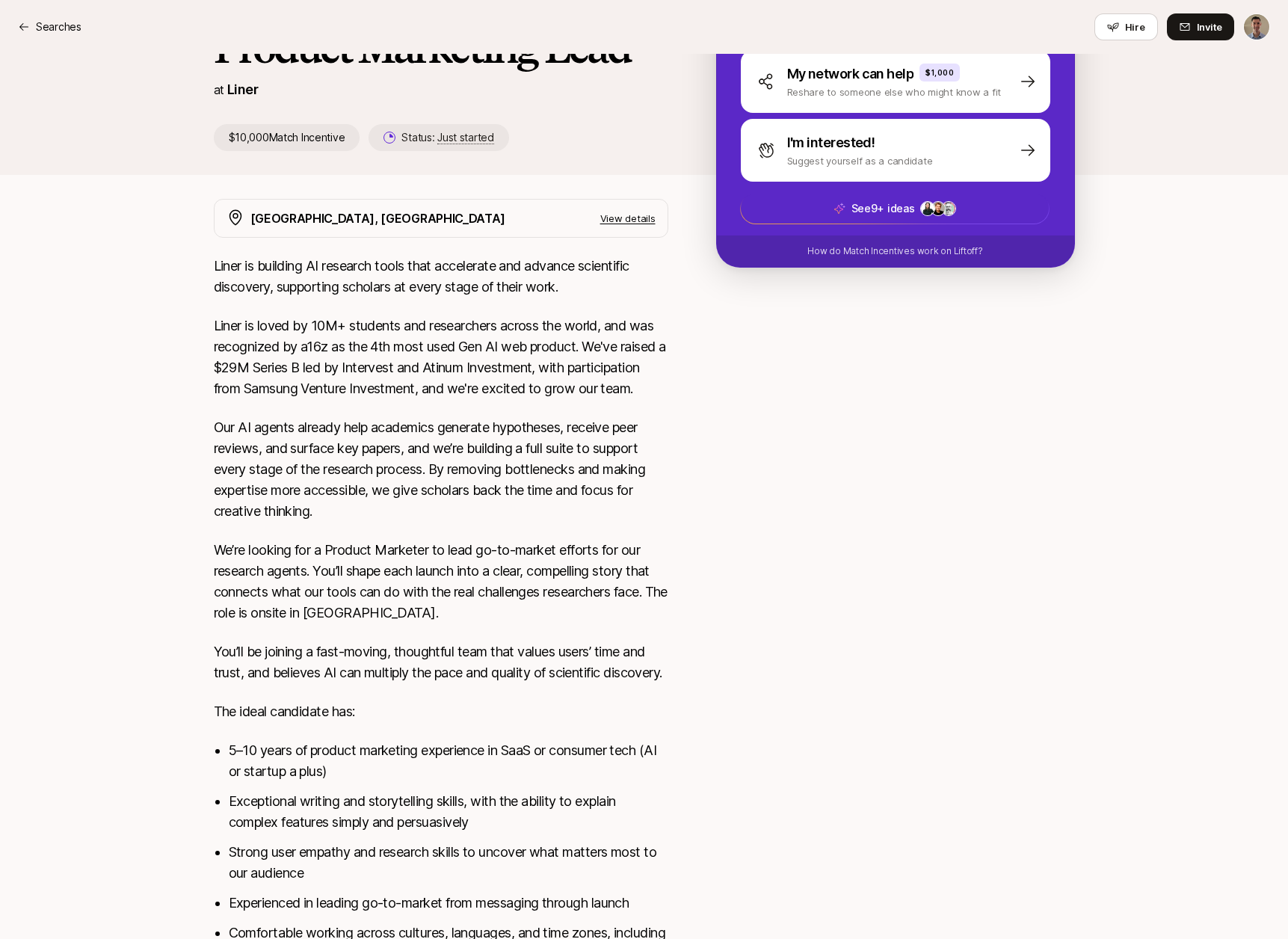
click at [223, 266] on p "Liner is building AI research tools that accelerate and advance scientific disc…" at bounding box center [441, 276] width 454 height 42
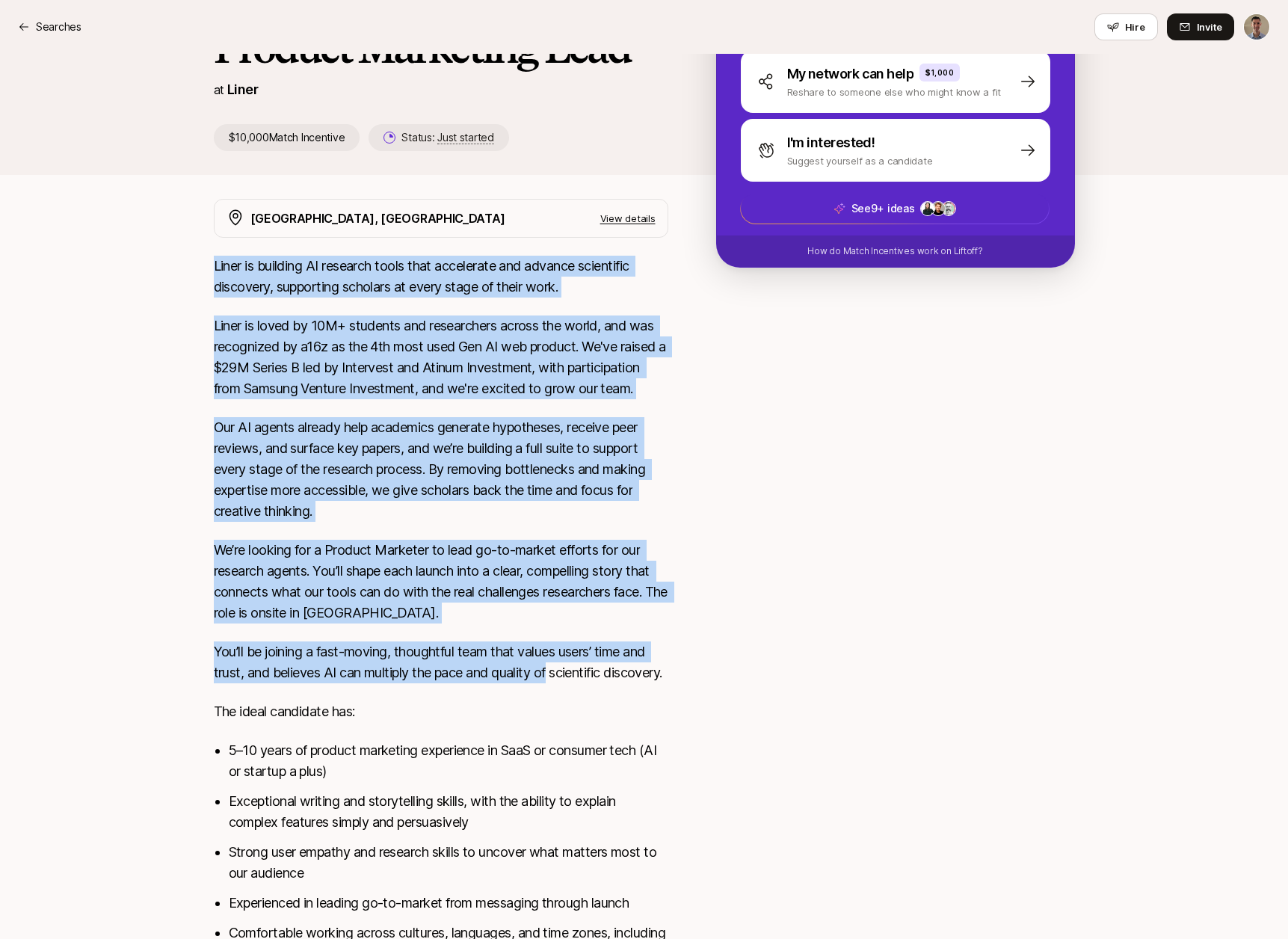
scroll to position [414, 0]
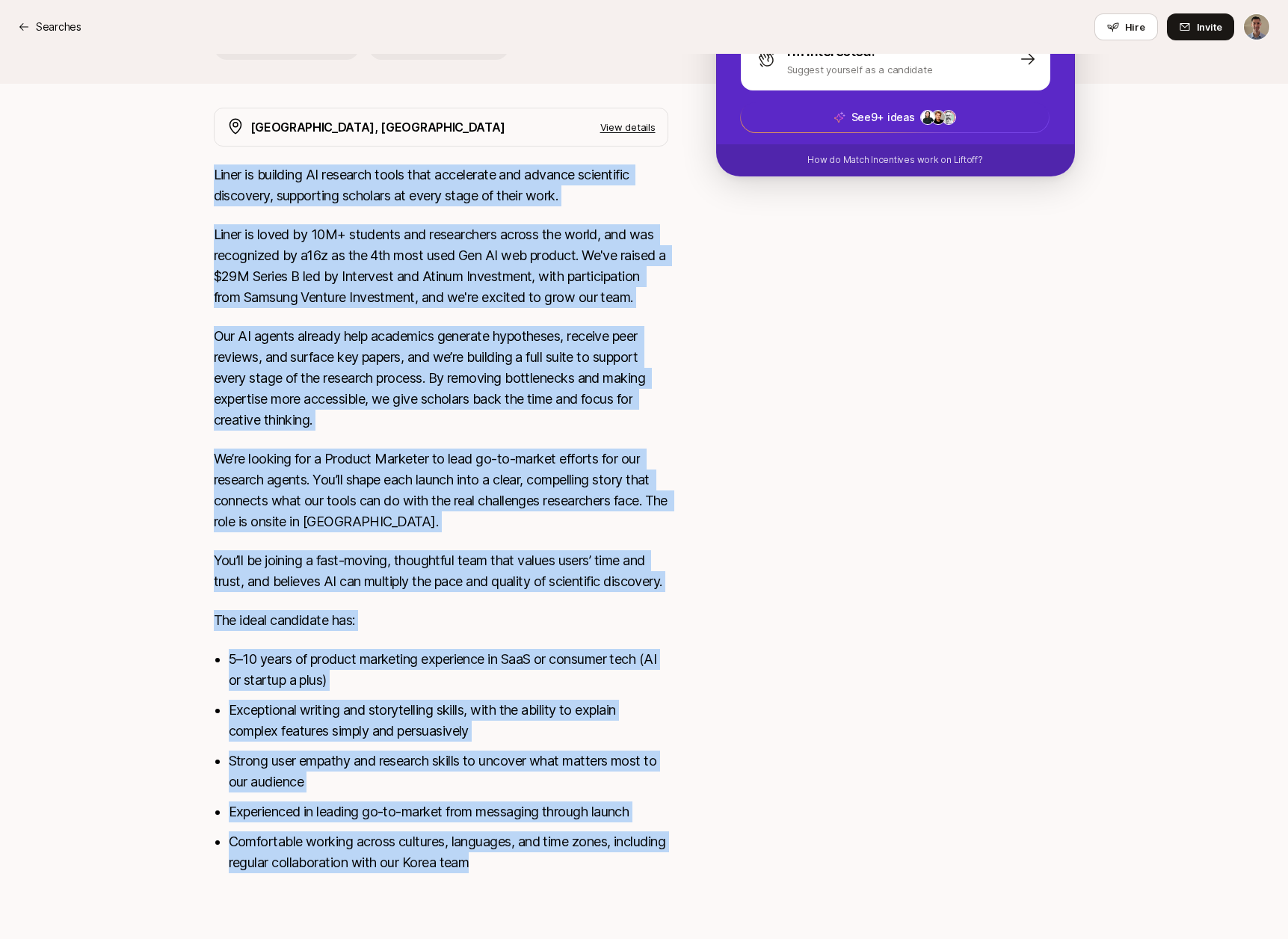
drag, startPoint x: 226, startPoint y: 268, endPoint x: 557, endPoint y: 862, distance: 680.0
click at [557, 860] on div "Liner is building AI research tools that accelerate and advance scientific disc…" at bounding box center [441, 527] width 454 height 727
copy div "Lorem ip dolorsit AM consecte adipi elit seddoeiusm tem incidid utlaboreet dolo…"
